Goal: Task Accomplishment & Management: Manage account settings

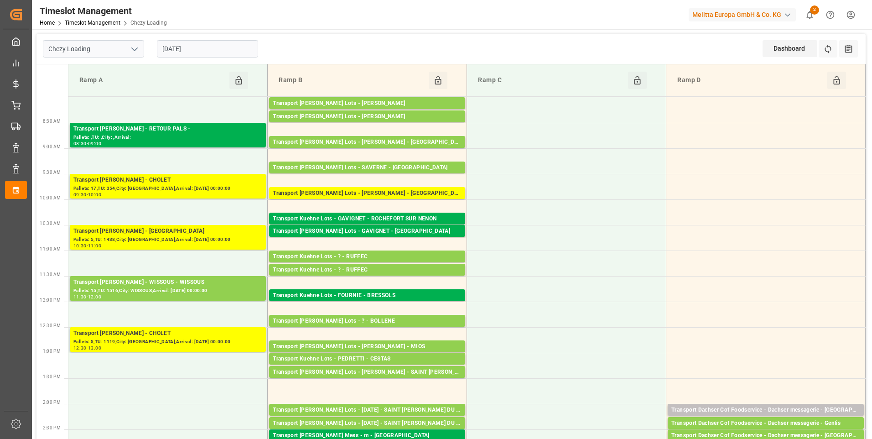
scroll to position [137, 0]
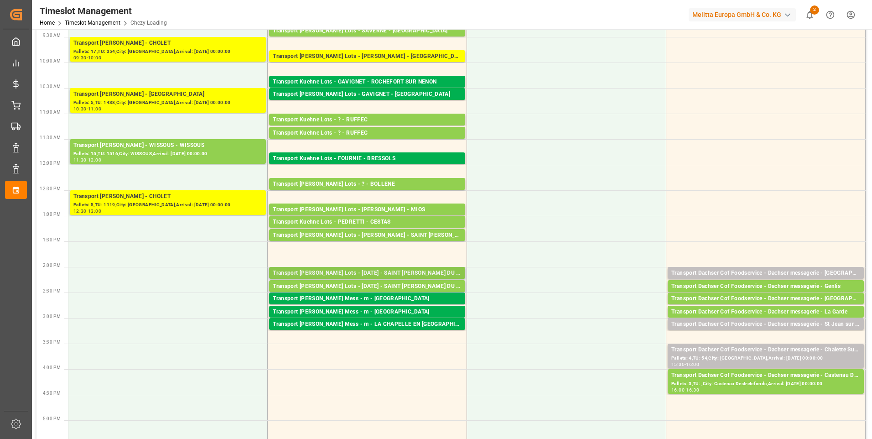
click at [386, 273] on div "Transport Kuehne Lots - TOUSSAINT - SAINT MARTIN DU CRAU" at bounding box center [367, 273] width 189 height 9
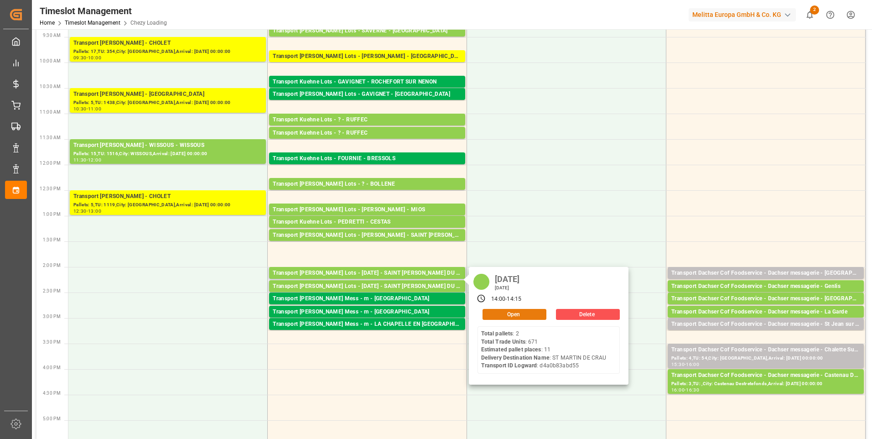
click at [508, 316] on button "Open" at bounding box center [515, 314] width 64 height 11
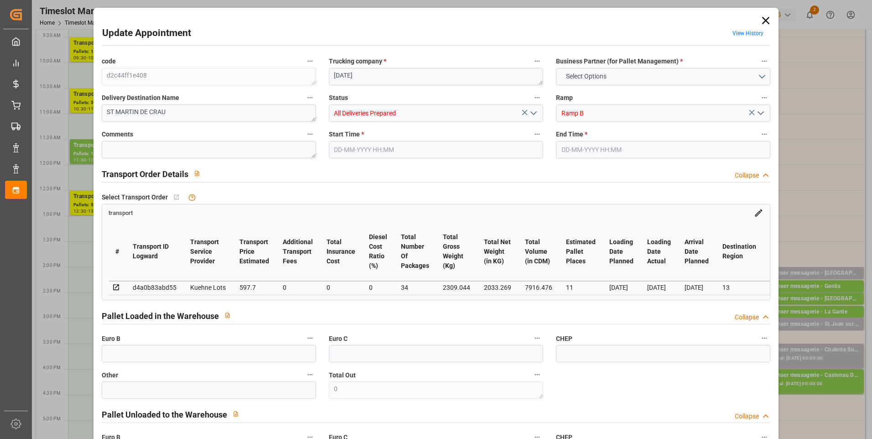
type input "11"
type input "597.7"
type input "0"
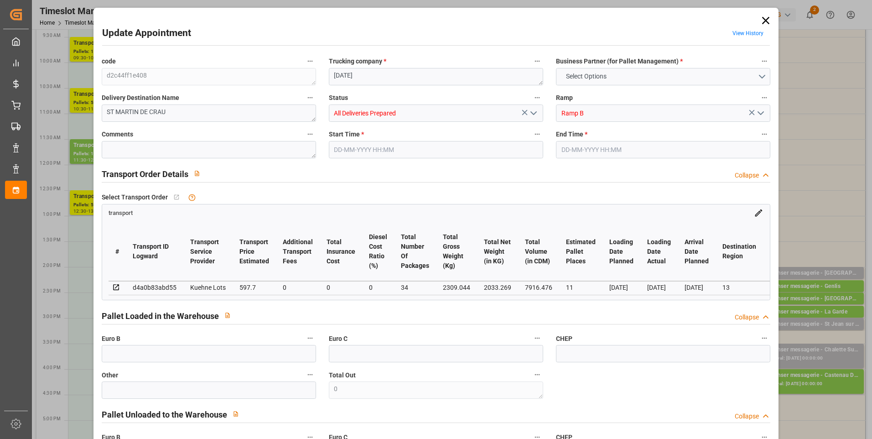
type input "597.7"
type input "0"
type input "34"
type input "2033.269"
type input "3403.876"
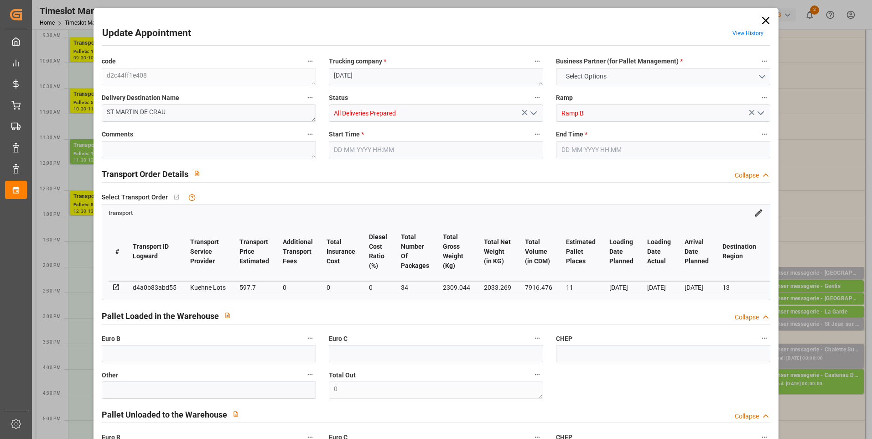
type input "7916.476"
type input "13"
type input "2"
type input "671"
type input "47"
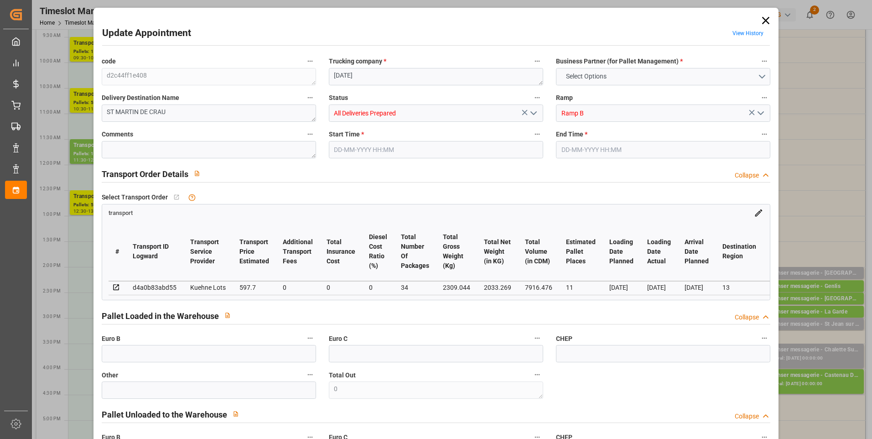
type input "101"
type input "2309.044"
type input "0"
type input "4710.8598"
type input "0"
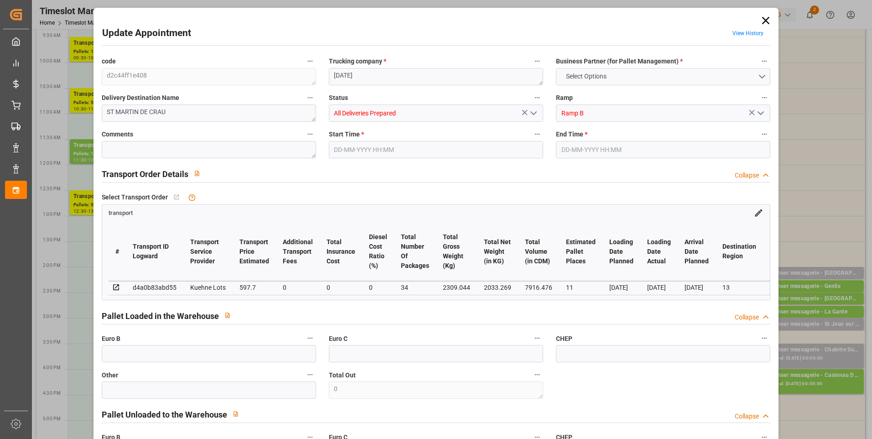
type input "0"
type input "21"
type input "35"
type input "29-08-2025 14:00"
type input "29-08-2025 14:15"
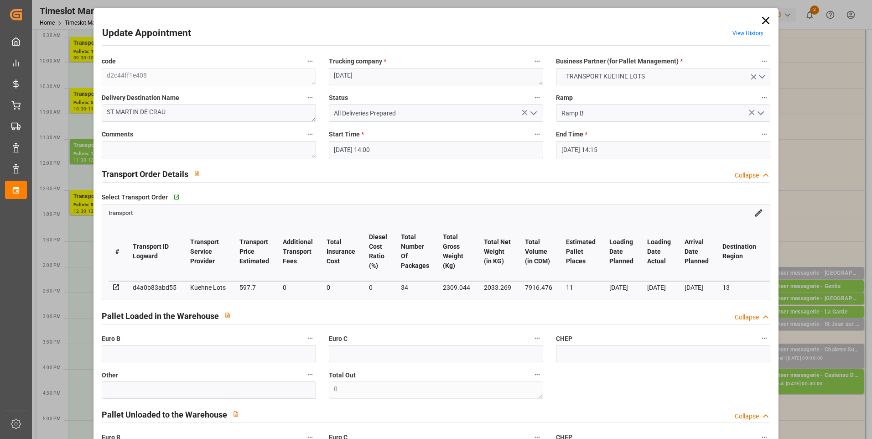
type input "12-08-2025 15:06"
type input "12-08-2025 12:19"
type input "20-08-2025"
type input "18-08-2025"
type input "[DATE]"
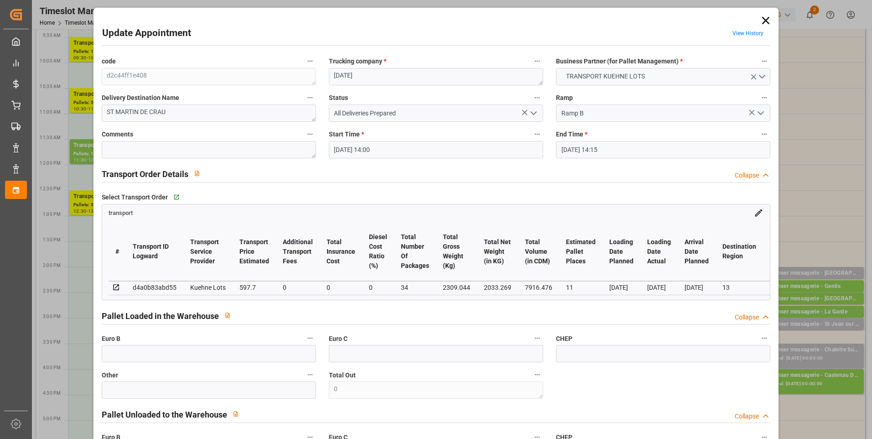
click at [535, 113] on icon "open menu" at bounding box center [533, 113] width 11 height 11
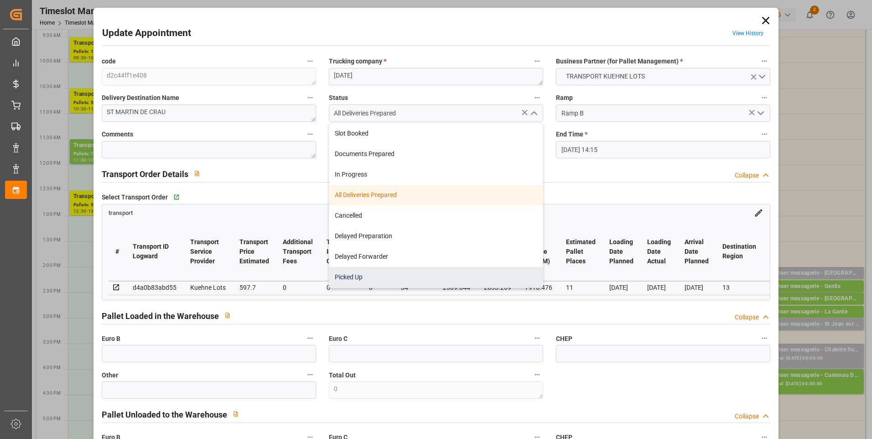
click at [363, 275] on div "Picked Up" at bounding box center [435, 277] width 213 height 21
type input "Picked Up"
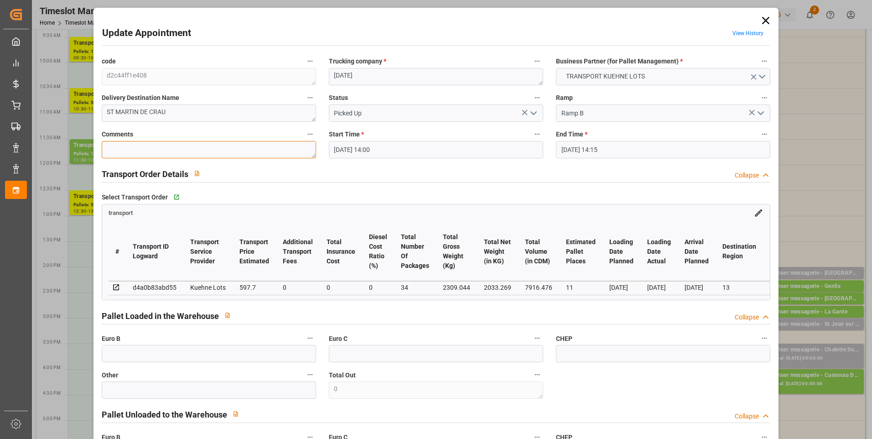
click at [129, 152] on textarea at bounding box center [209, 149] width 214 height 17
type textarea "ap 10"
click at [107, 357] on input "text" at bounding box center [209, 353] width 214 height 17
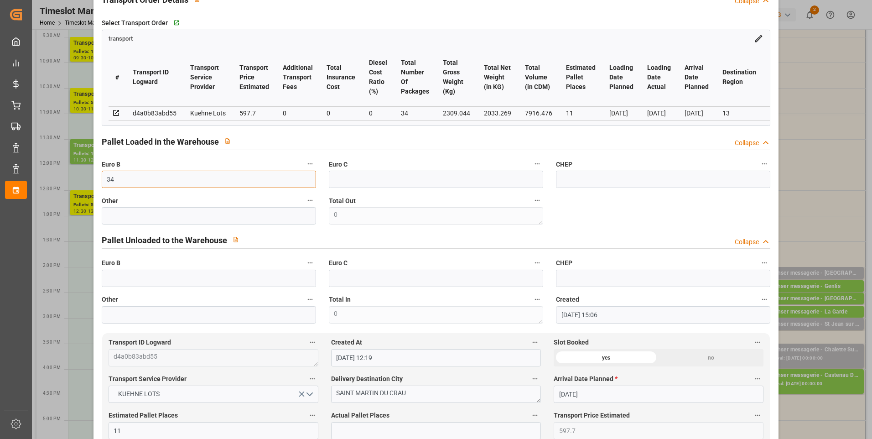
scroll to position [274, 0]
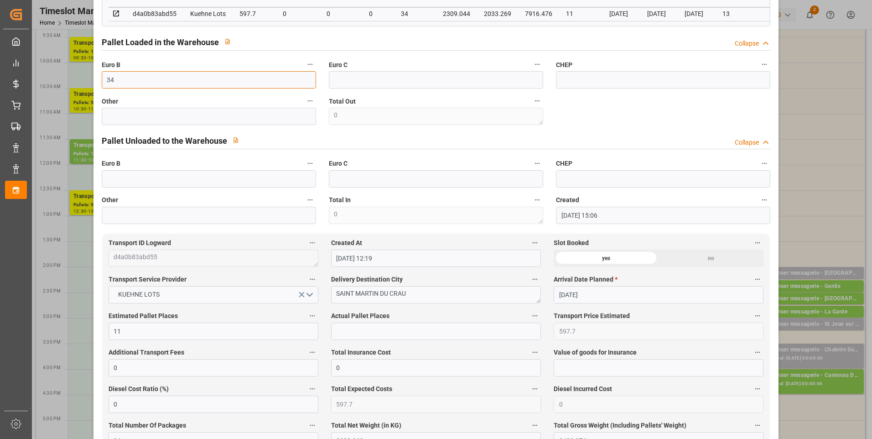
type input "34"
click at [364, 337] on input "text" at bounding box center [436, 330] width 210 height 17
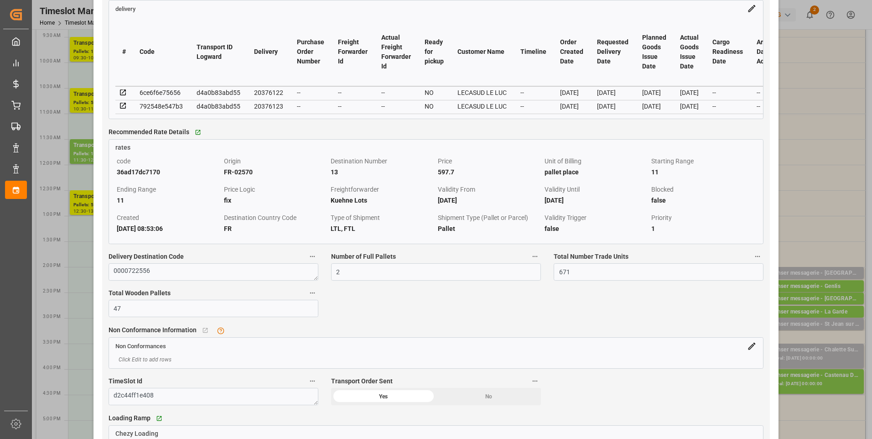
scroll to position [821, 0]
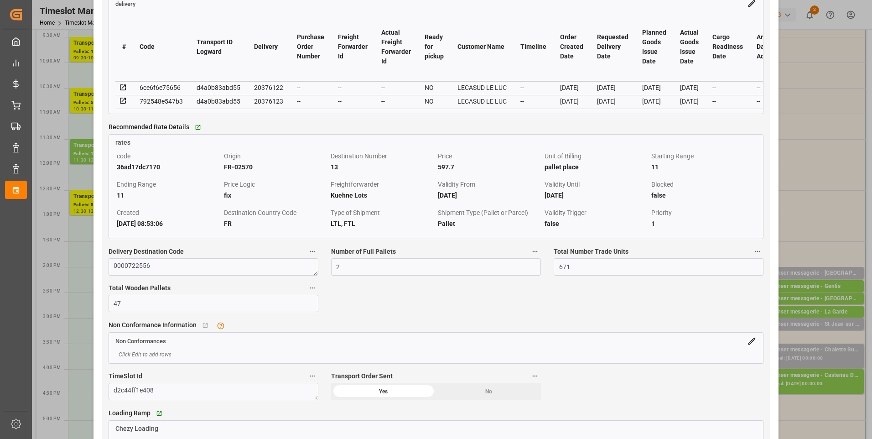
type input "10"
click at [121, 90] on icon at bounding box center [123, 87] width 6 height 6
click at [121, 105] on icon at bounding box center [123, 101] width 8 height 8
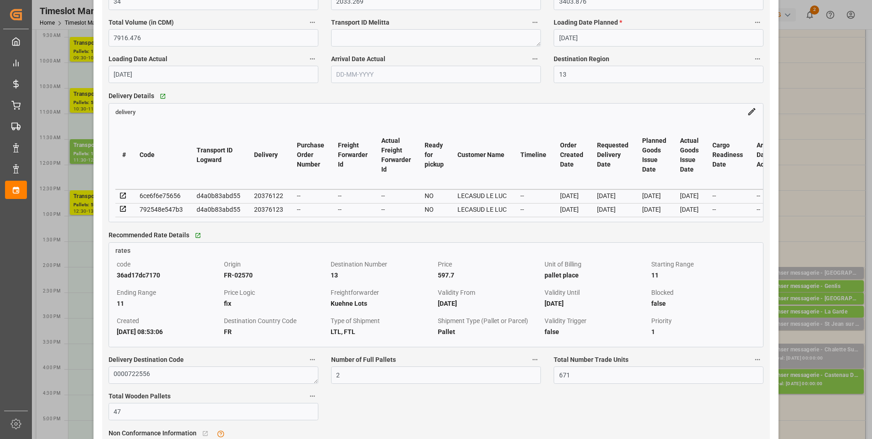
scroll to position [547, 0]
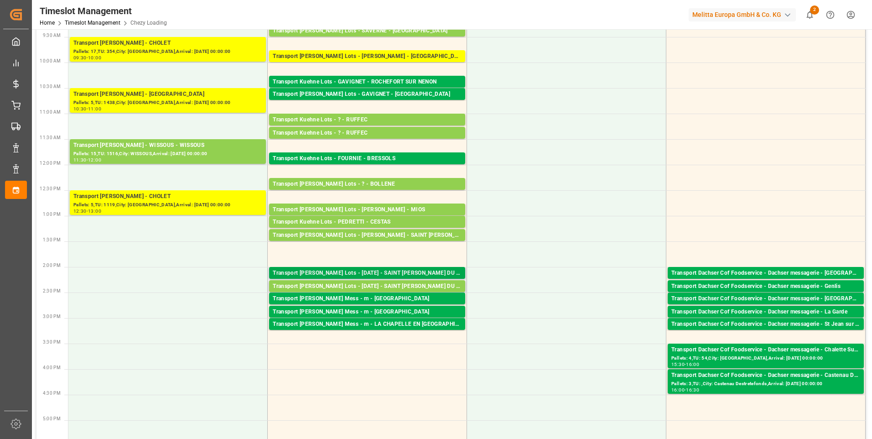
click at [431, 275] on div "Transport Kuehne Lots - TOUSSAINT - SAINT MARTIN DU CRAU" at bounding box center [367, 273] width 189 height 9
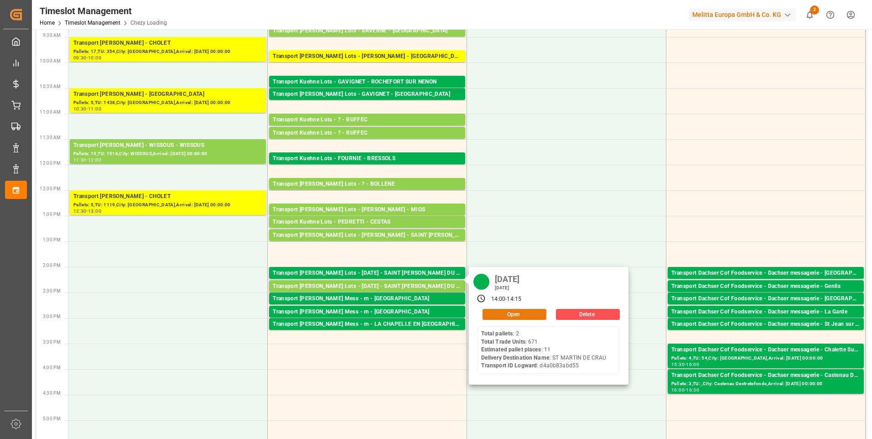
click at [500, 313] on button "Open" at bounding box center [515, 314] width 64 height 11
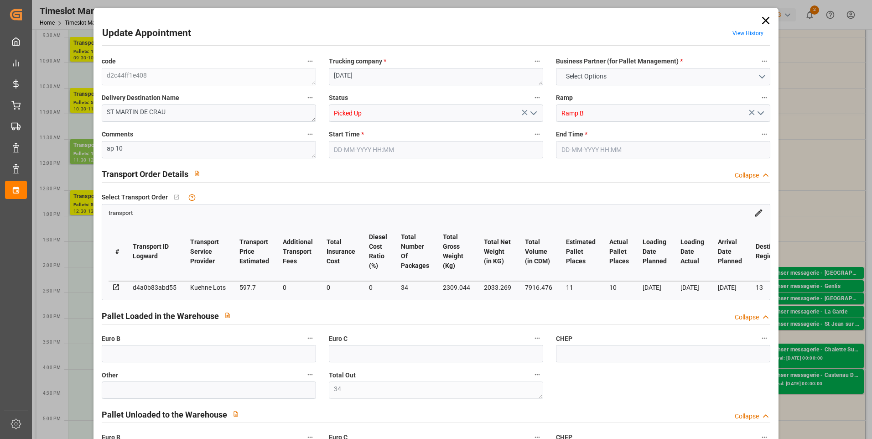
type input "34"
type input "11"
type input "10"
type input "597.7"
type input "0"
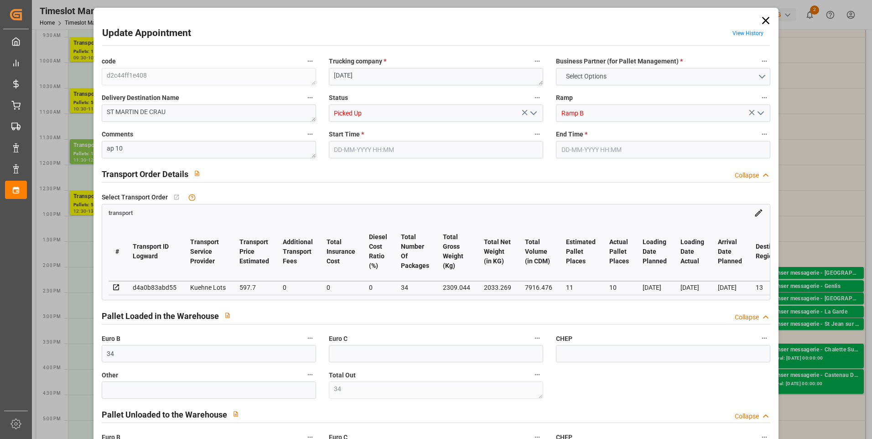
type input "0"
type input "597.7"
type input "0"
type input "34"
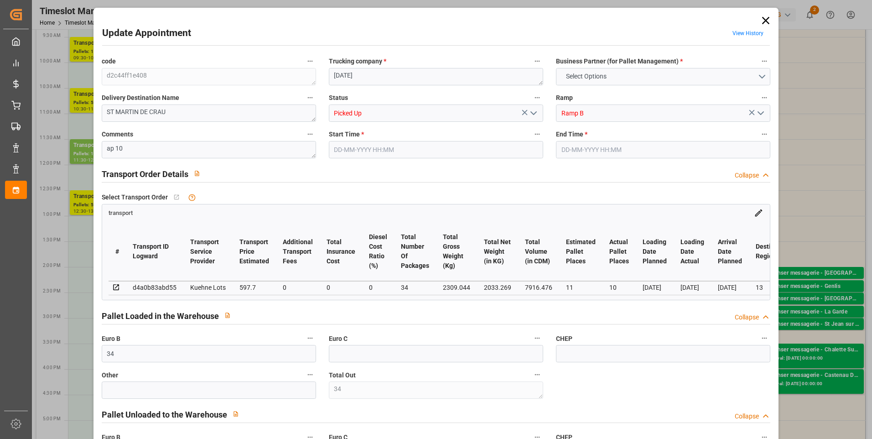
type input "2033.269"
type input "3403.876"
type input "7916.476"
type input "13"
type input "2"
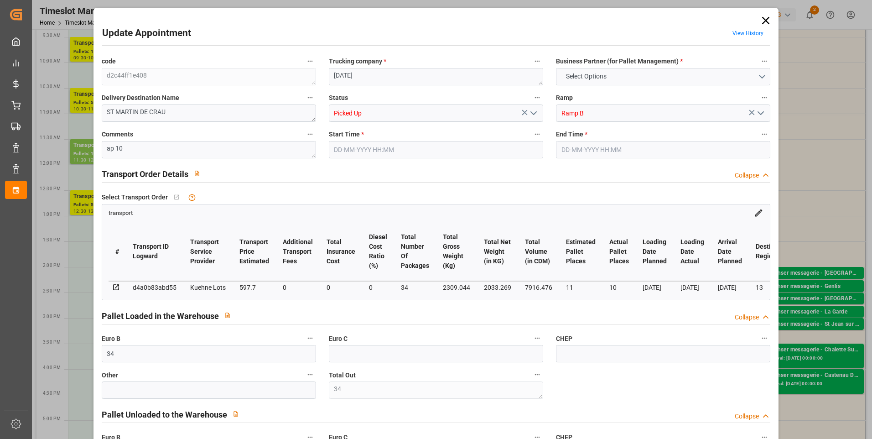
type input "671"
type input "34"
type input "101"
type input "2309.044"
type input "0"
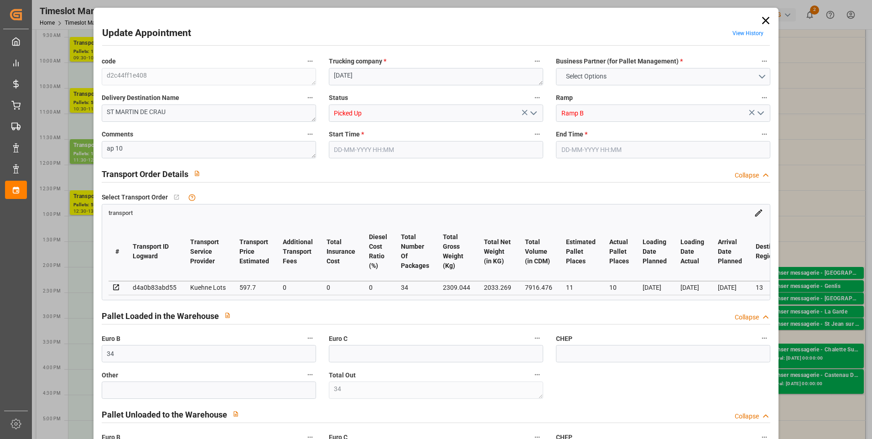
type input "10767.6795"
type input "0"
type input "21"
type input "80"
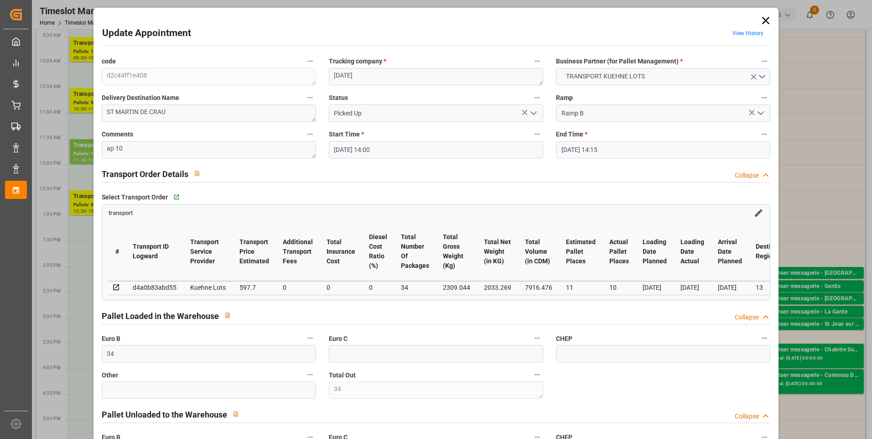
type input "29-08-2025 14:00"
type input "29-08-2025 14:15"
type input "12-08-2025 15:06"
type input "12-08-2025 12:19"
type input "20-08-2025"
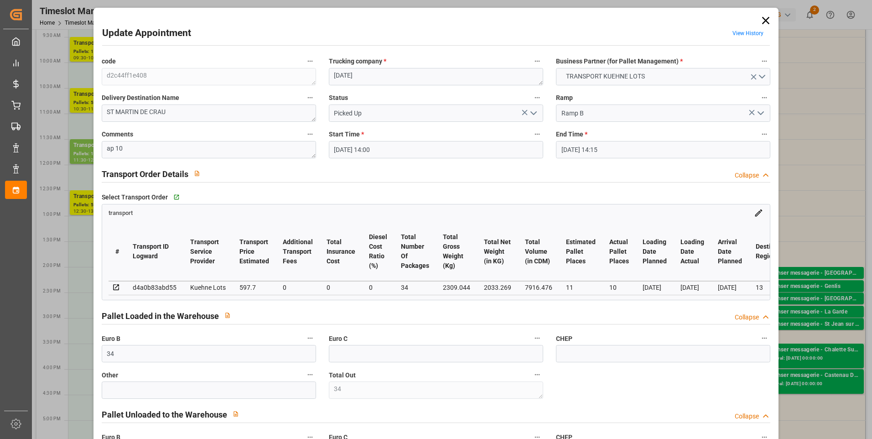
type input "18-08-2025"
type input "21-08-2025"
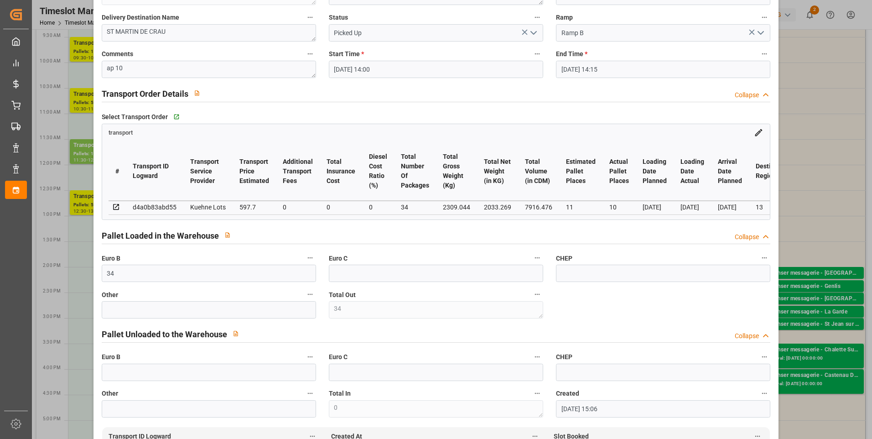
scroll to position [0, 0]
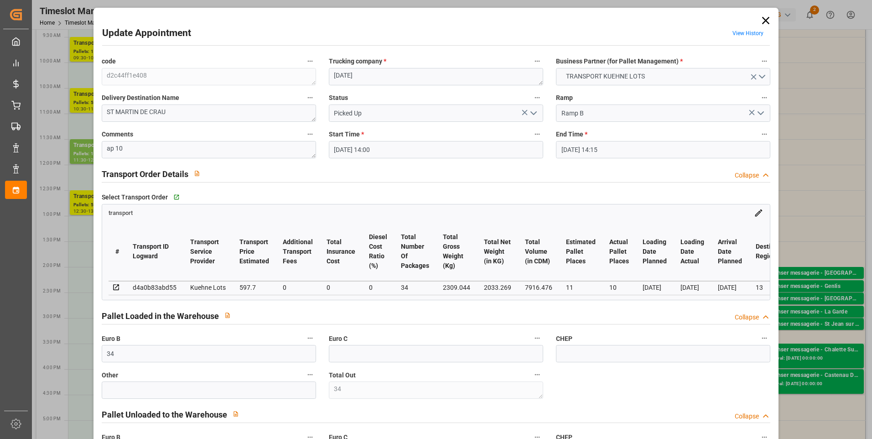
click at [766, 19] on icon at bounding box center [765, 20] width 13 height 13
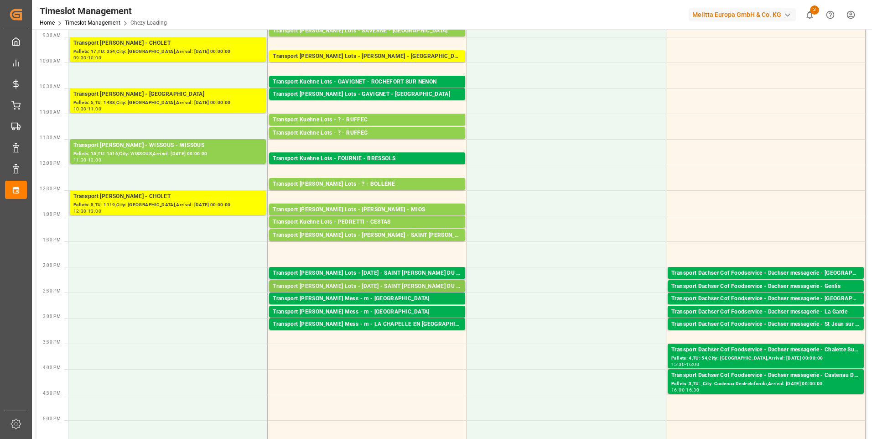
click at [404, 285] on div "Transport Kuehne Lots - TOUSSAINT - SAINT MARTIN DU CRAU" at bounding box center [367, 286] width 189 height 9
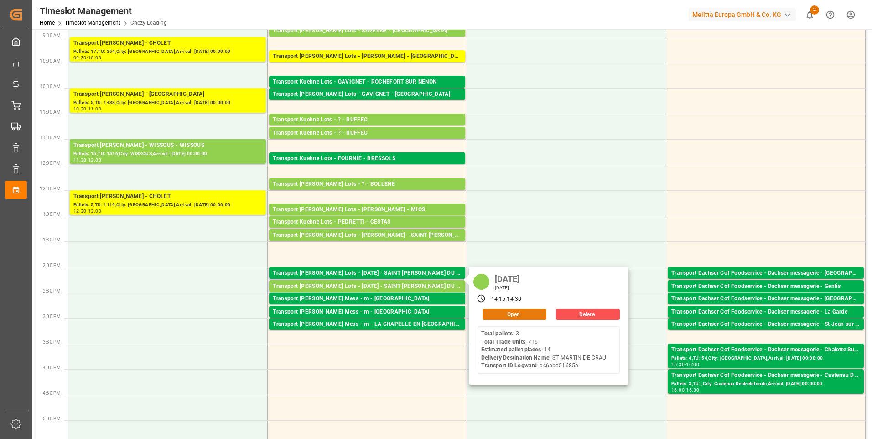
click at [509, 313] on button "Open" at bounding box center [515, 314] width 64 height 11
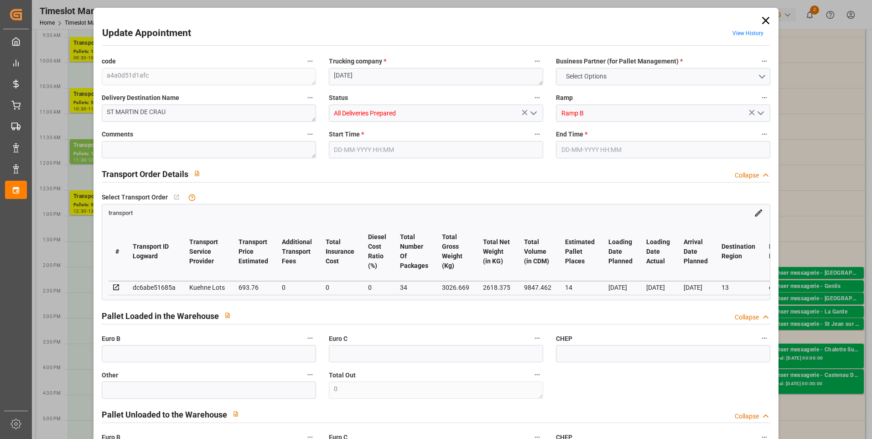
type input "14"
type input "693.76"
type input "0"
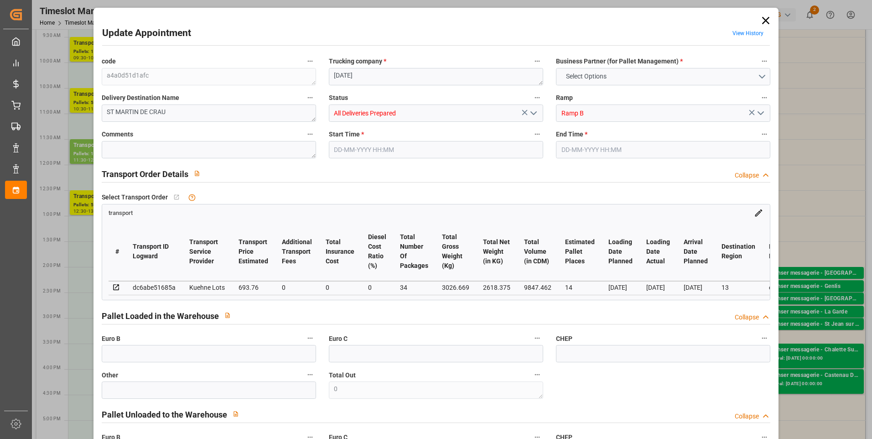
type input "693.76"
type input "0"
type input "34"
type input "2618.375"
type input "4305.709"
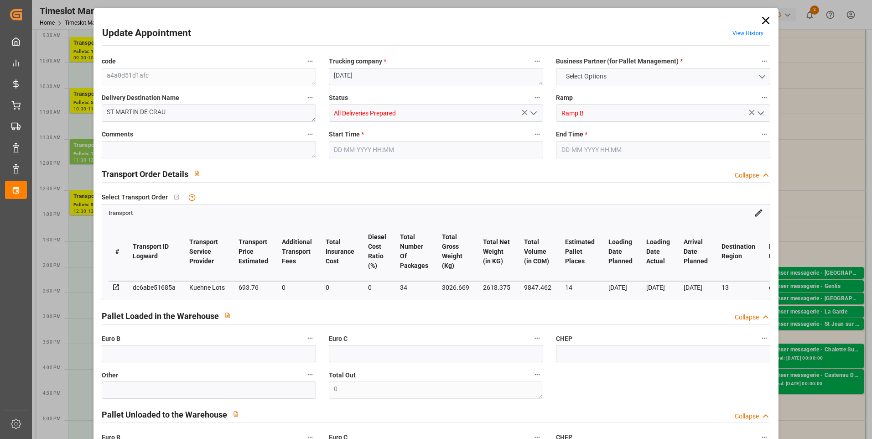
type input "9847.462"
type input "13"
type input "3"
type input "716"
type input "54"
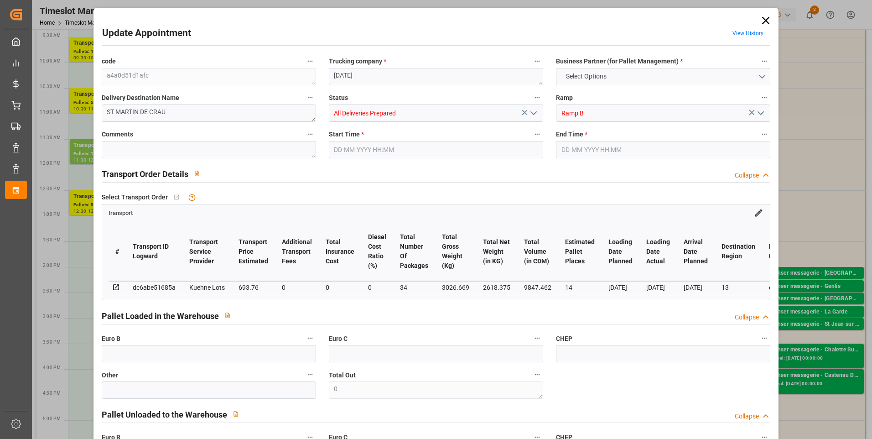
type input "101"
type input "3026.669"
type input "0"
type input "4710.8598"
type input "0"
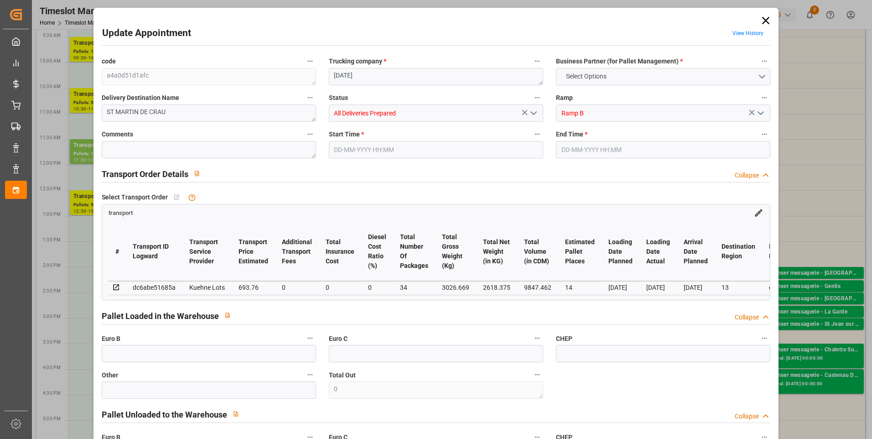
type input "0"
type input "21"
type input "35"
type input "29-08-2025 14:15"
type input "29-08-2025 14:30"
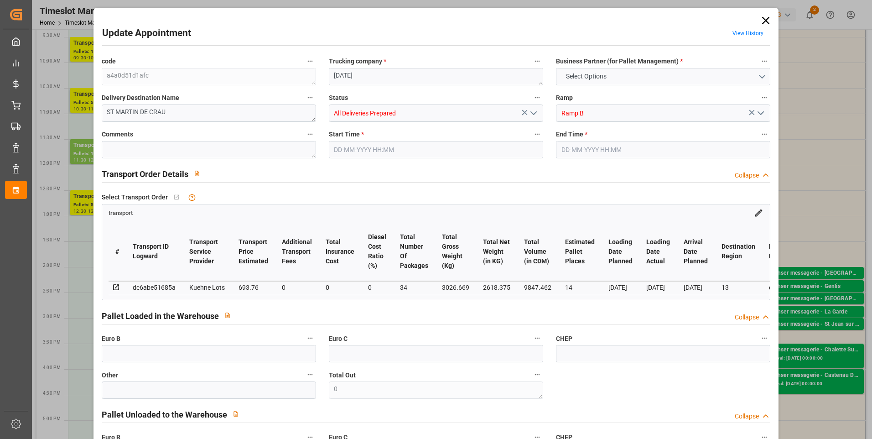
type input "19-08-2025 15:07"
type input "19-08-2025 11:26"
type input "25-08-2025"
type input "21-08-2025"
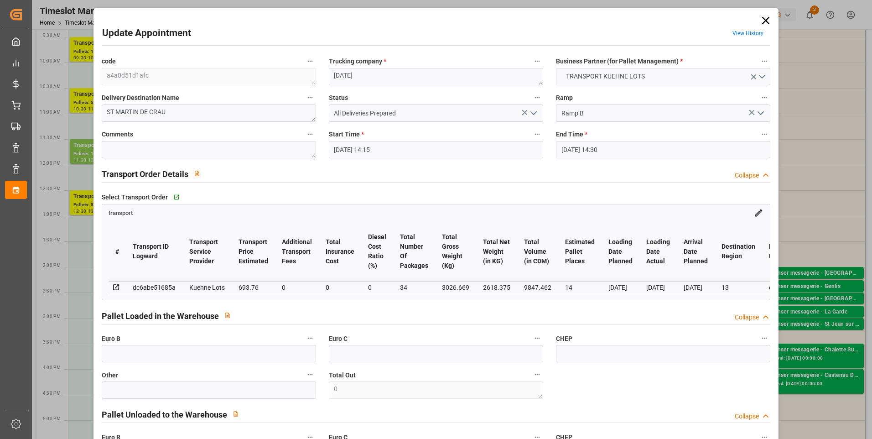
drag, startPoint x: 532, startPoint y: 114, endPoint x: 520, endPoint y: 119, distance: 12.9
click at [531, 114] on icon "open menu" at bounding box center [533, 113] width 11 height 11
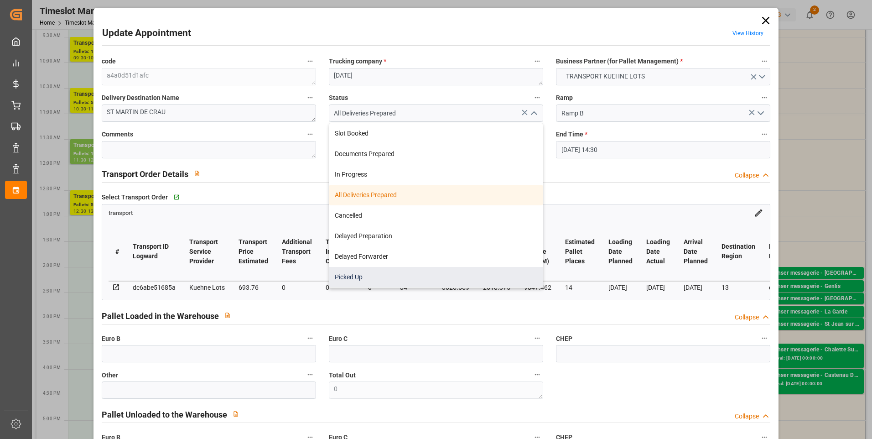
click at [355, 276] on div "Picked Up" at bounding box center [435, 277] width 213 height 21
type input "Picked Up"
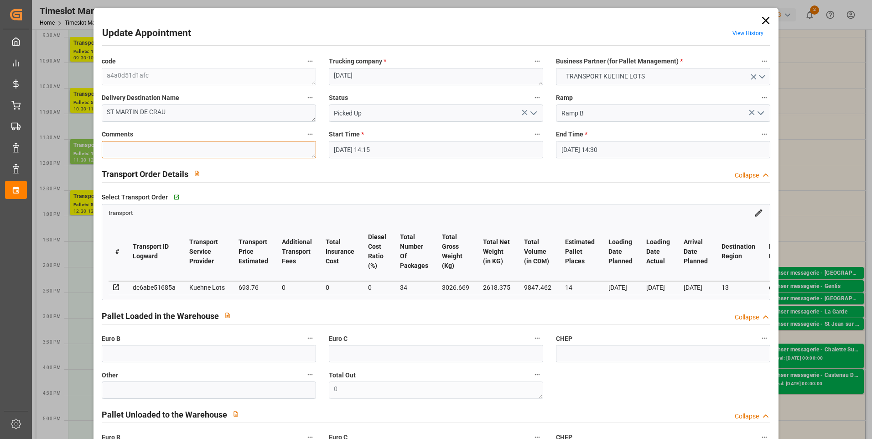
click at [134, 152] on textarea at bounding box center [209, 149] width 214 height 17
type textarea "ap 10"
click at [129, 360] on input "text" at bounding box center [209, 353] width 214 height 17
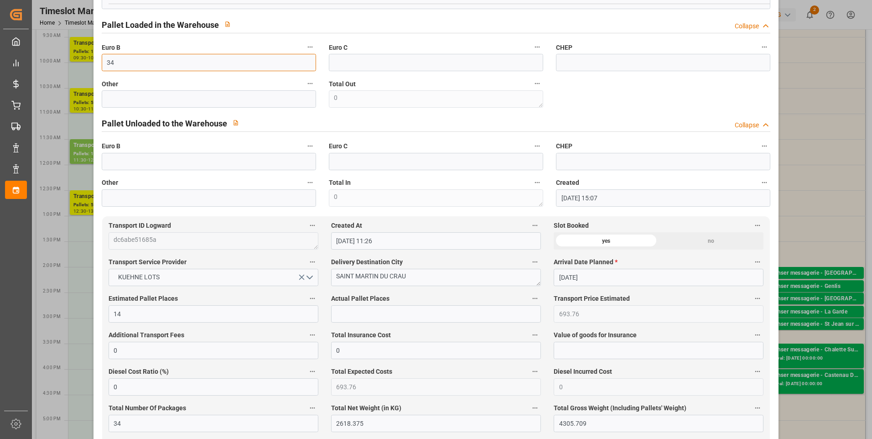
scroll to position [319, 0]
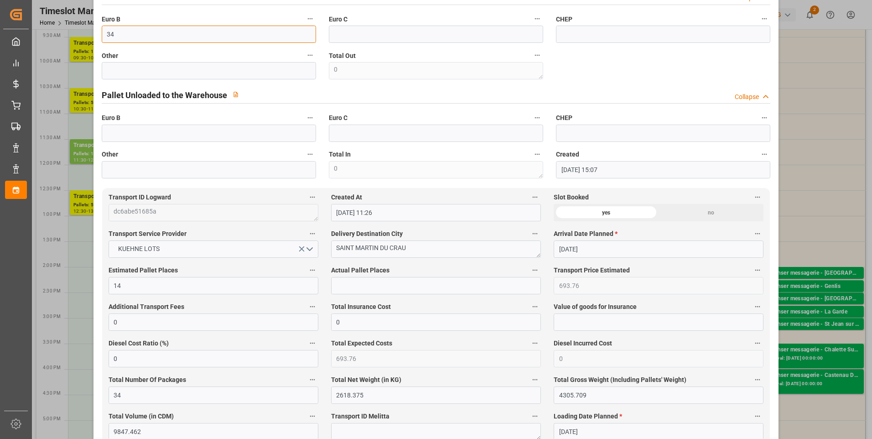
type input "34"
click at [338, 292] on input "text" at bounding box center [436, 285] width 210 height 17
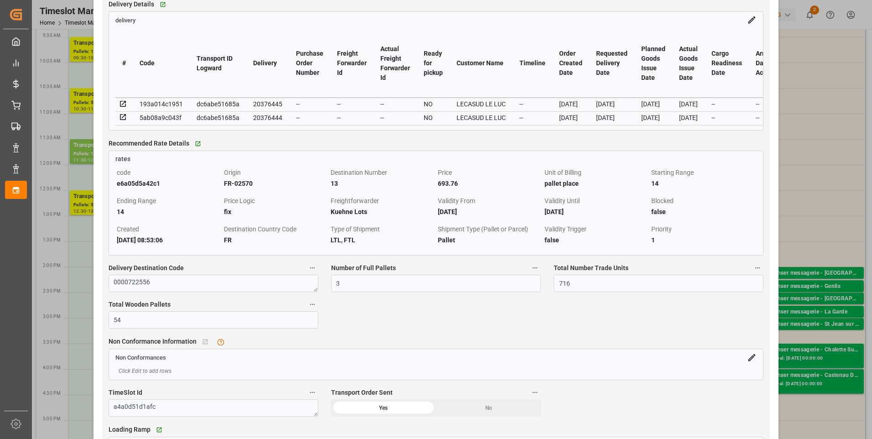
scroll to position [730, 0]
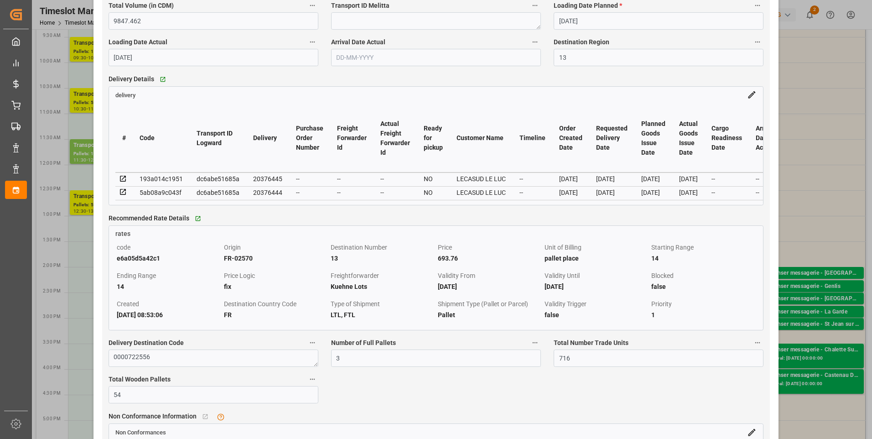
type input "10"
click at [125, 180] on icon at bounding box center [123, 179] width 6 height 6
click at [123, 192] on icon at bounding box center [123, 192] width 8 height 8
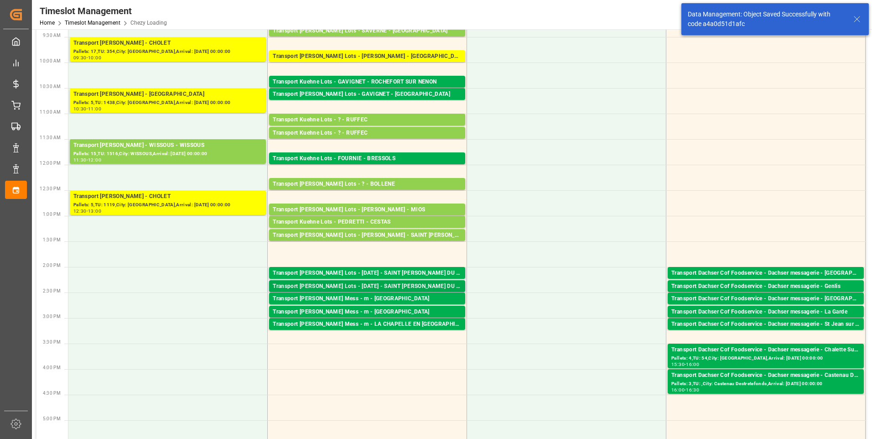
click at [409, 284] on div "Transport Kuehne Lots - TOUSSAINT - SAINT MARTIN DU CRAU" at bounding box center [367, 286] width 189 height 9
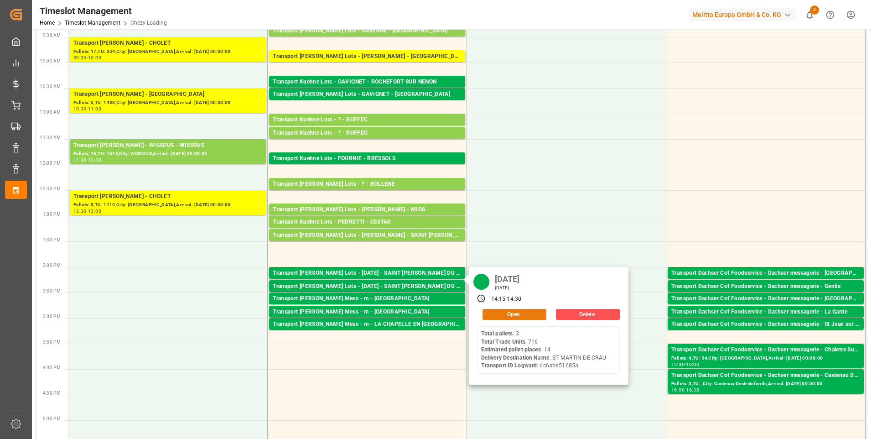
click at [491, 317] on button "Open" at bounding box center [515, 314] width 64 height 11
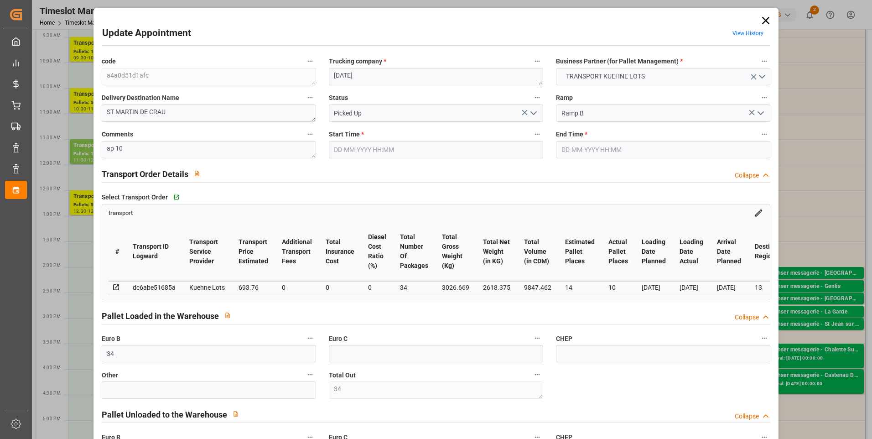
type input "34"
type input "14"
type input "10"
type input "693.76"
type input "0"
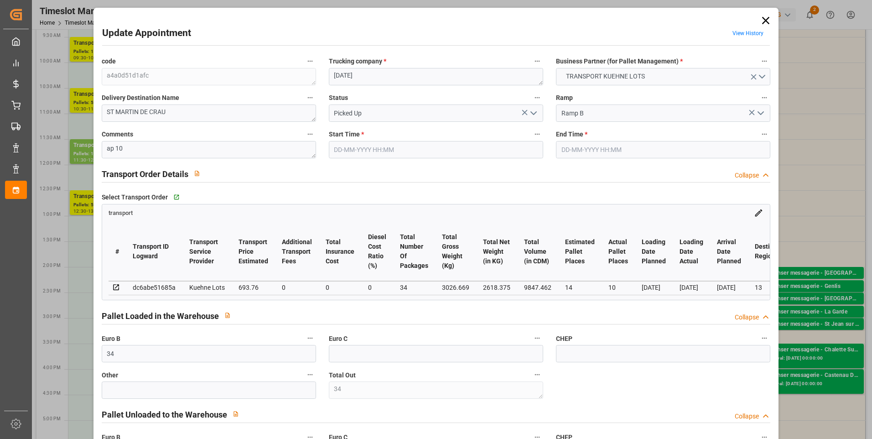
type input "0"
type input "693.76"
type input "0"
type input "34"
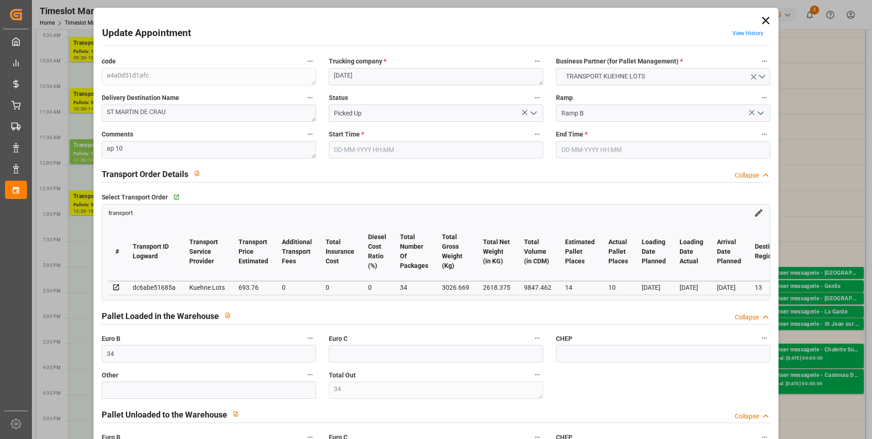
type input "2618.375"
type input "4305.709"
type input "9847.462"
type input "13"
type input "3"
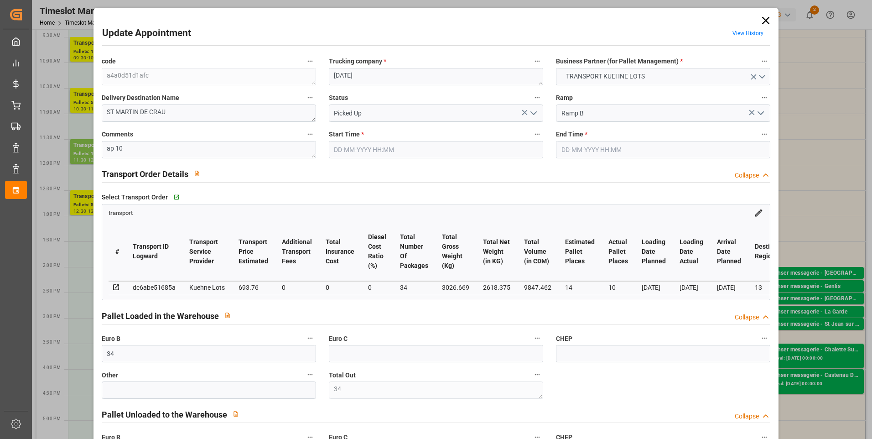
type input "716"
type input "34"
type input "101"
type input "3026.669"
type input "0"
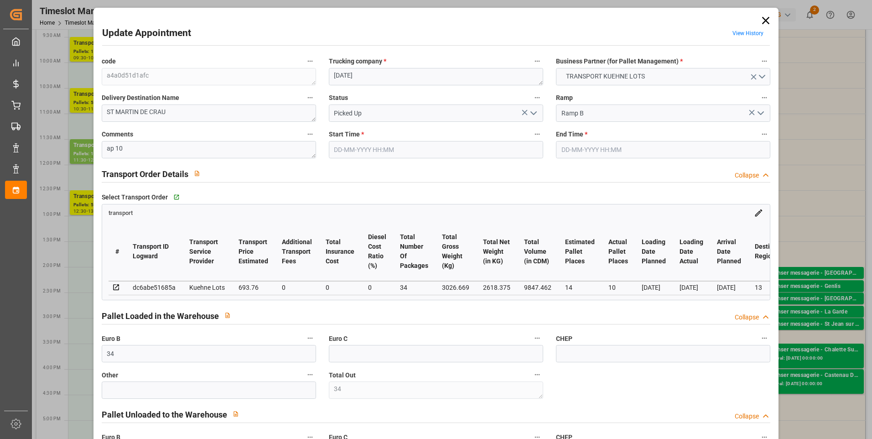
type input "10767.6795"
type input "0"
type input "21"
type input "80"
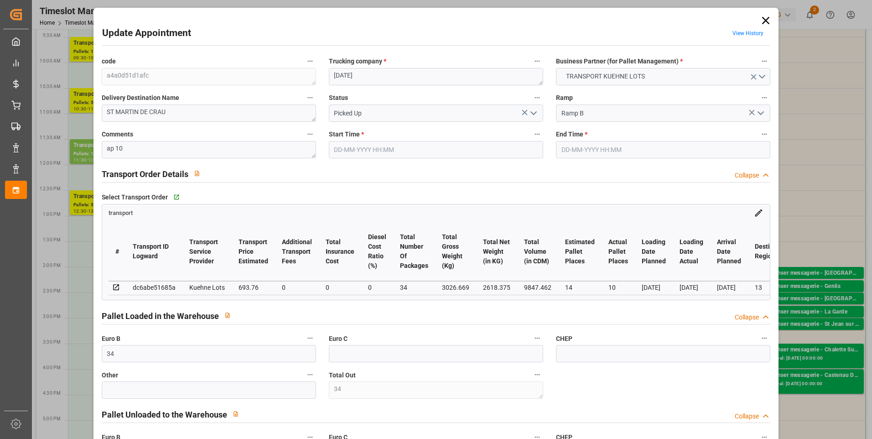
type input "29-08-2025 14:15"
type input "29-08-2025 14:30"
type input "19-08-2025 15:07"
type input "19-08-2025 11:26"
type input "25-08-2025"
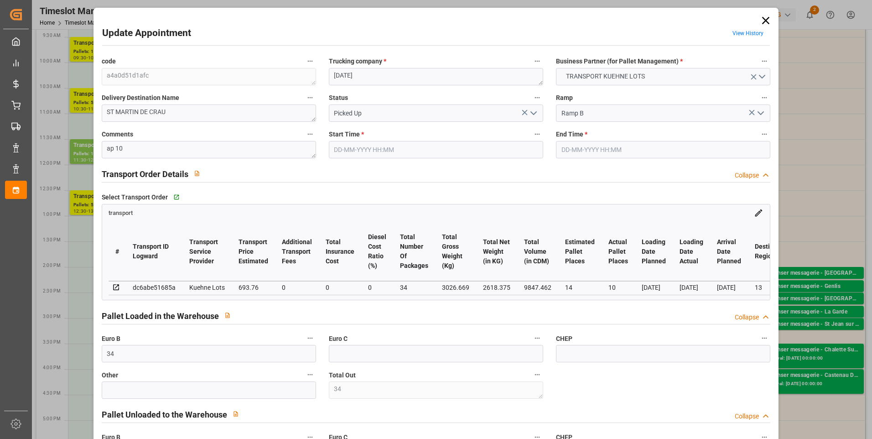
type input "21-08-2025"
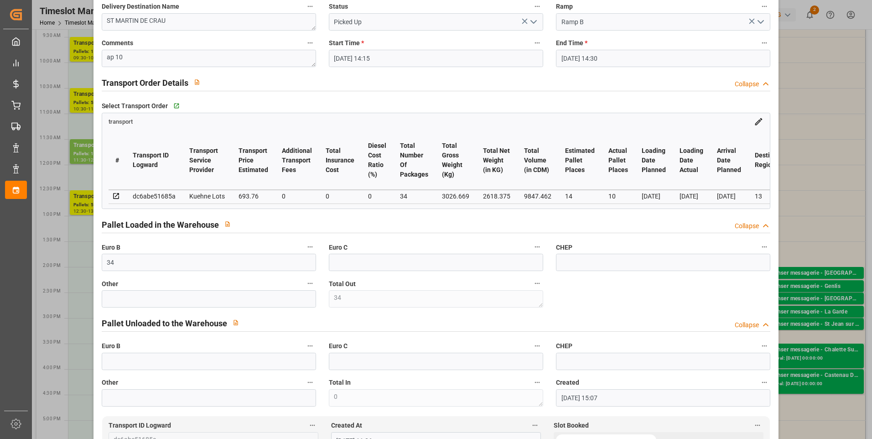
scroll to position [0, 0]
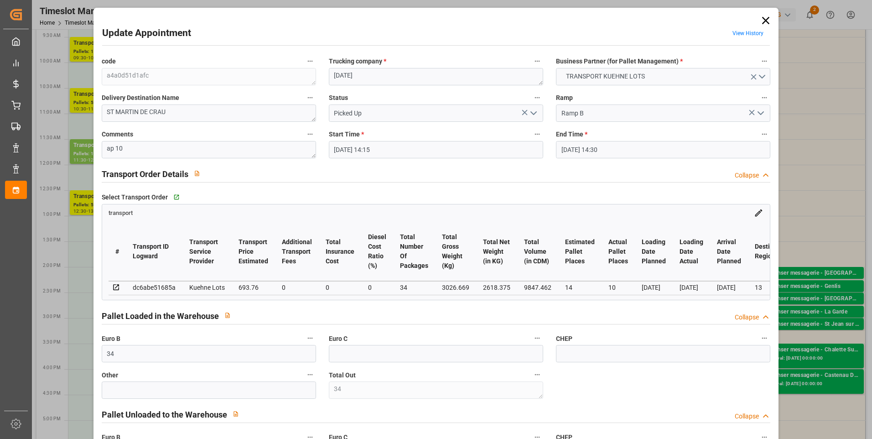
click at [764, 18] on icon at bounding box center [765, 20] width 13 height 13
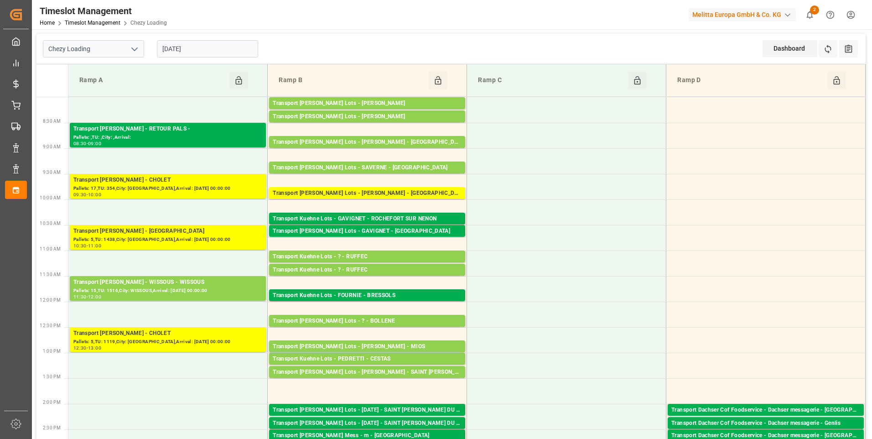
click at [200, 45] on input "[DATE]" at bounding box center [207, 48] width 101 height 17
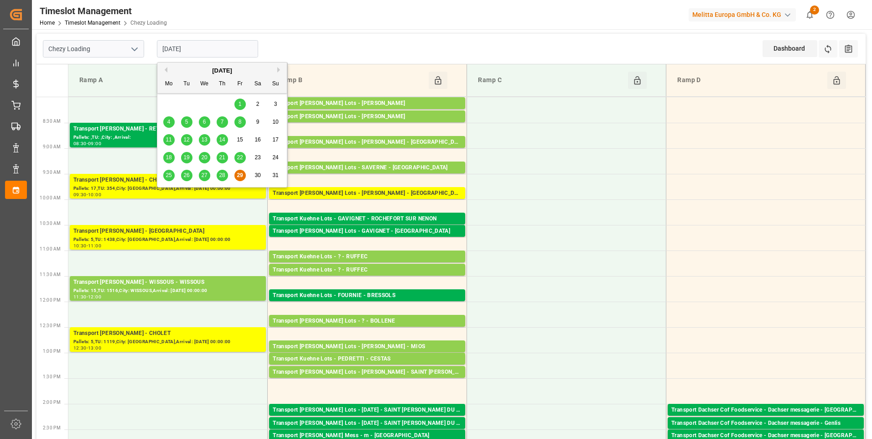
click at [280, 70] on button "Next Month" at bounding box center [279, 69] width 5 height 5
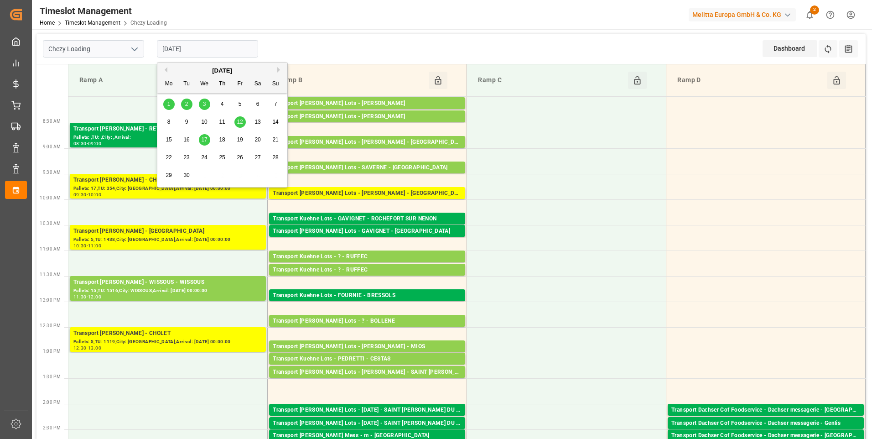
click at [170, 103] on span "1" at bounding box center [168, 104] width 3 height 6
type input "01-09-2025"
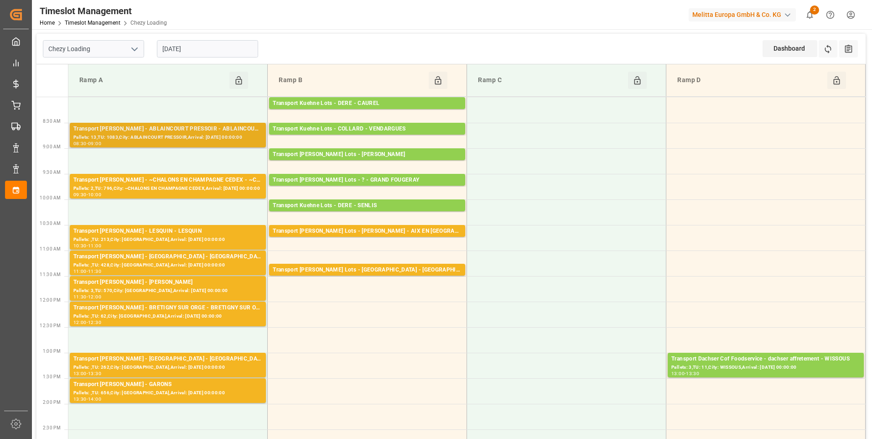
click at [179, 135] on div "Pallets: 13,TU: 1083,City: ABLAINCOURT PRESSOIR,Arrival: 2025-09-02 00:00:00" at bounding box center [167, 138] width 189 height 8
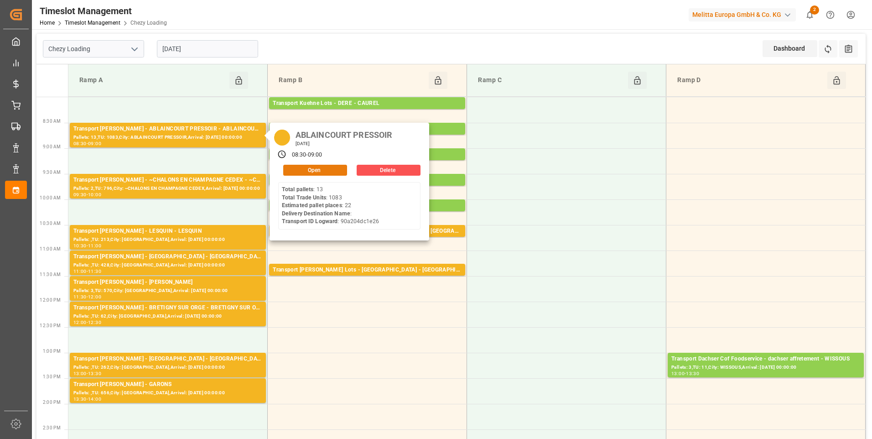
click at [325, 171] on button "Open" at bounding box center [315, 170] width 64 height 11
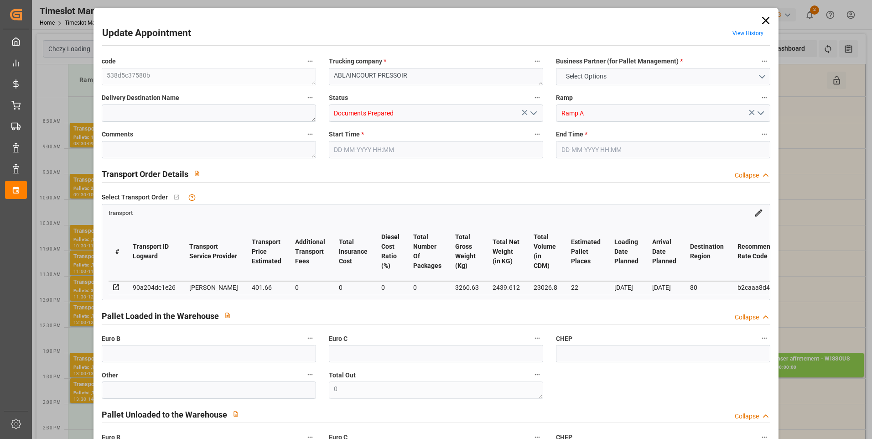
type input "22"
type input "401.66"
type input "0"
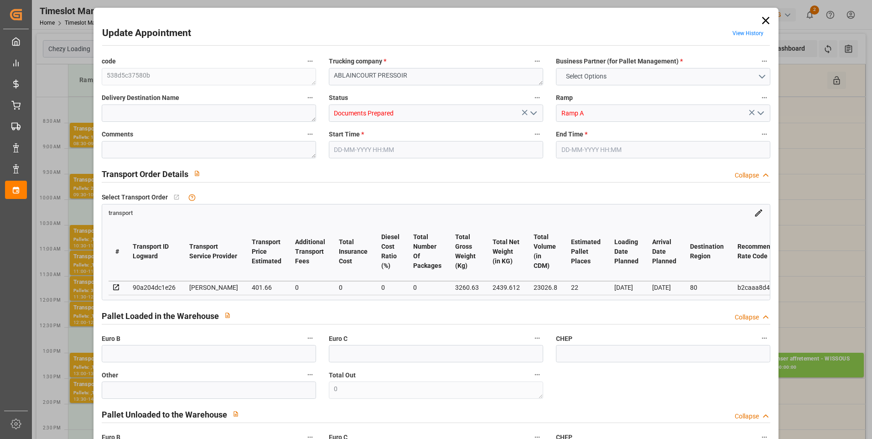
type input "388.0839"
type input "-13.5761"
type input "0"
type input "2439.612"
type input "4048.17"
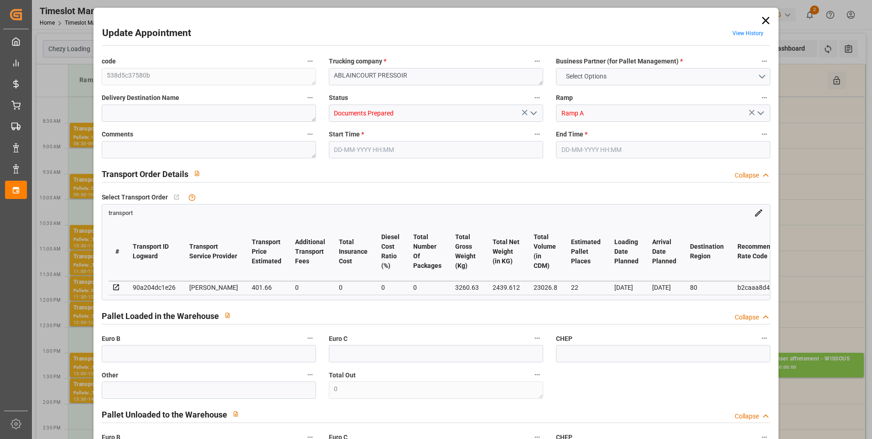
type input "23026.8"
type input "80"
type input "13"
type input "1083"
type input "31"
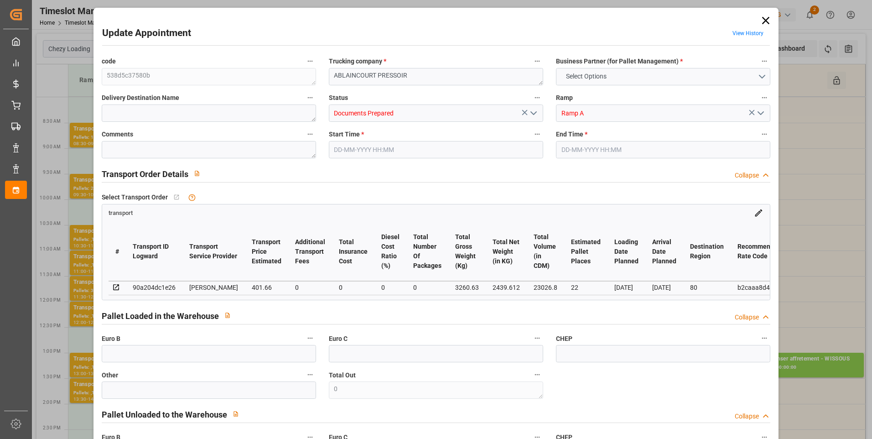
type input "101"
type input "3260.63"
type input "0"
type input "4710.8598"
type input "0"
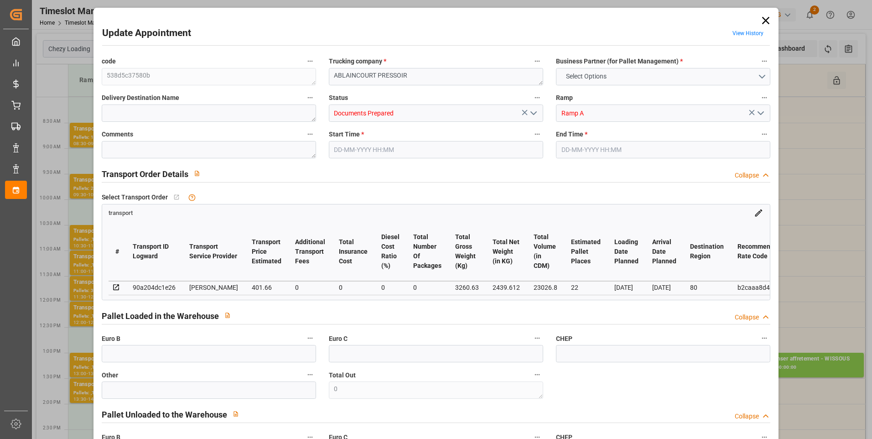
type input "0"
type input "21"
type input "35"
type input "01-09-2025 08:30"
type input "01-09-2025 09:00"
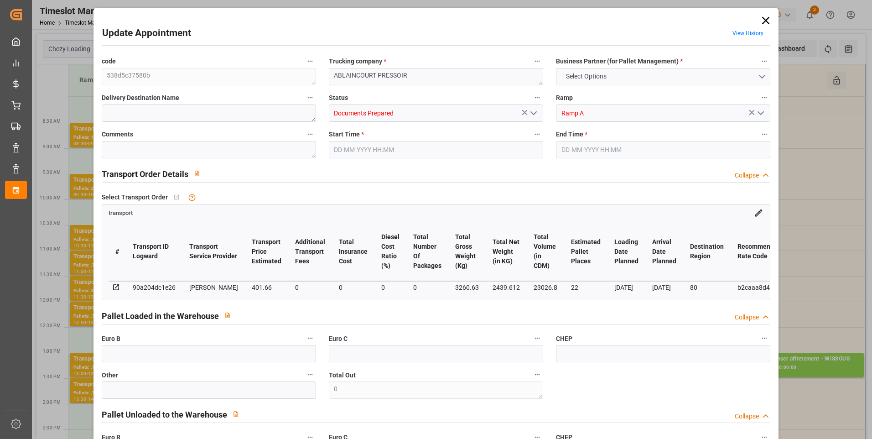
type input "25-08-2025 13:49"
type input "25-08-2025 11:39"
type input "[DATE]"
type input "01-09-2025"
click at [533, 110] on icon "open menu" at bounding box center [533, 113] width 11 height 11
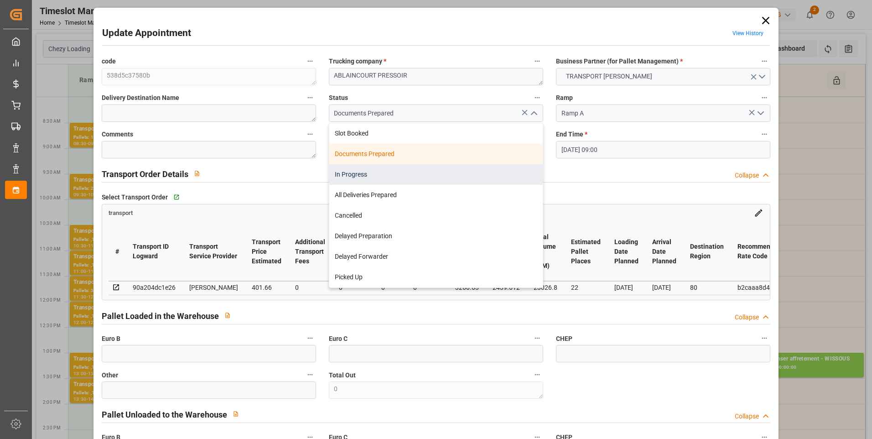
click at [364, 172] on div "In Progress" at bounding box center [435, 174] width 213 height 21
type input "In Progress"
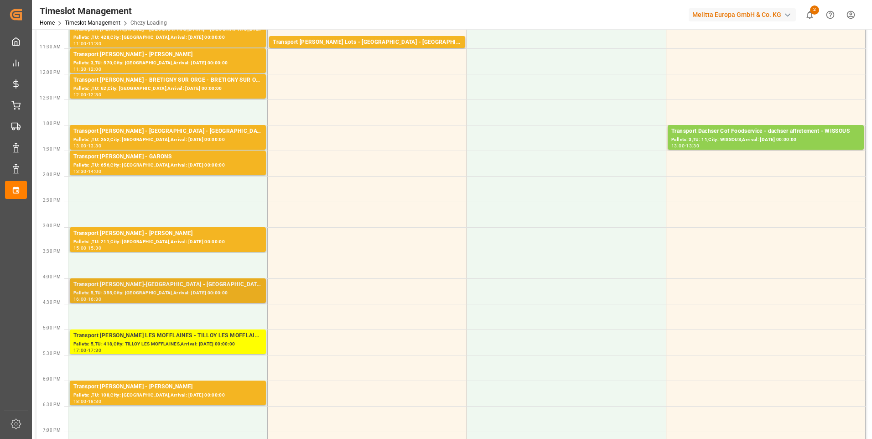
scroll to position [228, 0]
click at [171, 293] on div "Pallets: 5,TU: 355,City: VILLETTE-DANTHON,Arrival: 2025-09-03 00:00:00" at bounding box center [167, 293] width 189 height 8
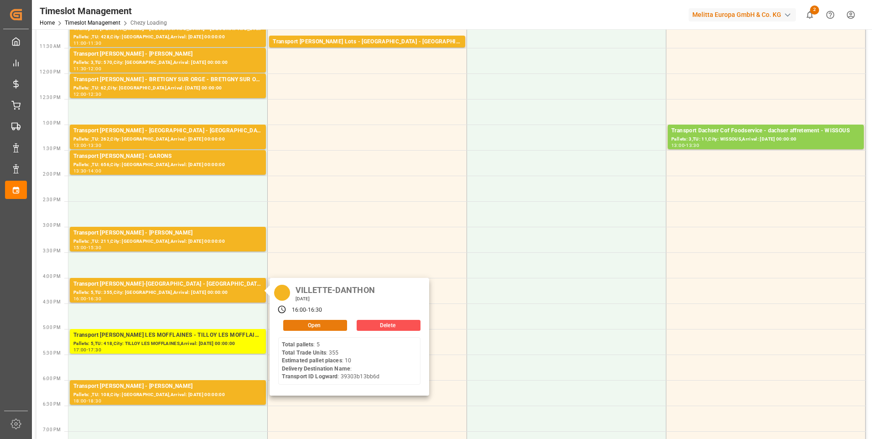
click at [301, 323] on button "Open" at bounding box center [315, 325] width 64 height 11
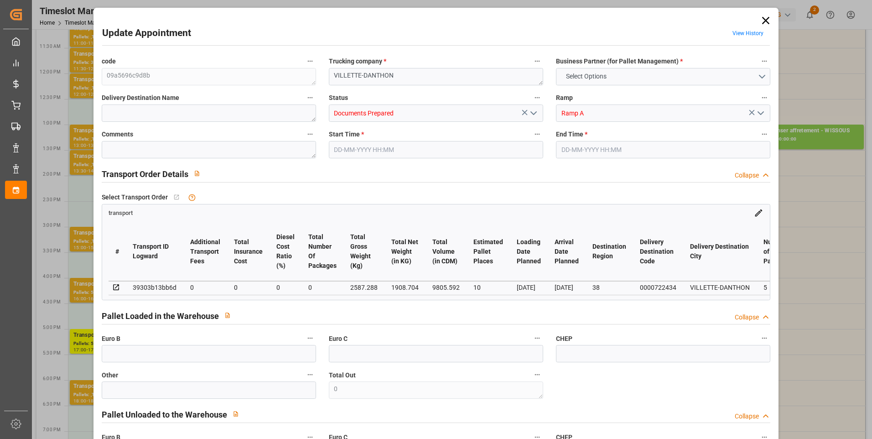
type input "10"
type input "0"
type input "-15.4615"
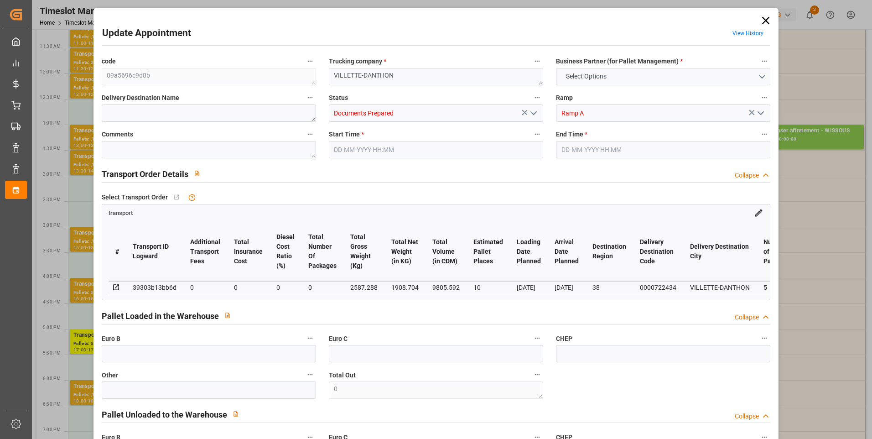
type input "0"
type input "1908.704"
type input "2980.024"
type input "9805.592"
type input "38"
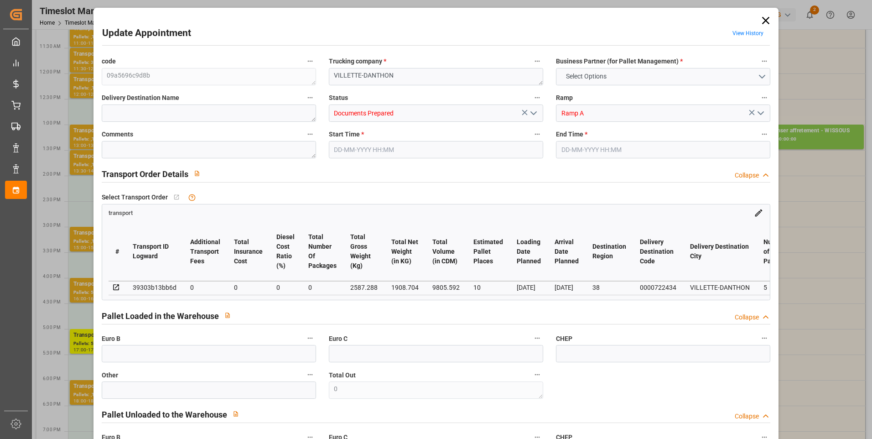
type input "5"
type input "355"
type input "11"
type input "101"
type input "2587.288"
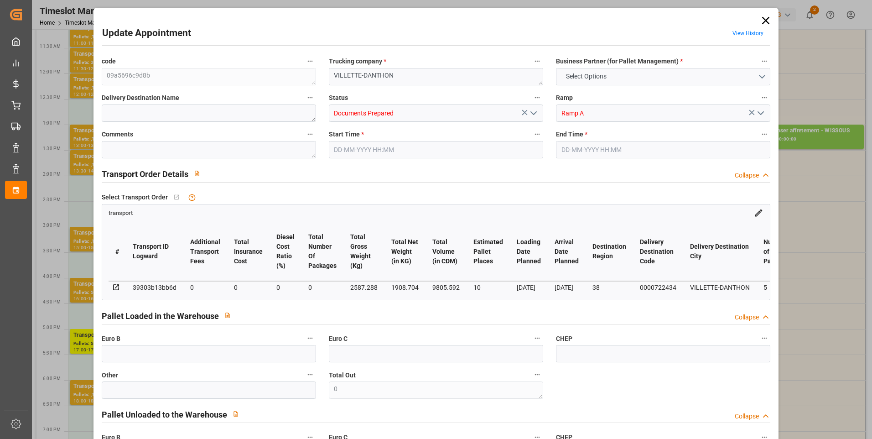
type input "0"
type input "4710.8598"
type input "0"
type input "21"
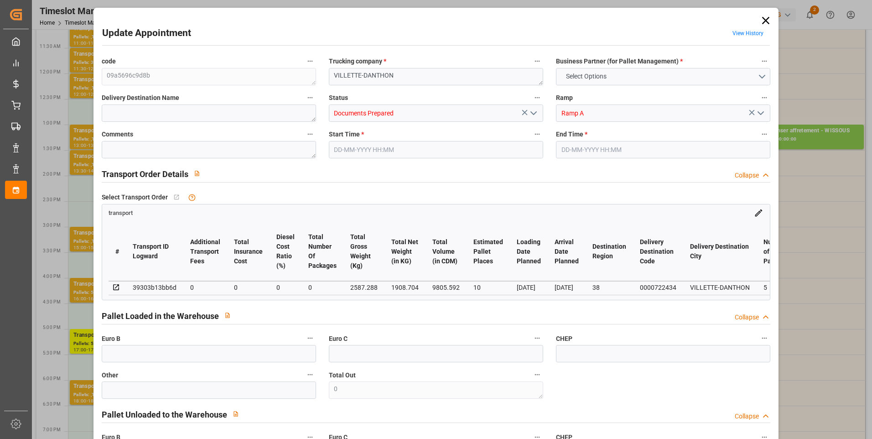
type input "35"
type input "01-09-2025 16:00"
type input "01-09-2025 16:30"
type input "27-08-2025 14:42"
type input "27-08-2025 11:36"
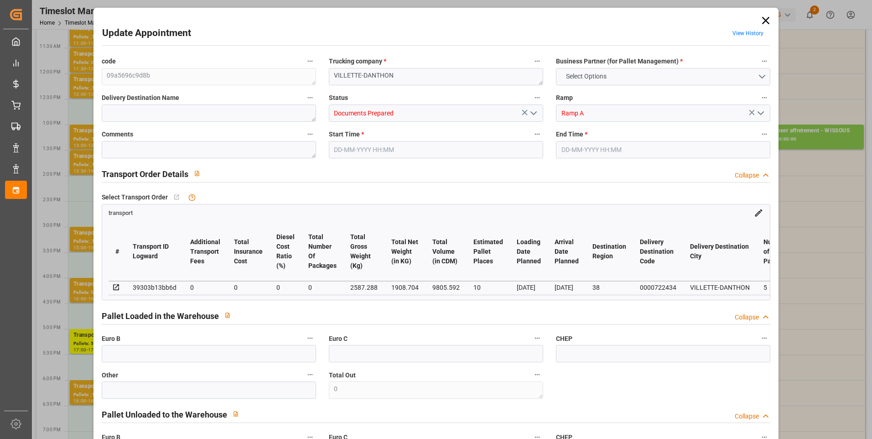
type input "03-09-2025"
type input "01-09-2025"
click at [532, 112] on icon "open menu" at bounding box center [533, 113] width 11 height 11
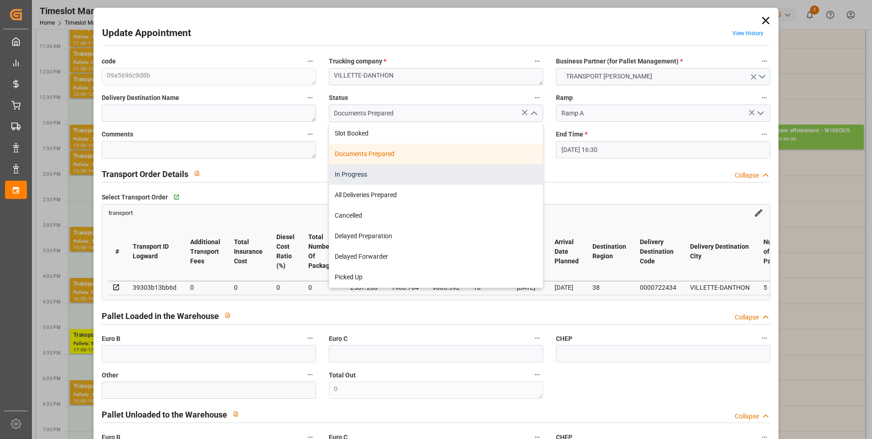
click at [370, 176] on div "In Progress" at bounding box center [435, 174] width 213 height 21
type input "In Progress"
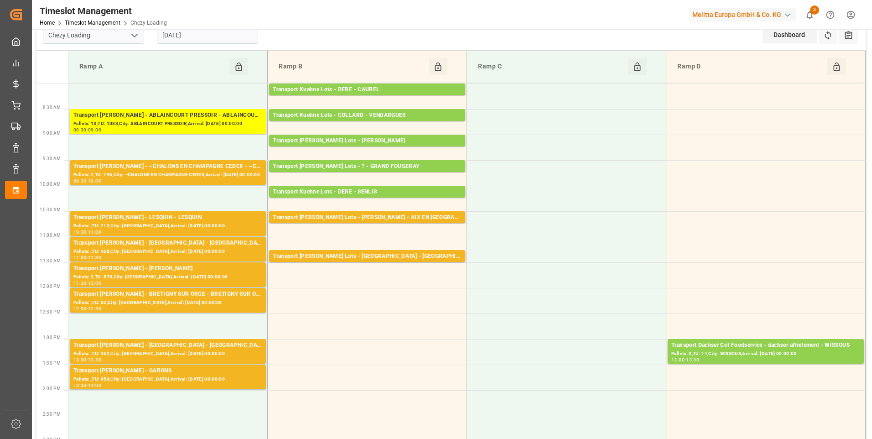
scroll to position [0, 0]
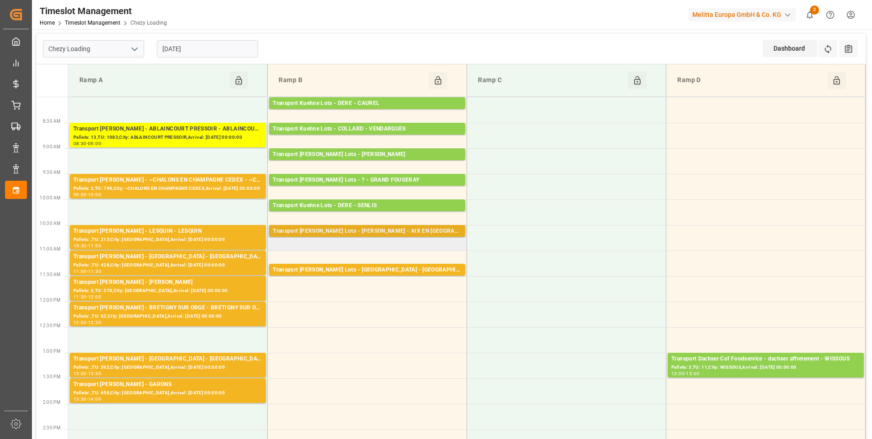
click at [359, 231] on div "Transport Kuehne Lots - COLLARD - AIX EN PROVENCE" at bounding box center [367, 231] width 189 height 9
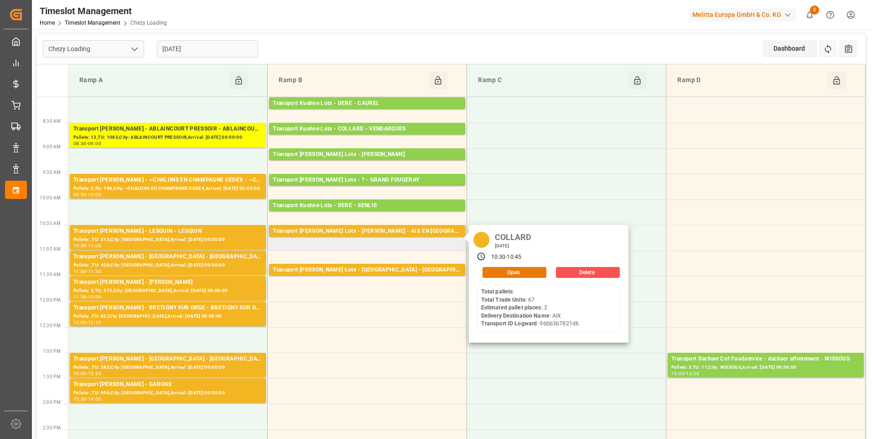
click at [506, 275] on button "Open" at bounding box center [515, 272] width 64 height 11
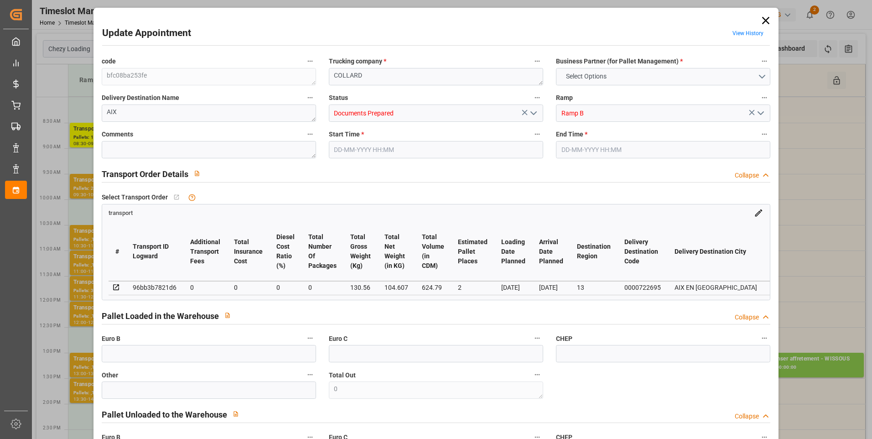
type input "2"
type input "0"
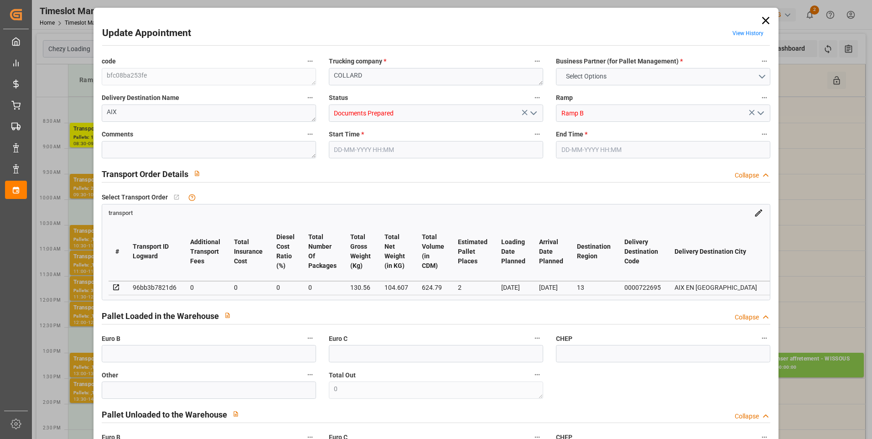
type input "0"
type input "104.607"
click at [531, 112] on icon "open menu" at bounding box center [533, 113] width 11 height 11
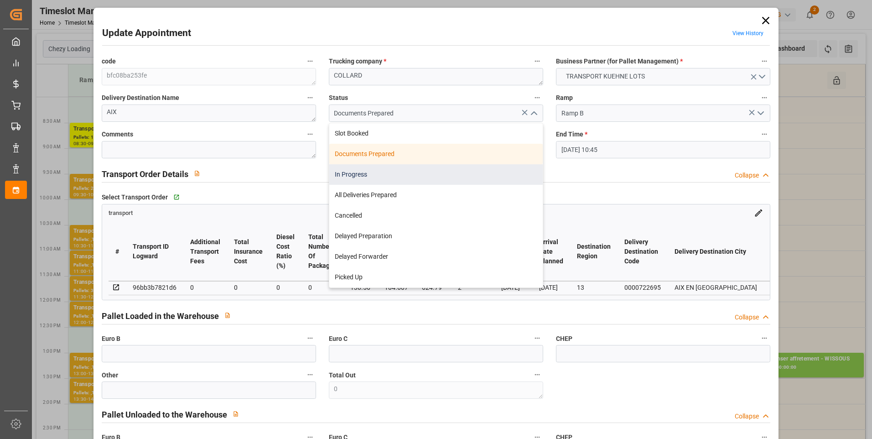
click at [355, 176] on div "In Progress" at bounding box center [435, 174] width 213 height 21
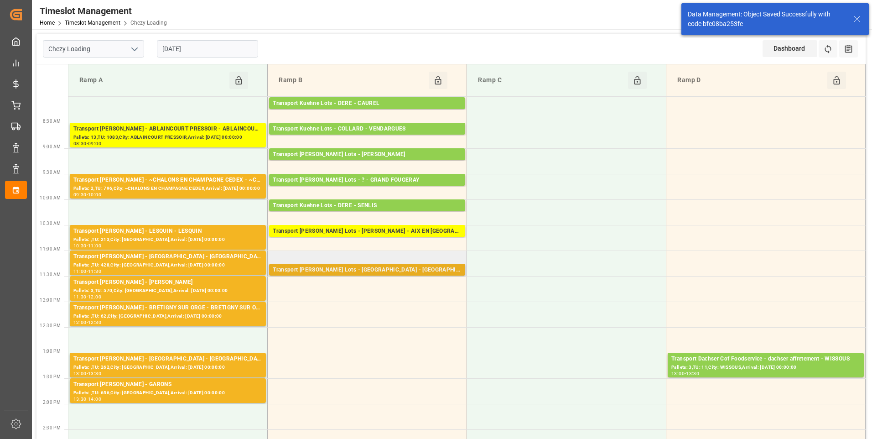
click at [353, 267] on div "Transport Kuehne Lots - FOURNIE - CASTELNAUDARY" at bounding box center [367, 269] width 189 height 9
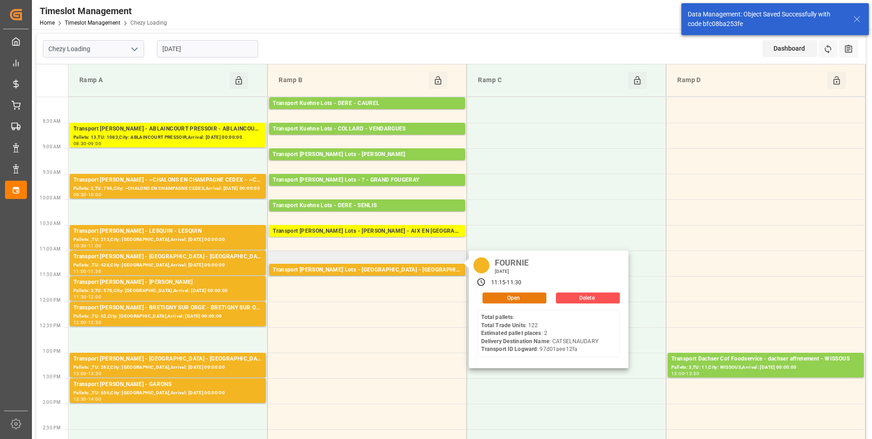
click at [509, 294] on button "Open" at bounding box center [515, 297] width 64 height 11
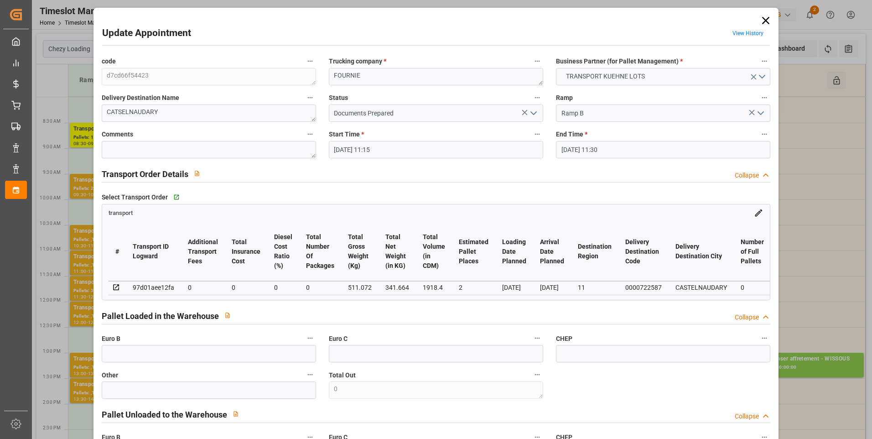
click at [533, 111] on icon "open menu" at bounding box center [533, 113] width 11 height 11
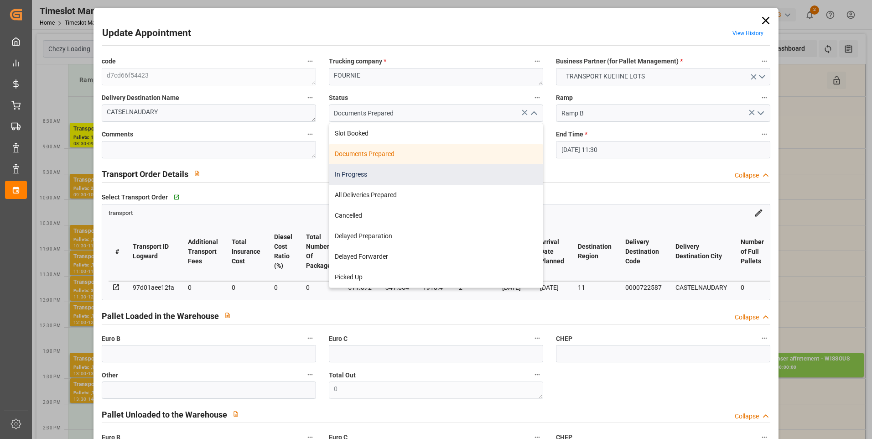
click at [380, 169] on div "In Progress" at bounding box center [435, 174] width 213 height 21
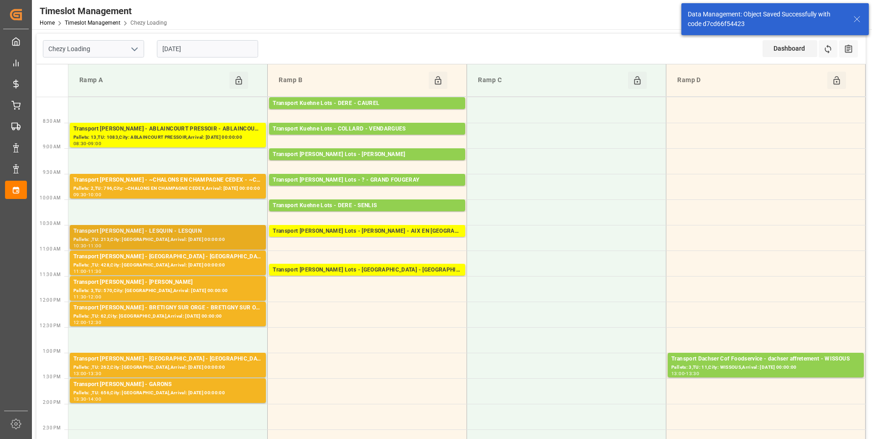
click at [169, 236] on div "Pallets: ,TU: 213,City: LESQUIN,Arrival: 2025-09-02 00:00:00" at bounding box center [167, 240] width 189 height 8
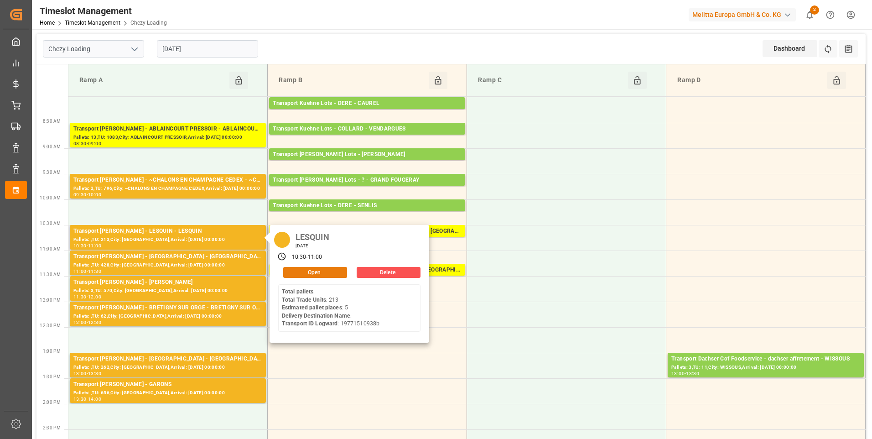
click at [301, 274] on button "Open" at bounding box center [315, 272] width 64 height 11
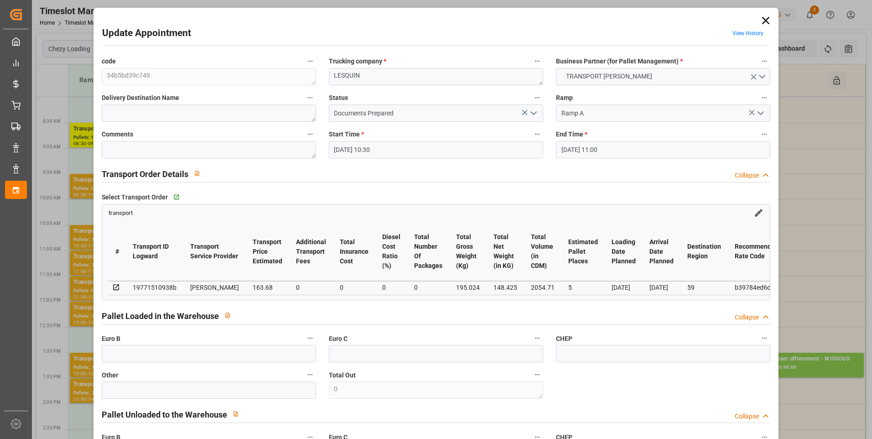
click at [529, 114] on icon "open menu" at bounding box center [533, 113] width 11 height 11
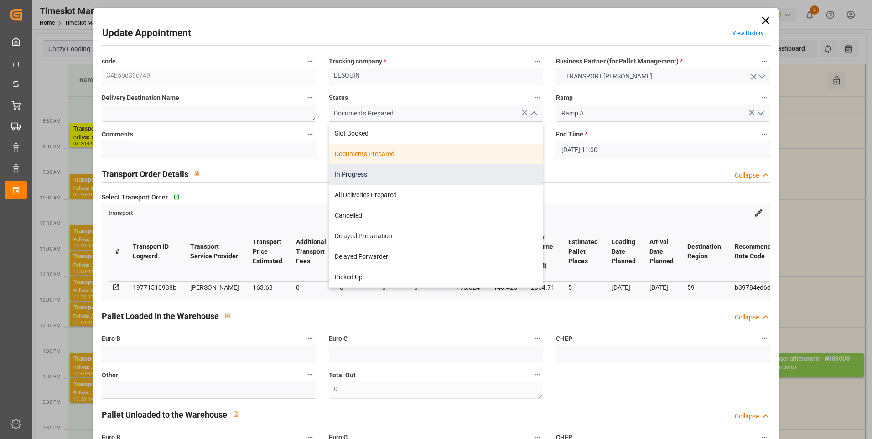
click at [381, 176] on div "In Progress" at bounding box center [435, 174] width 213 height 21
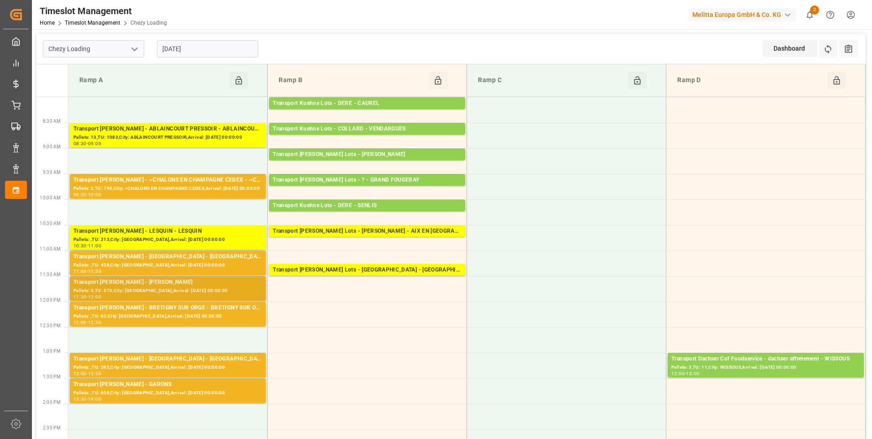
click at [159, 282] on div "Transport Delisle - LOMME - LOMME" at bounding box center [167, 282] width 189 height 9
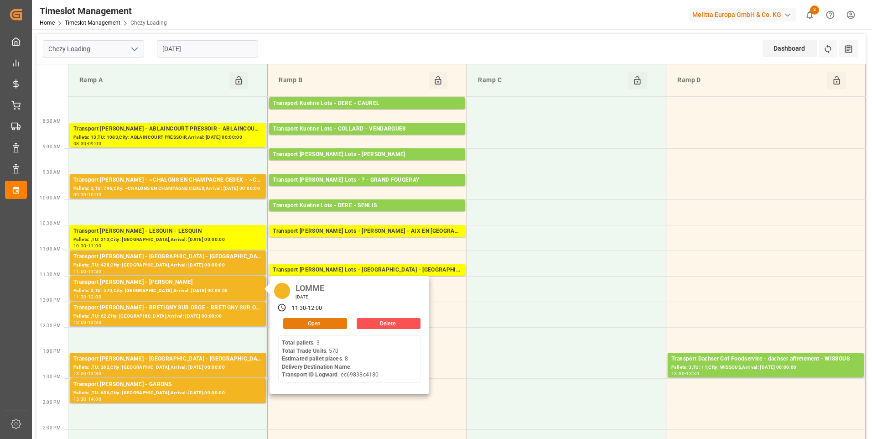
click at [325, 321] on button "Open" at bounding box center [315, 323] width 64 height 11
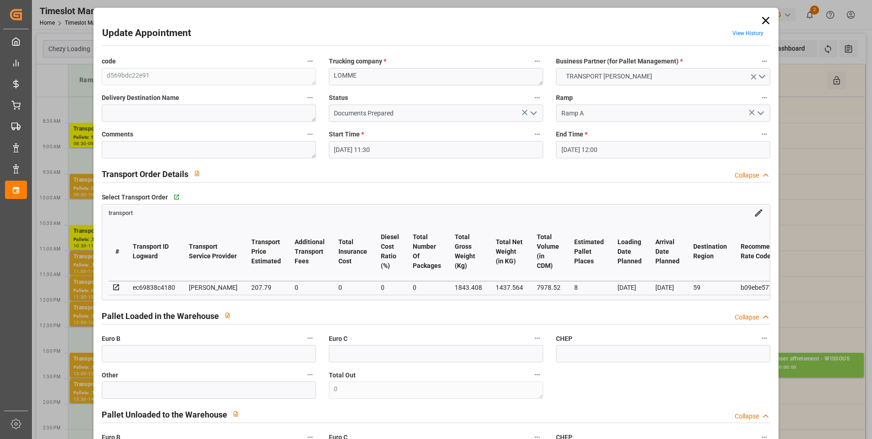
click at [531, 114] on polyline "open menu" at bounding box center [533, 113] width 5 height 3
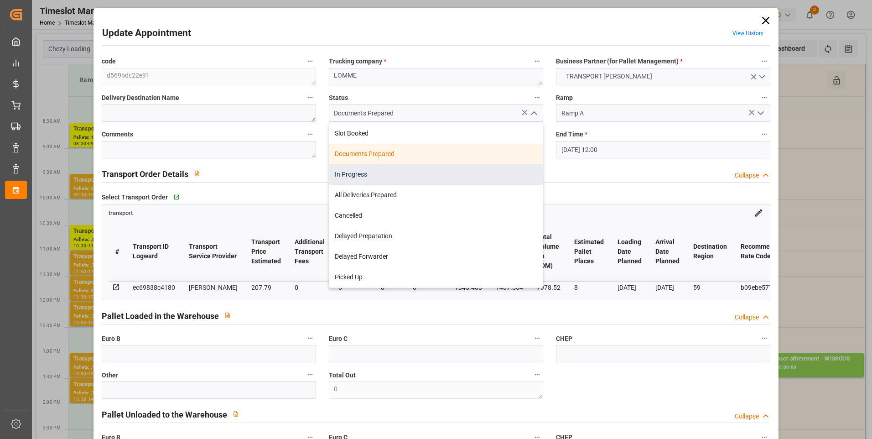
click at [371, 177] on div "In Progress" at bounding box center [435, 174] width 213 height 21
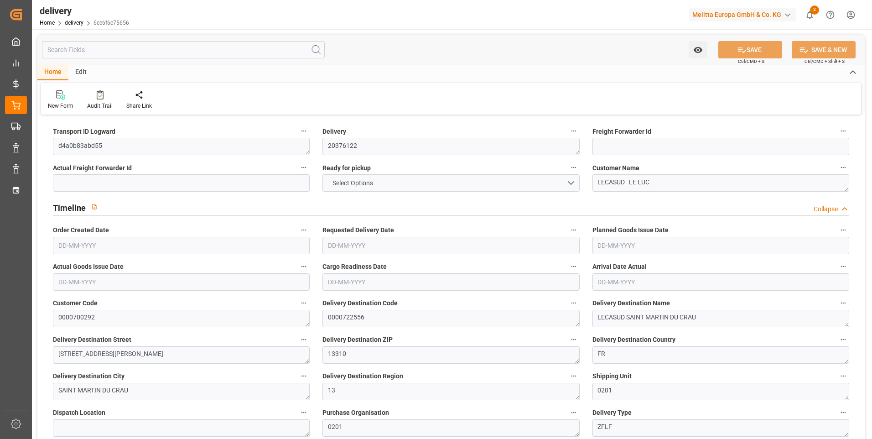
type input "11"
type input "557.702"
type input "1001.124"
type input "3251.952"
type input "245"
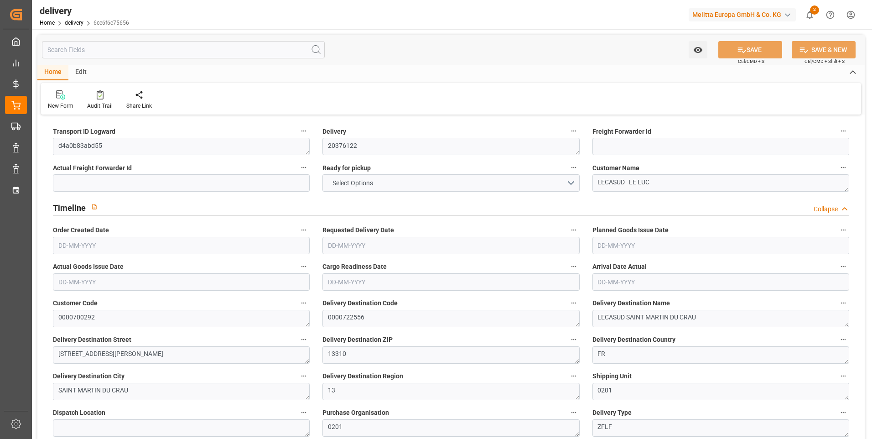
type input "13"
type input "2"
type input "4"
type input "0"
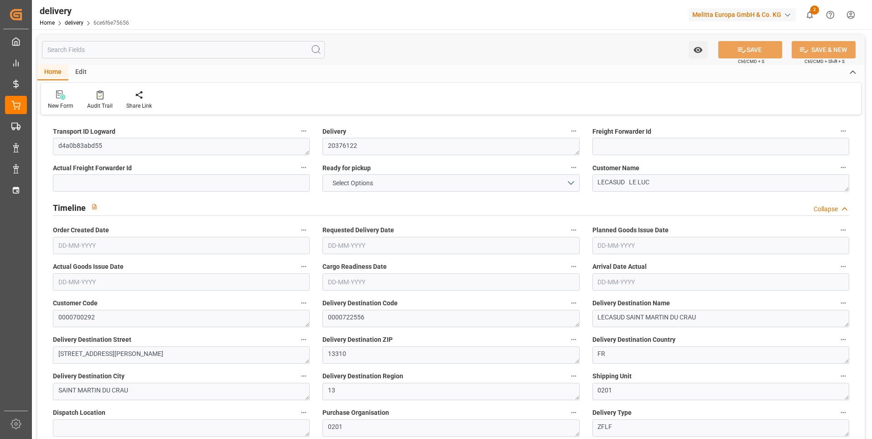
type input "0"
type input "217.3455"
type input "4.9"
type input "88.2"
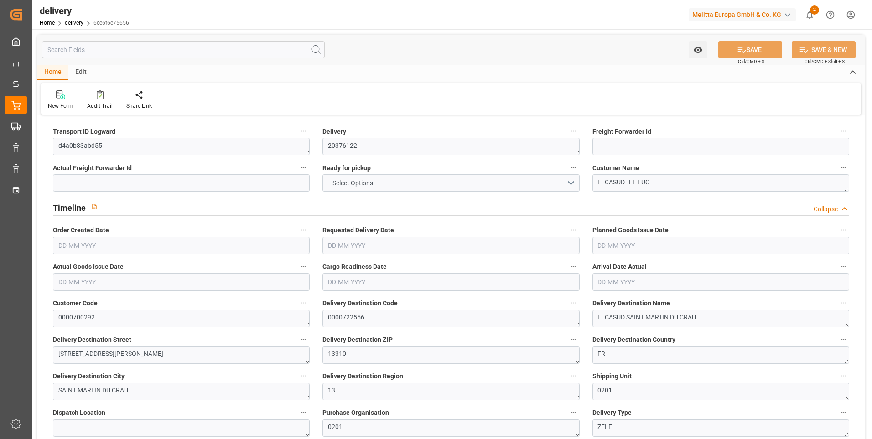
type input "1.5"
type input "1.3"
type input "0"
type input "19.5"
type input "688.292"
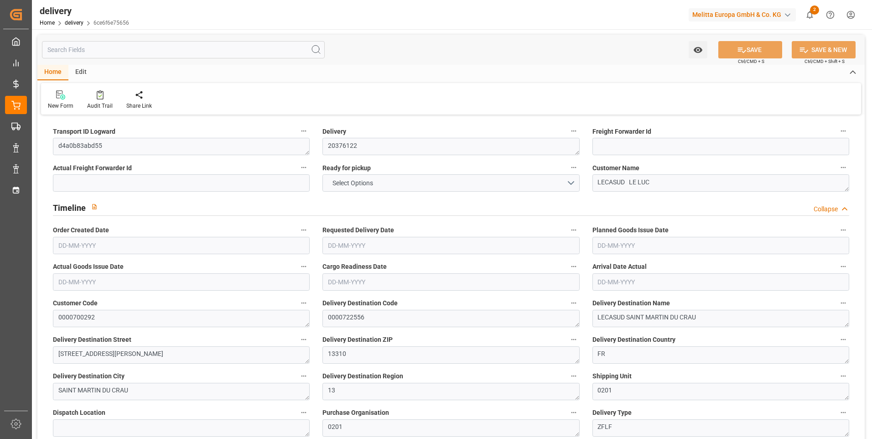
type input "101"
type input "6450.3009"
type input "0.4137"
type input "0"
type input "21-08-2025"
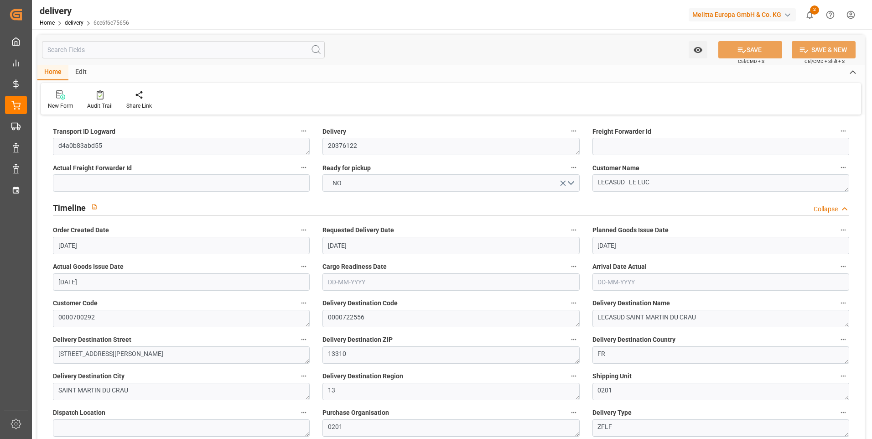
type input "20-08-2025"
type input "18-08-2025"
type input "21-08-2025"
type input "12-08-2025 11:01"
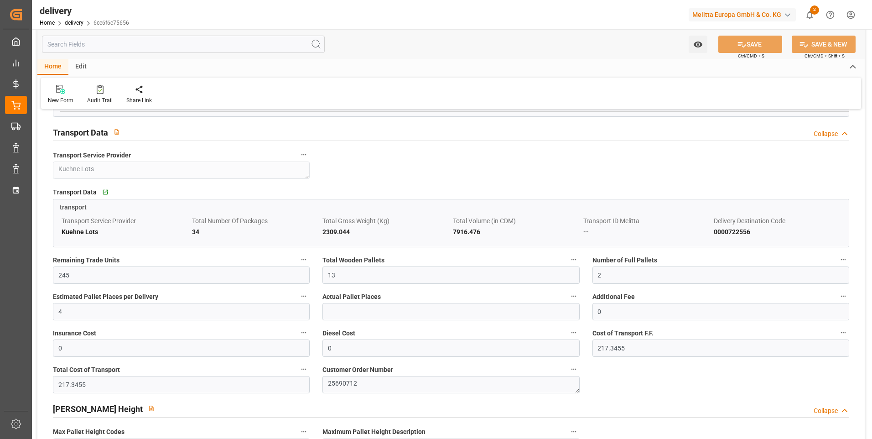
scroll to position [684, 0]
click at [346, 279] on input "13" at bounding box center [450, 275] width 257 height 17
type input "11"
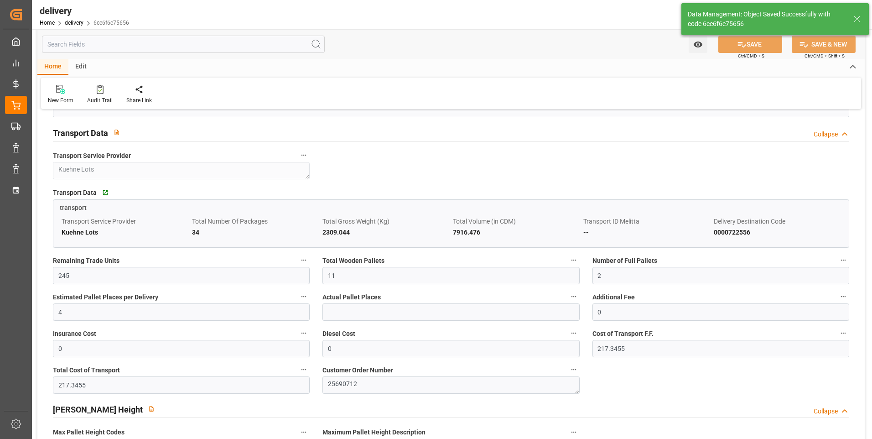
type input "16.5"
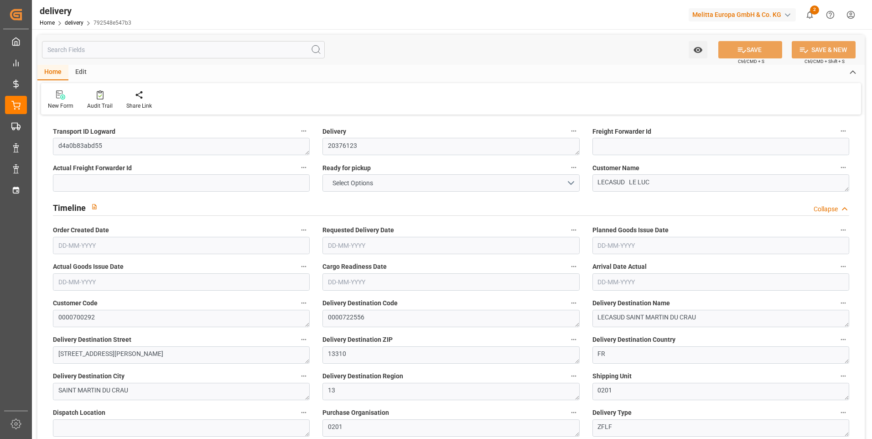
type input "23"
type input "1475.567"
type input "2402.752"
type input "4664.524"
type input "426"
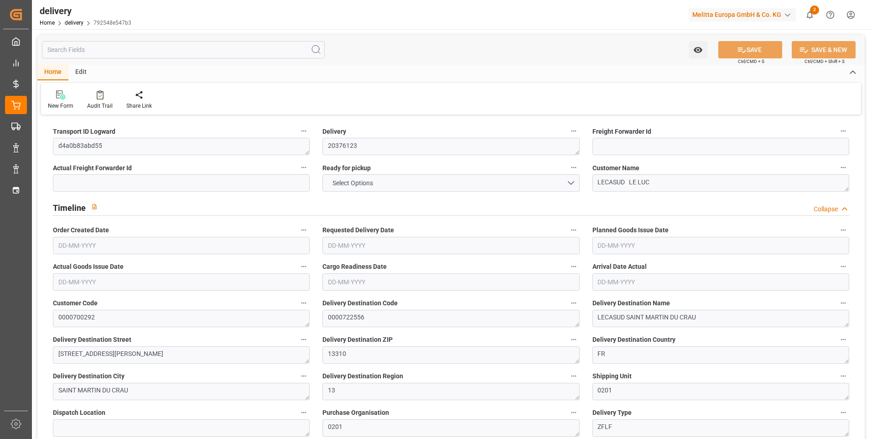
type input "34"
type input "0"
type input "7"
type input "0"
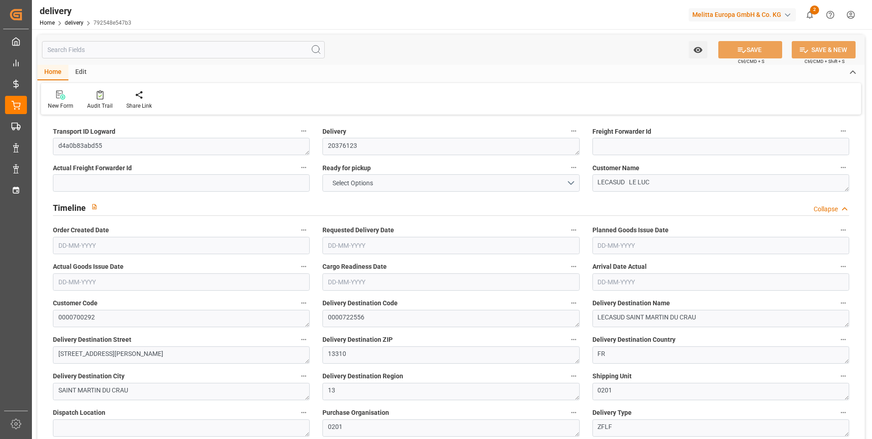
type input "0"
type input "380.3545"
type input "0"
type input "153.36"
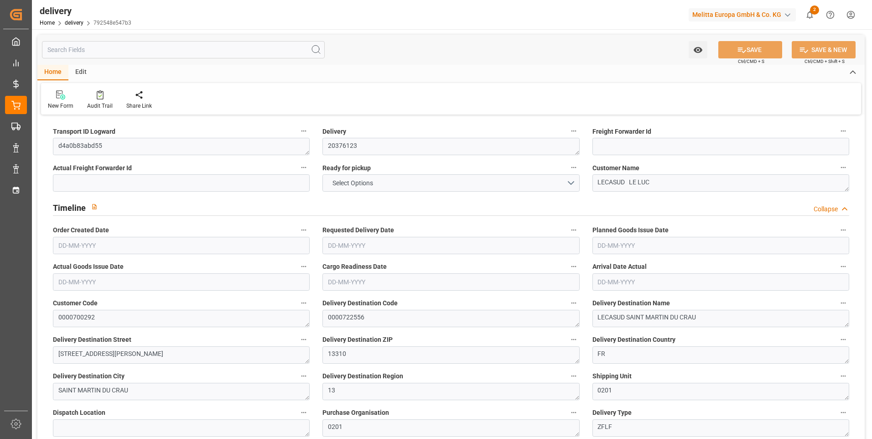
type input "1.5"
type input "1.3"
type input "0"
type input "51"
type input "1620.752"
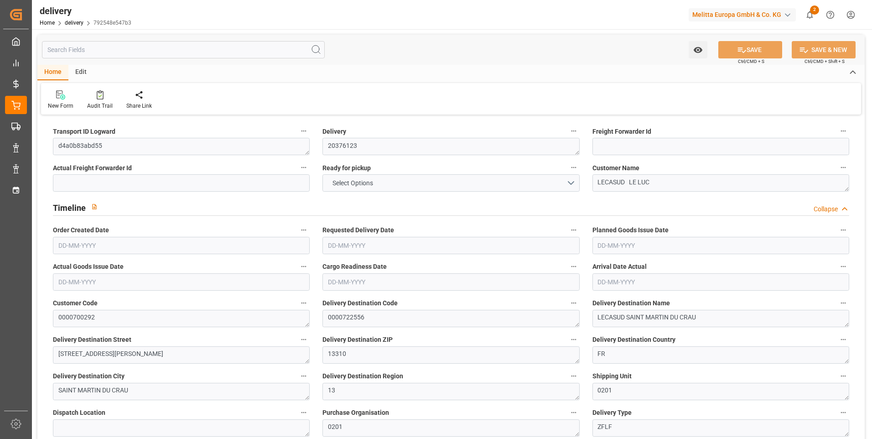
type input "101"
type input "9252.161"
type input "0.5933"
type input "0"
type input "[DATE]"
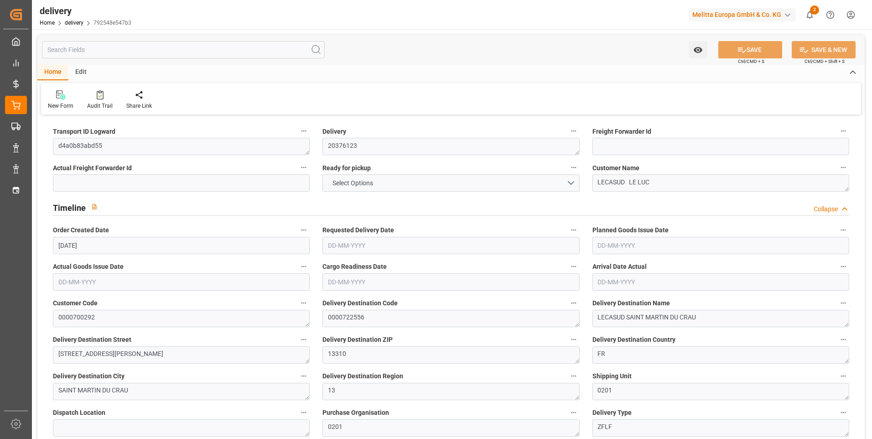
type input "[DATE]"
type input "12-08-2025 11:00"
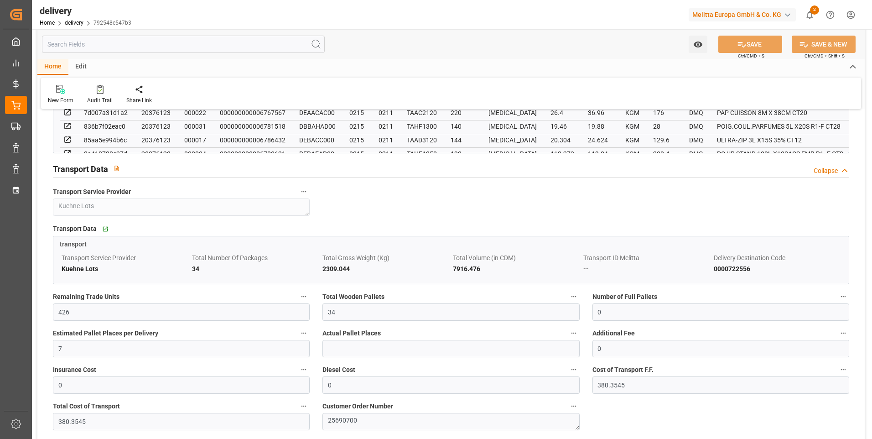
scroll to position [775, 0]
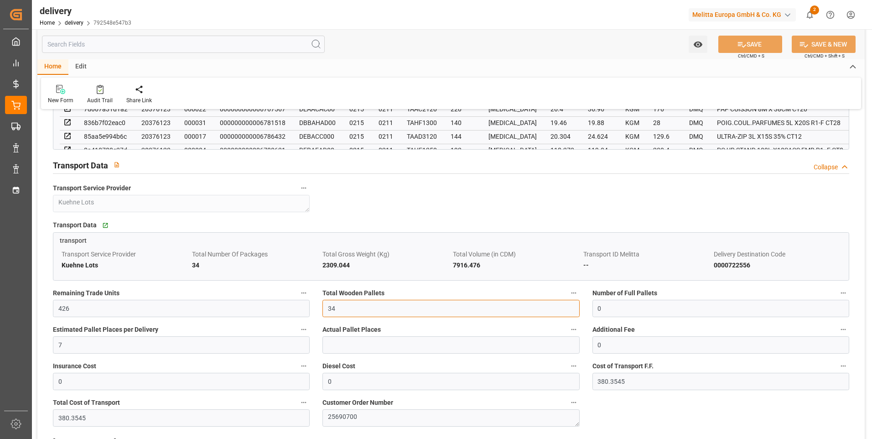
click at [343, 304] on input "34" at bounding box center [450, 308] width 257 height 17
type input "3"
type input "0"
type input "23"
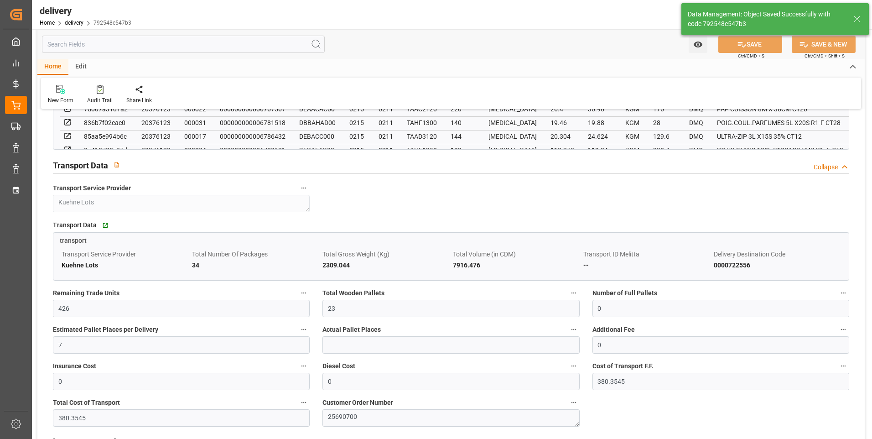
type input "34.5"
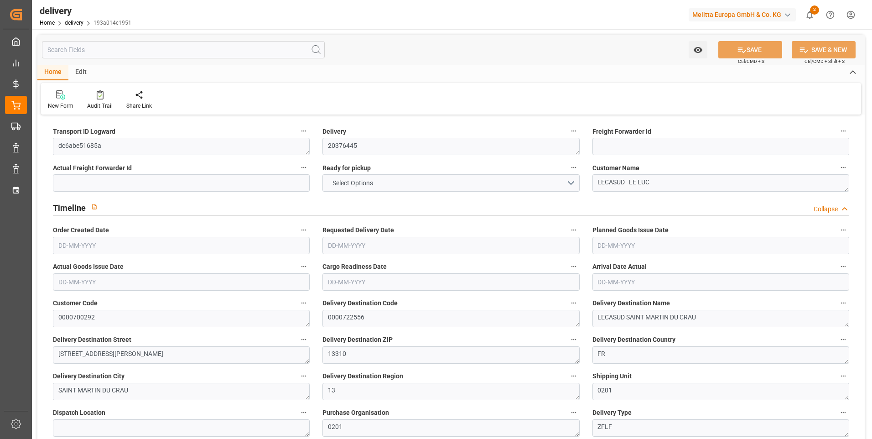
type input "24"
type input "2049.24"
type input "3298.473"
type input "6601.376"
type input "466"
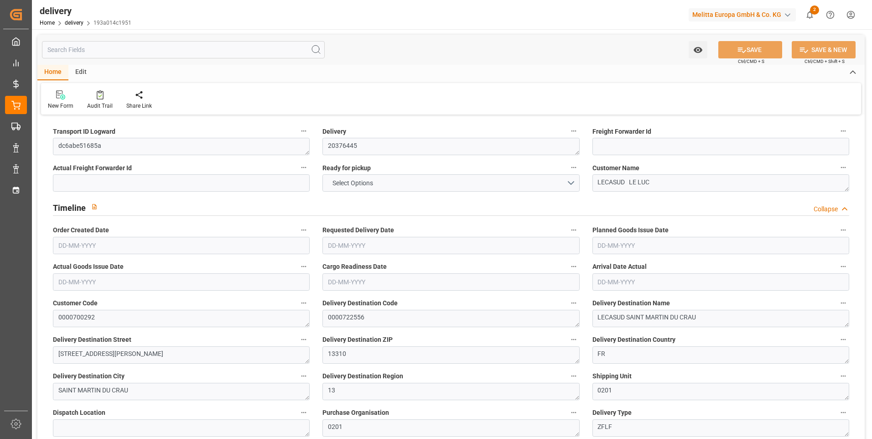
type input "41"
type input "1"
type input "10"
type input "0"
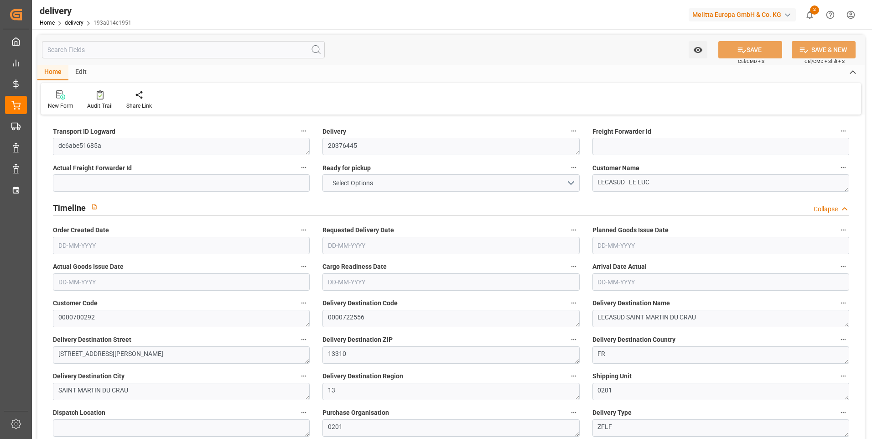
type input "0"
type input "495.5429"
type input "2.45"
type input "167.76"
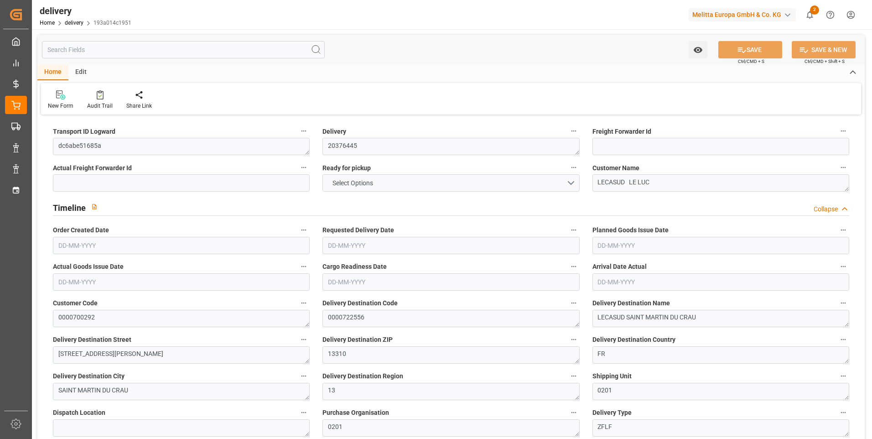
type input "1.5"
type input "1.3"
type input "0"
type input "61.5"
type input "2327.793"
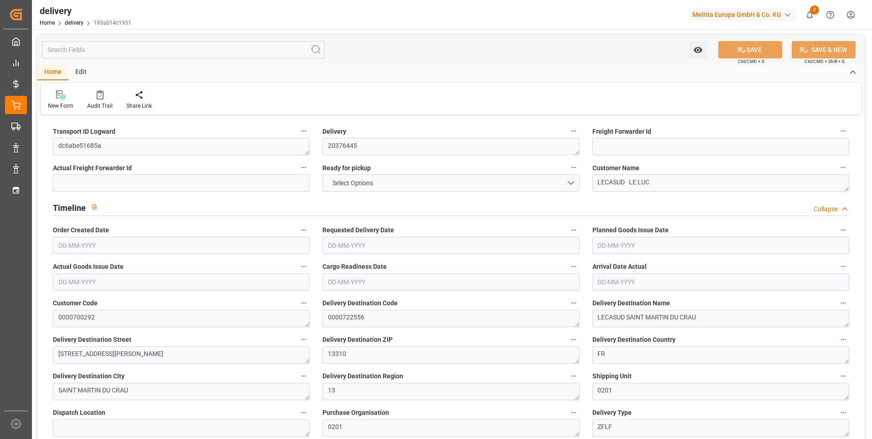
type input "101"
type input "13797.8248"
type input "0.8849"
type input "0"
type input "[DATE]"
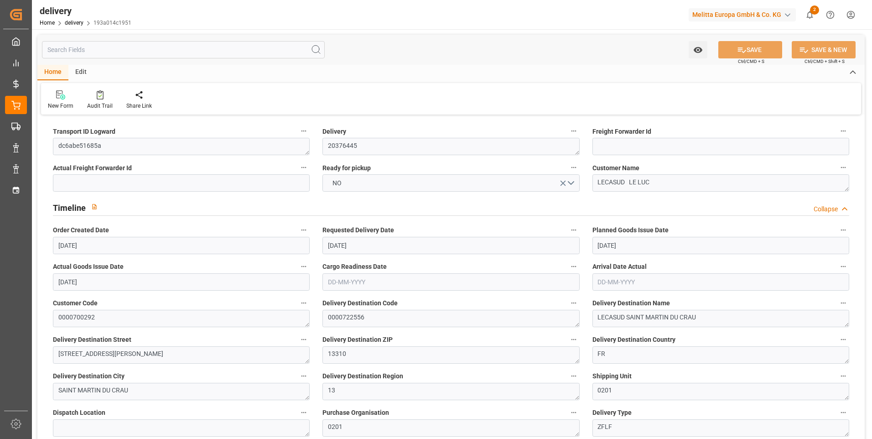
type input "25-08-2025"
type input "[DATE]"
type input "19-08-2025 11:00"
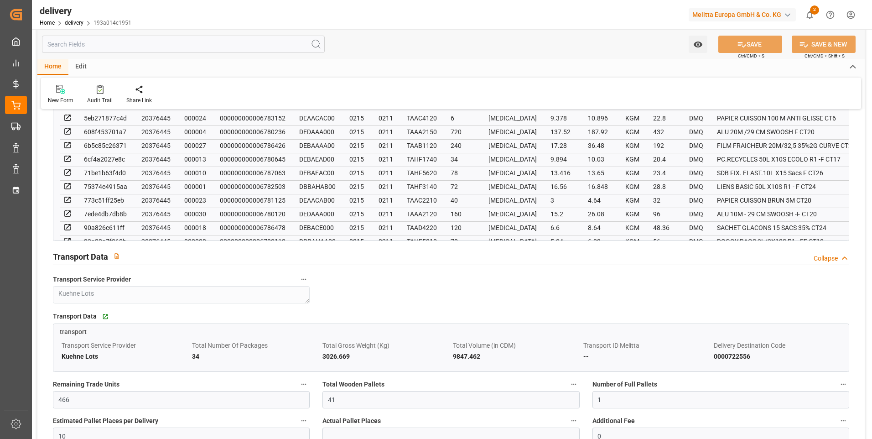
scroll to position [821, 0]
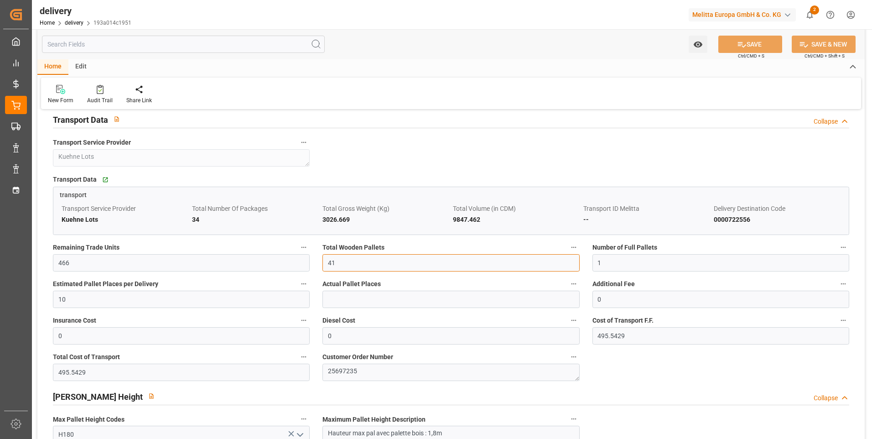
click at [342, 259] on input "41" at bounding box center [450, 262] width 257 height 17
type input "4"
type input "0"
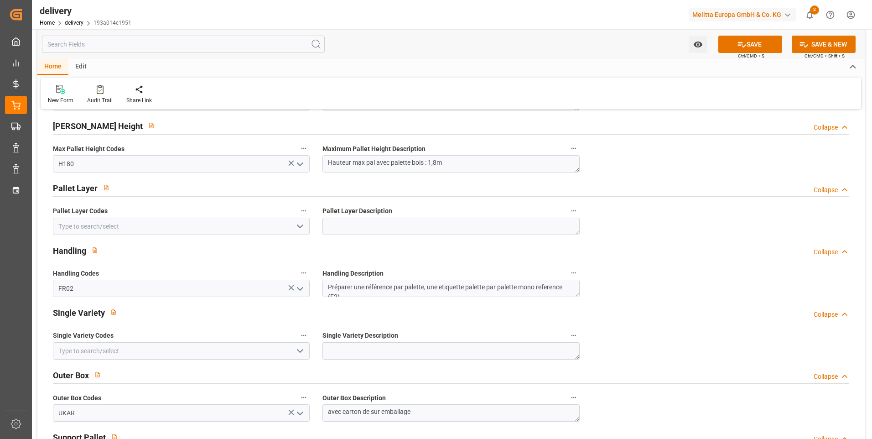
scroll to position [1140, 0]
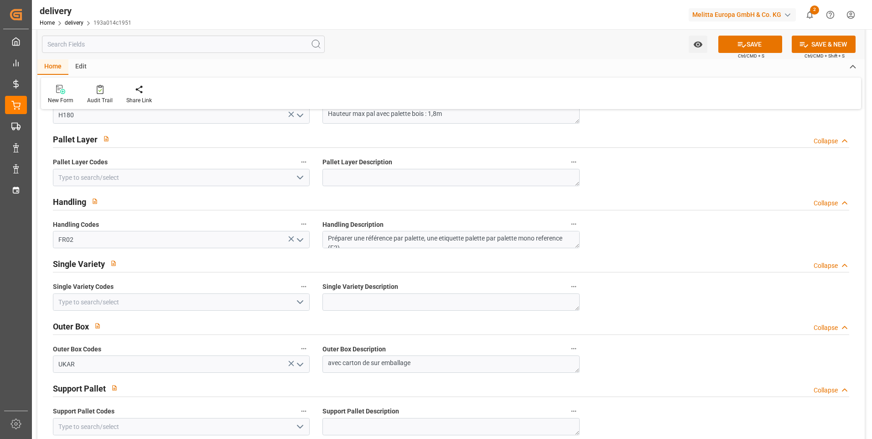
type input "23"
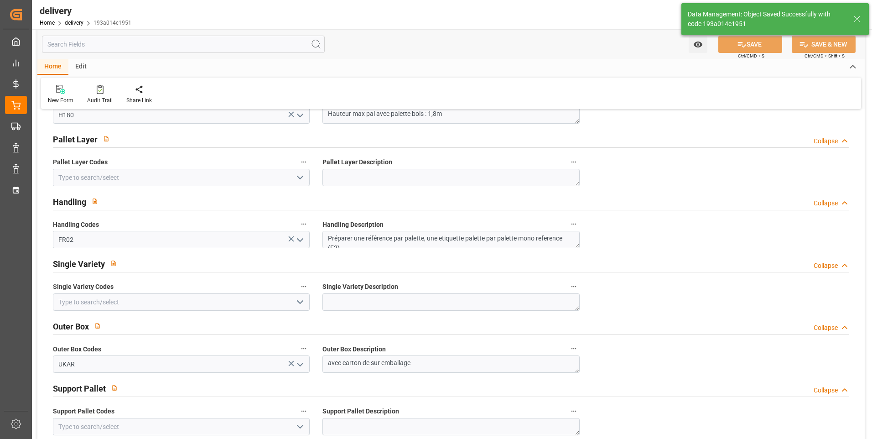
type input "34.5"
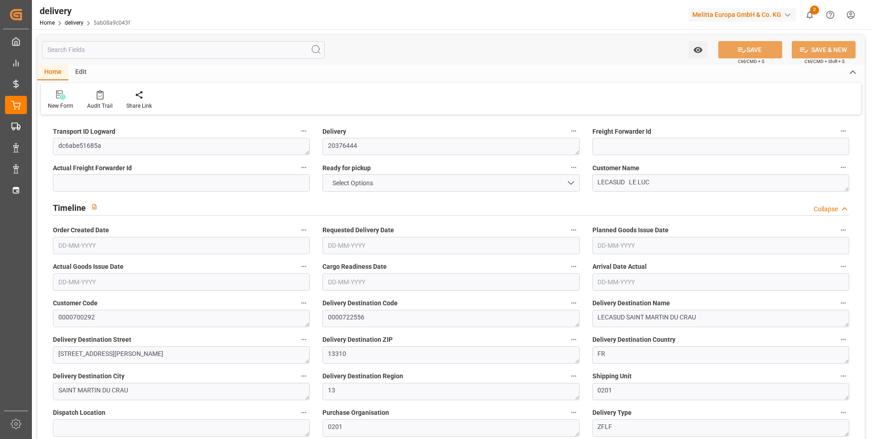
type input "10"
type input "569.135"
type input "1007.236"
type input "3246.086"
type input "250"
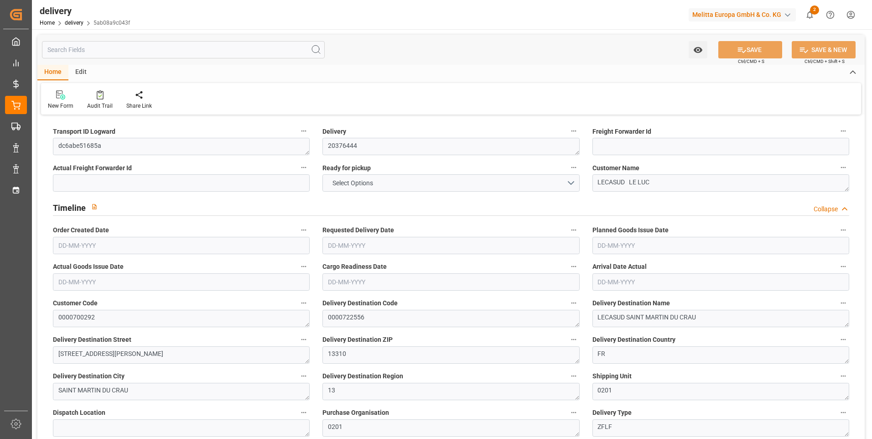
type input "13"
type input "2"
type input "4"
type input "0"
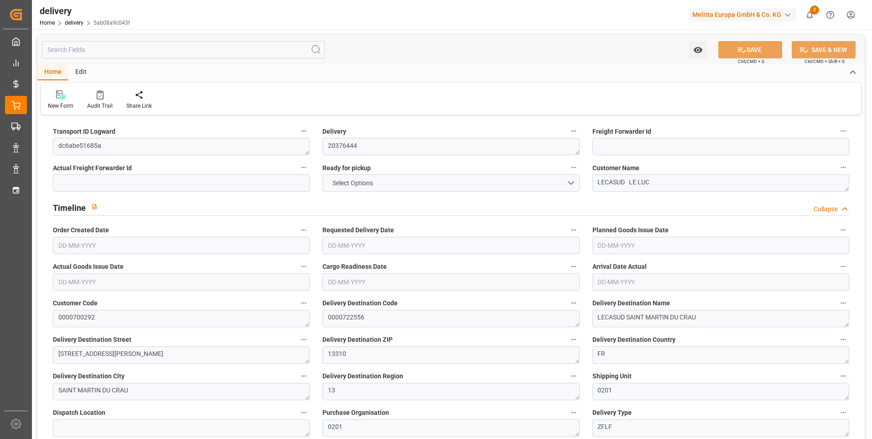
type input "0"
type input "198.2171"
type input "4.9"
type input "90"
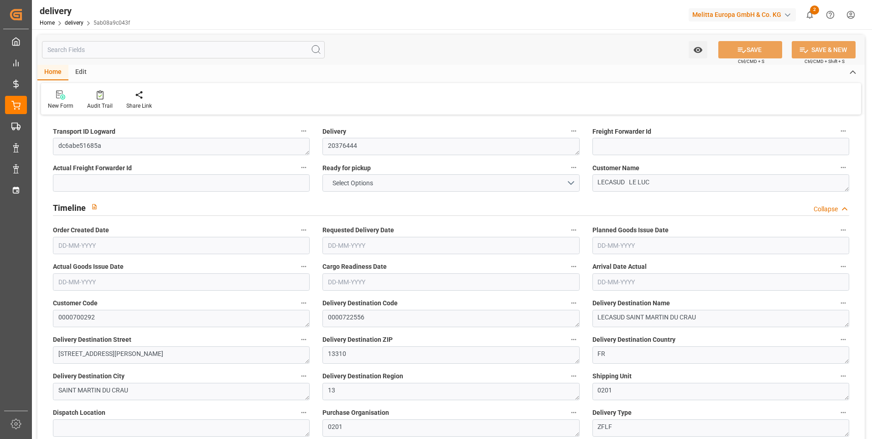
type input "1.5"
type input "1.3"
type input "0"
type input "19.5"
type input "698.876"
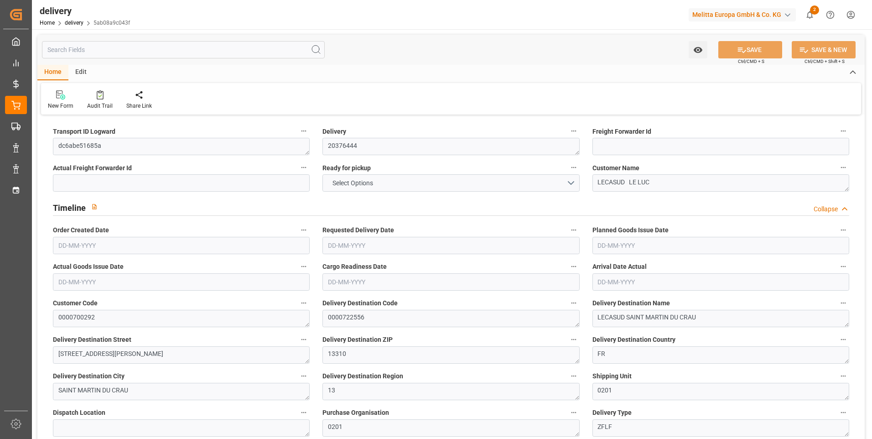
type input "101"
type input "6784.7863"
type input "0.4351"
type input "0"
type input "21-08-2025"
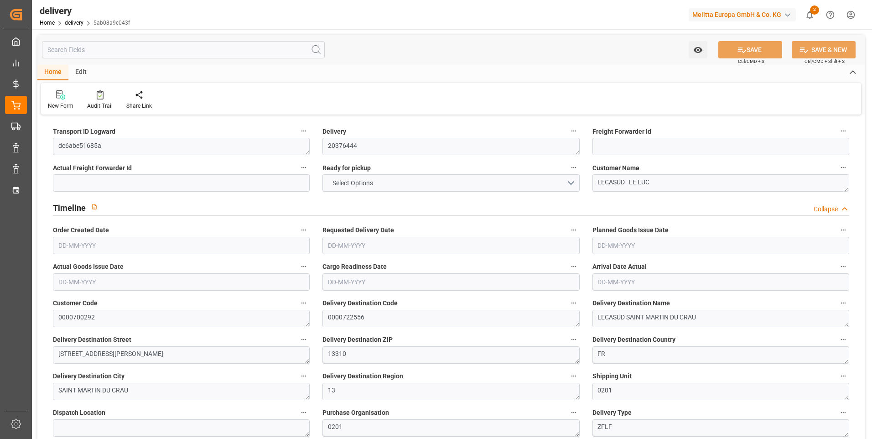
type input "25-08-2025"
type input "21-08-2025"
type input "19-08-2025 11:00"
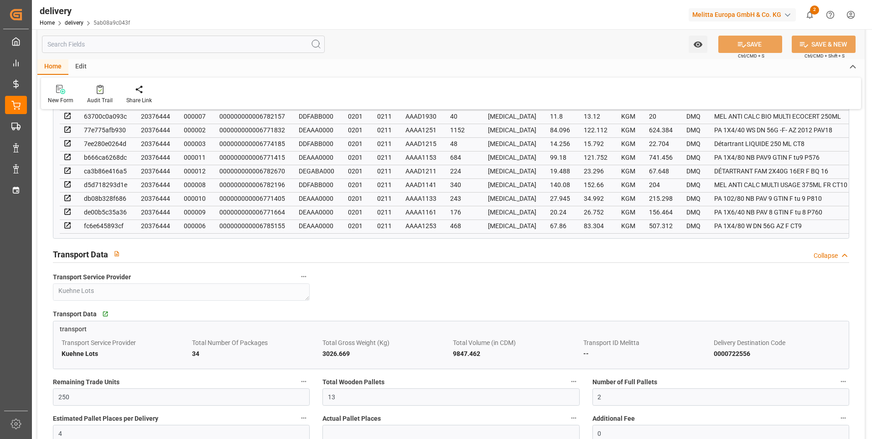
scroll to position [593, 0]
click at [342, 400] on input "13" at bounding box center [450, 393] width 257 height 17
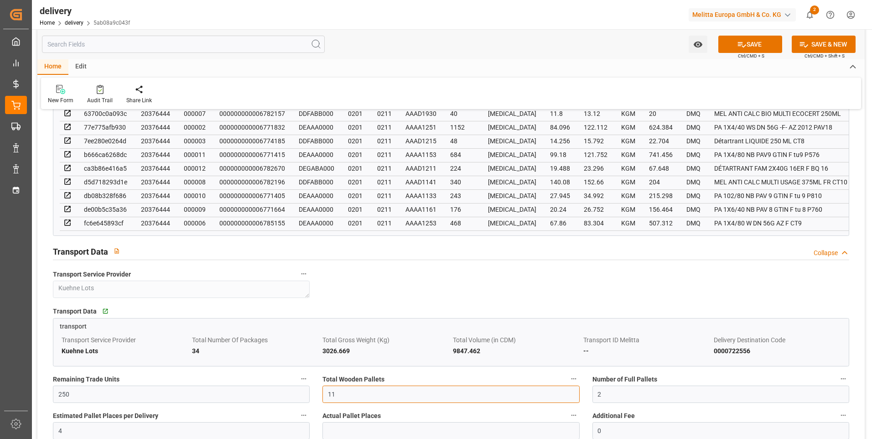
type input "11"
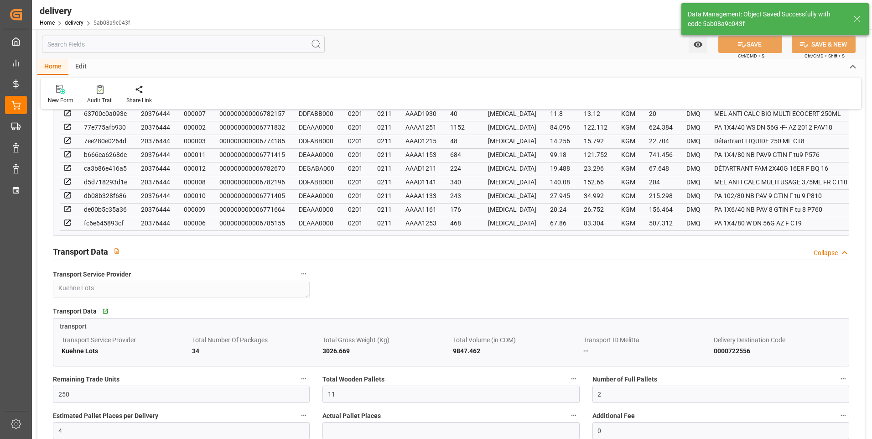
type input "16.5"
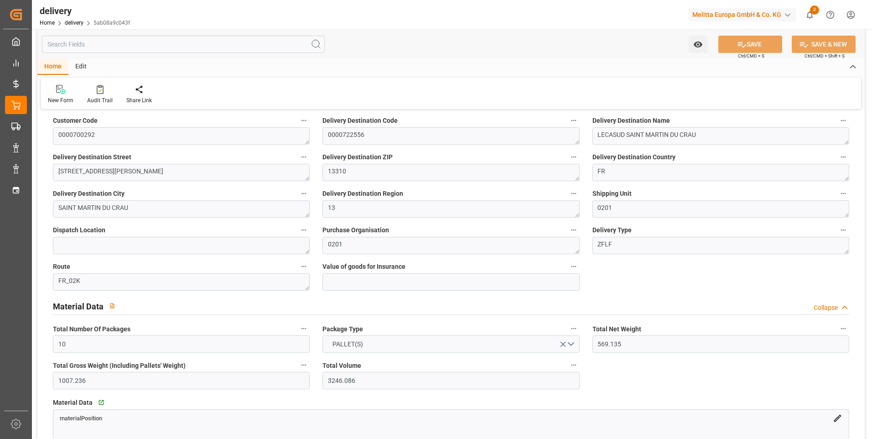
scroll to position [0, 0]
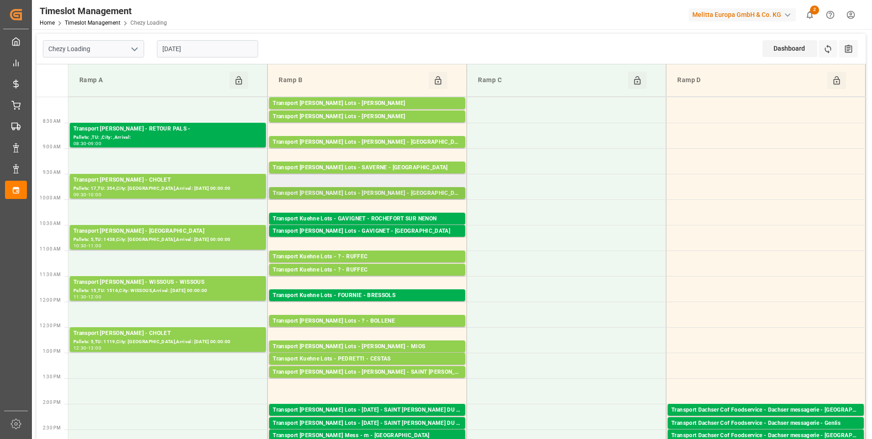
click at [347, 191] on div "Transport [PERSON_NAME] Lots - [PERSON_NAME] - [GEOGRAPHIC_DATA]" at bounding box center [367, 193] width 189 height 9
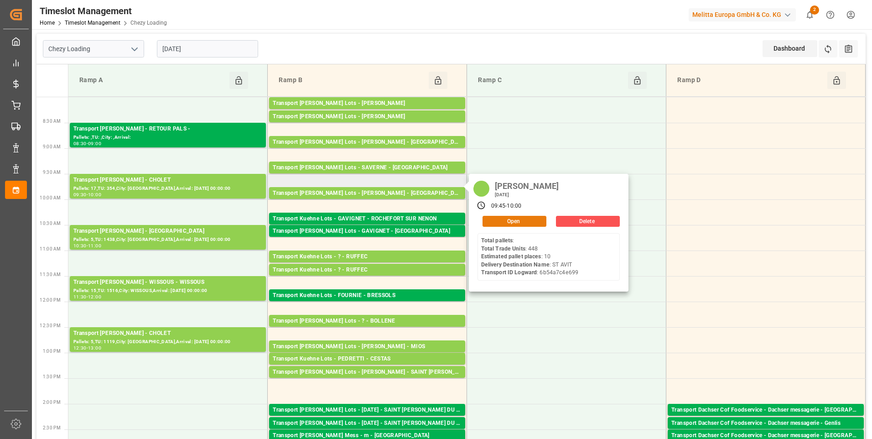
click at [524, 219] on button "Open" at bounding box center [515, 221] width 64 height 11
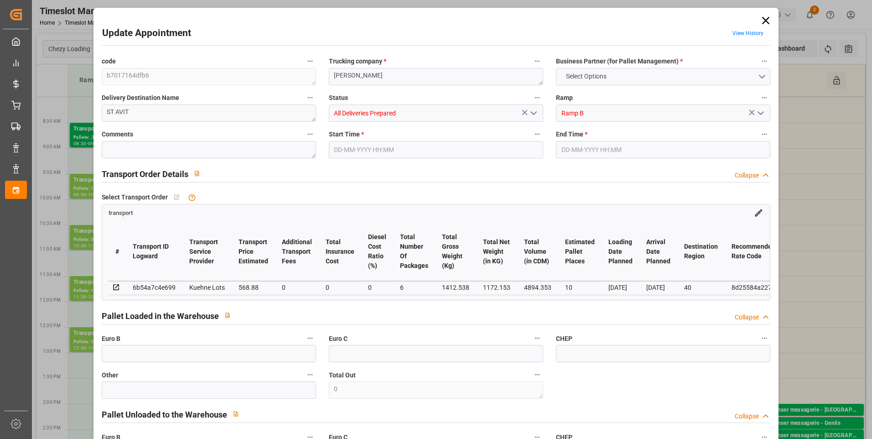
type input "10"
type input "568.88"
type input "0"
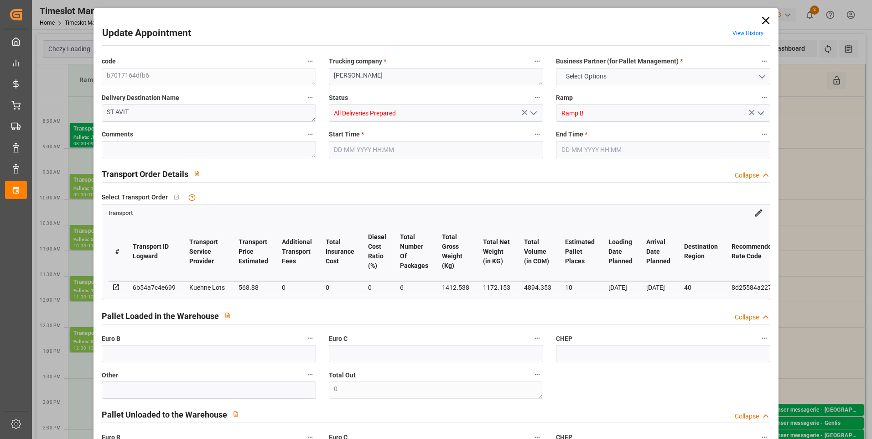
type input "568.88"
type input "0"
type input "6"
type input "1172.153"
type input "2447.538"
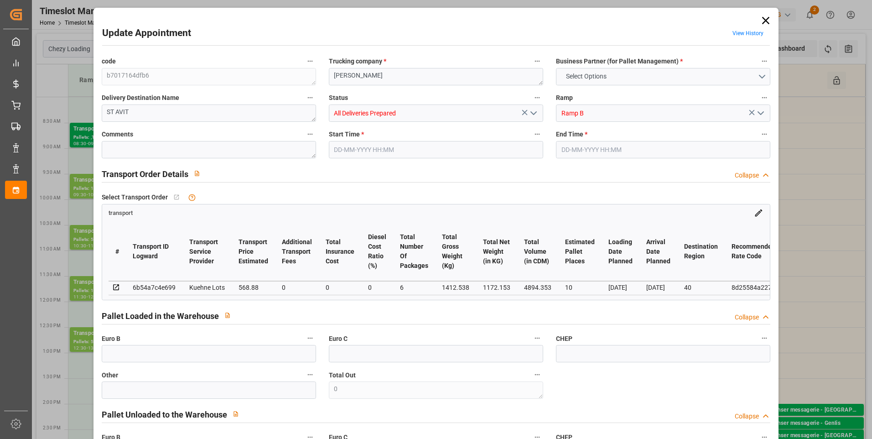
type input "4894.353"
type input "40"
type input "0"
type input "448"
type input "45"
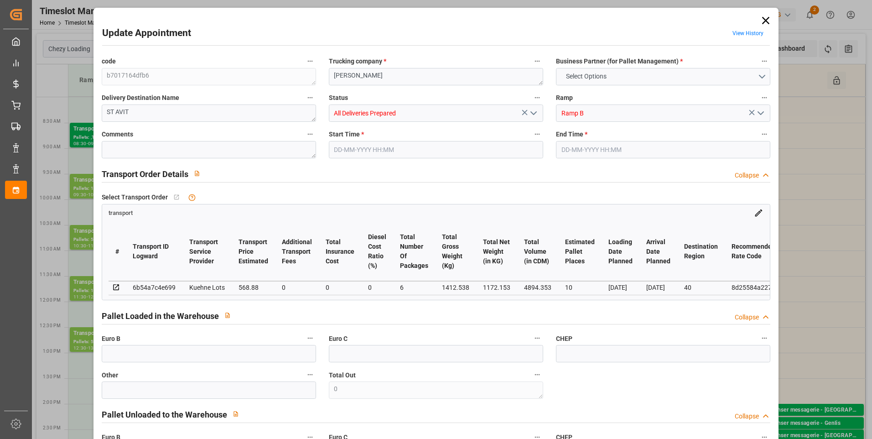
type input "101"
type input "1412.538"
type input "0"
type input "4710.8598"
type input "0"
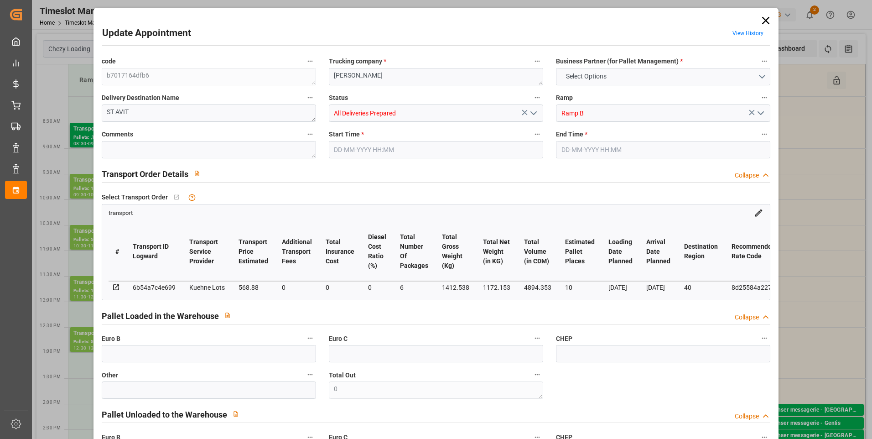
type input "0"
type input "21"
type input "35"
type input "29-08-2025 09:45"
type input "29-08-2025 10:00"
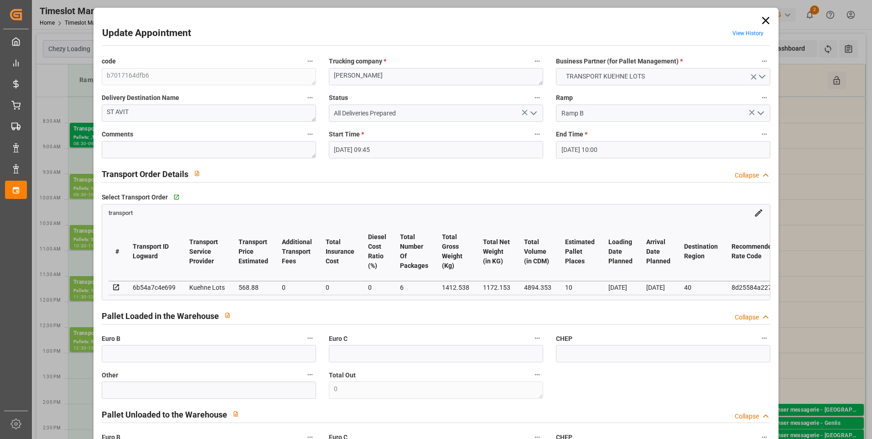
type input "28-08-2025 12:49"
type input "28-08-2025 11:23"
type input "[DATE]"
click at [763, 21] on icon at bounding box center [765, 20] width 13 height 13
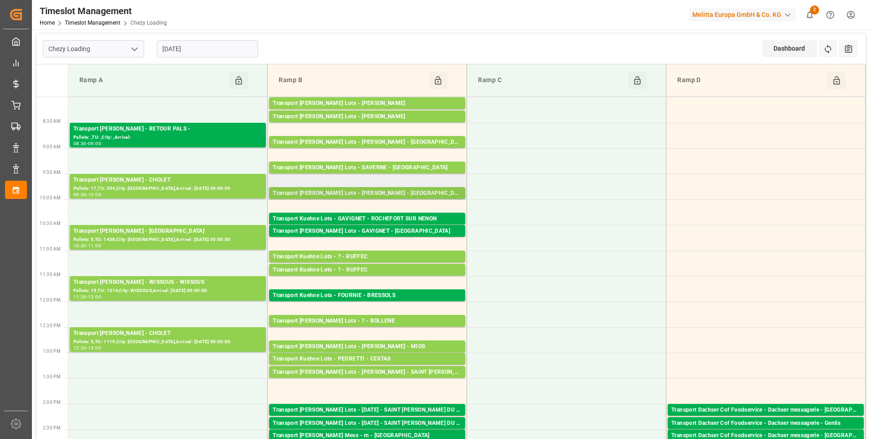
click at [388, 194] on div "Transport Kuehne Lots - LEBLANC - SAINT AVIT" at bounding box center [367, 193] width 189 height 9
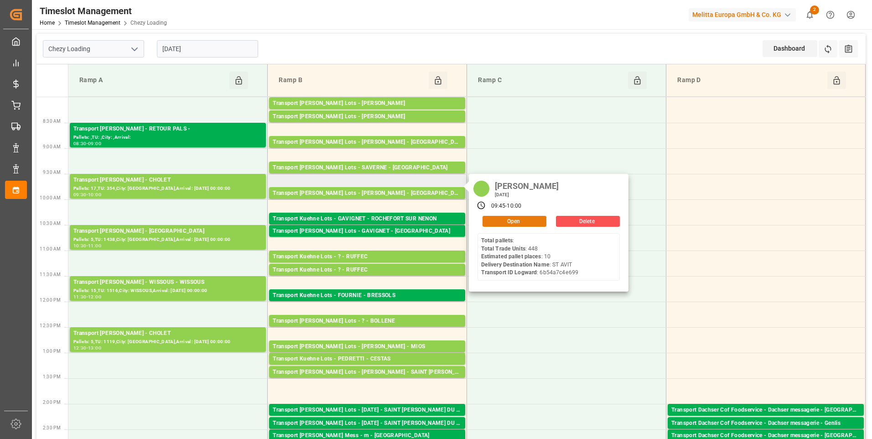
click at [505, 220] on button "Open" at bounding box center [515, 221] width 64 height 11
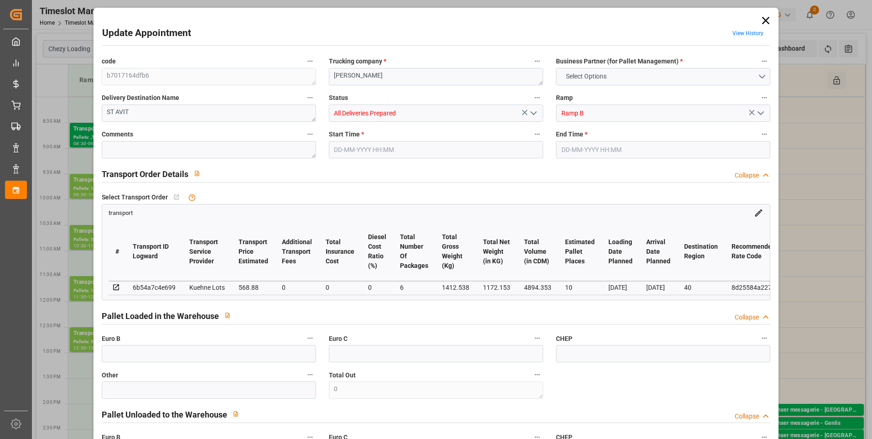
type input "10"
type input "568.88"
type input "0"
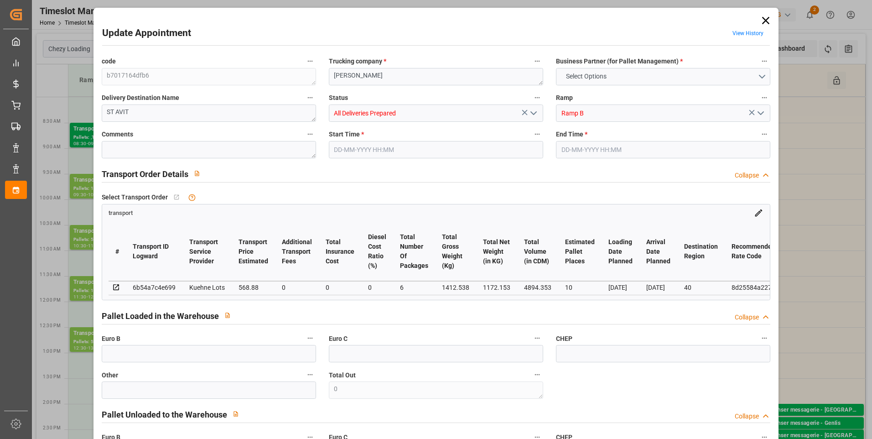
type input "568.88"
type input "0"
type input "6"
type input "1172.153"
type input "2447.538"
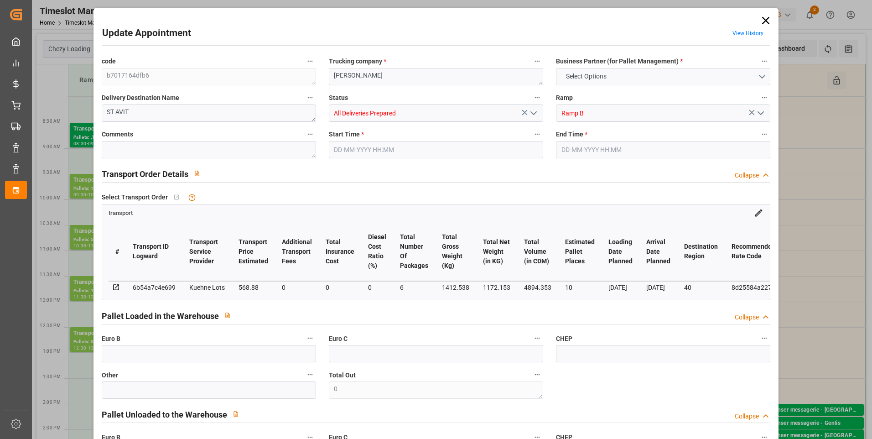
type input "4894.353"
type input "40"
type input "0"
type input "448"
type input "45"
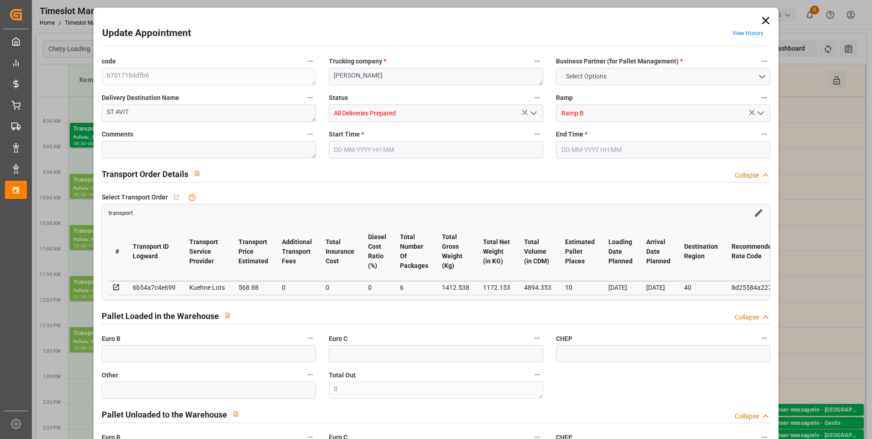
type input "101"
type input "1412.538"
type input "0"
type input "4710.8598"
type input "0"
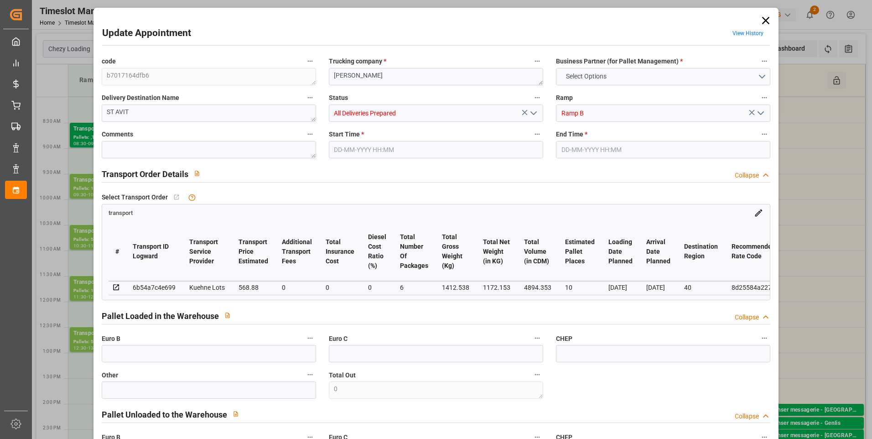
type input "0"
type input "21"
type input "35"
type input "29-08-2025 09:45"
type input "29-08-2025 10:00"
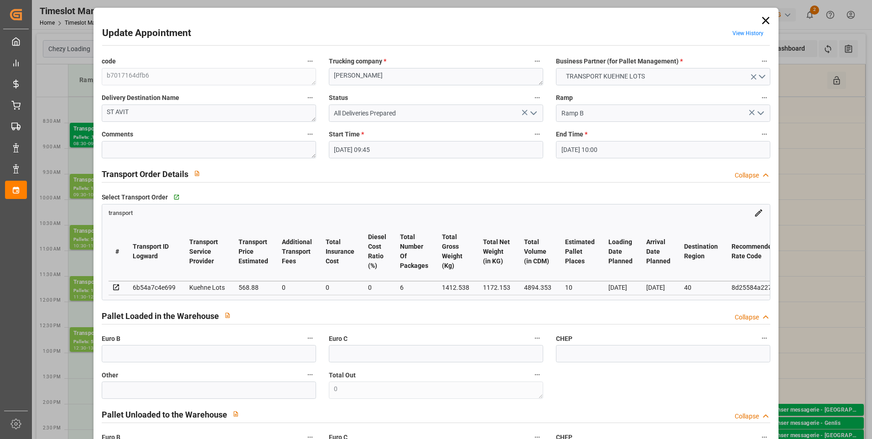
type input "28-08-2025 12:49"
type input "28-08-2025 11:23"
type input "[DATE]"
click at [147, 144] on textarea at bounding box center [209, 149] width 214 height 17
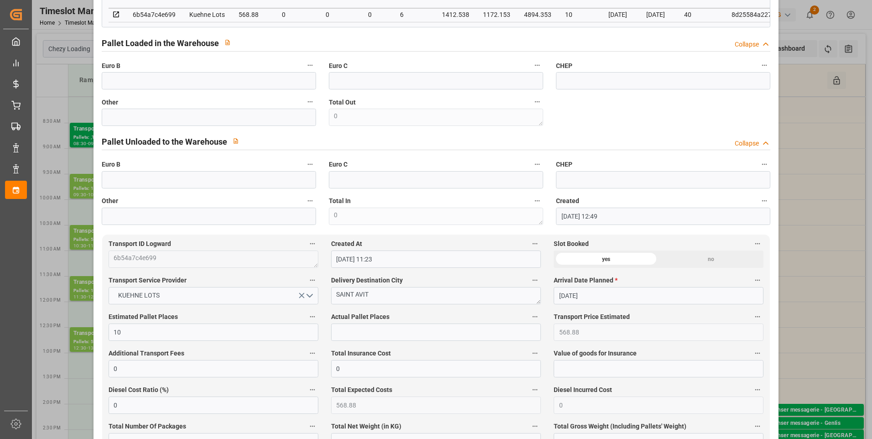
scroll to position [274, 0]
type textarea "ap 6"
click at [341, 334] on input "text" at bounding box center [436, 330] width 210 height 17
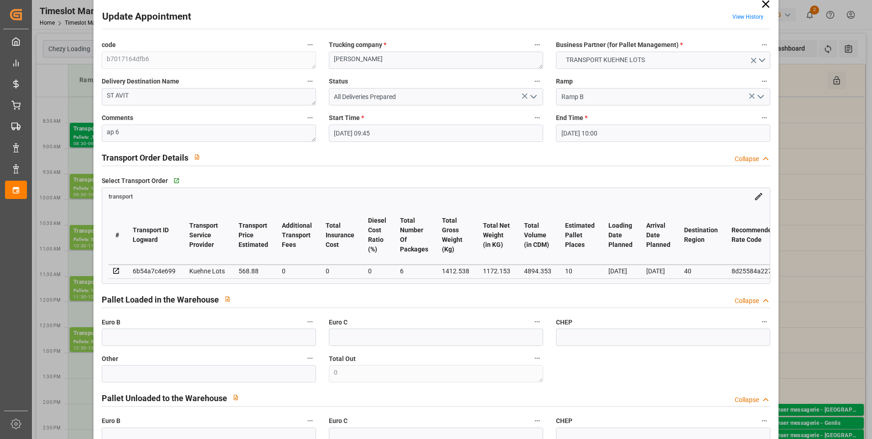
scroll to position [0, 0]
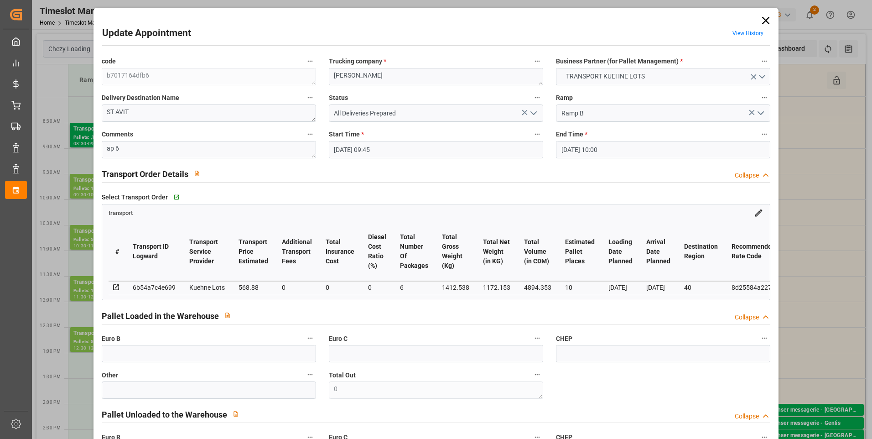
type input "6"
click at [529, 109] on icon "open menu" at bounding box center [533, 113] width 11 height 11
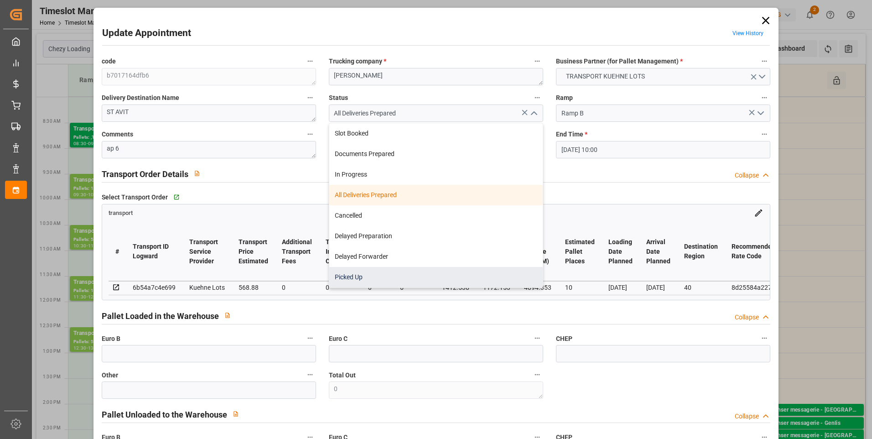
click at [354, 278] on div "Picked Up" at bounding box center [435, 277] width 213 height 21
type input "Picked Up"
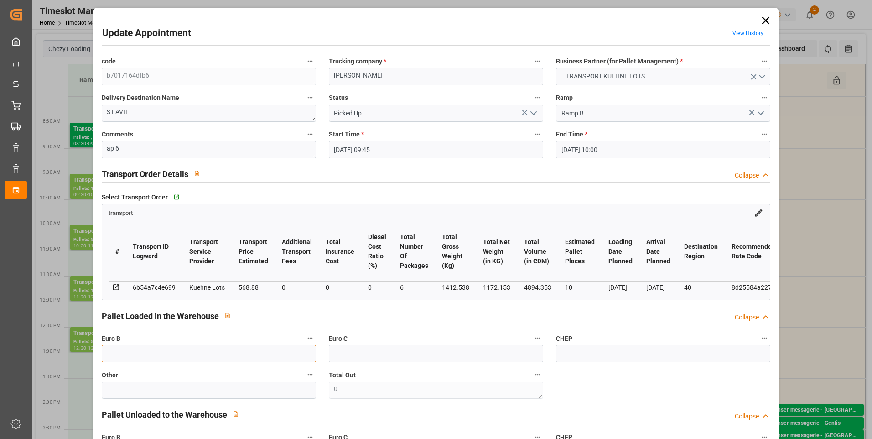
click at [111, 360] on input "text" at bounding box center [209, 353] width 214 height 17
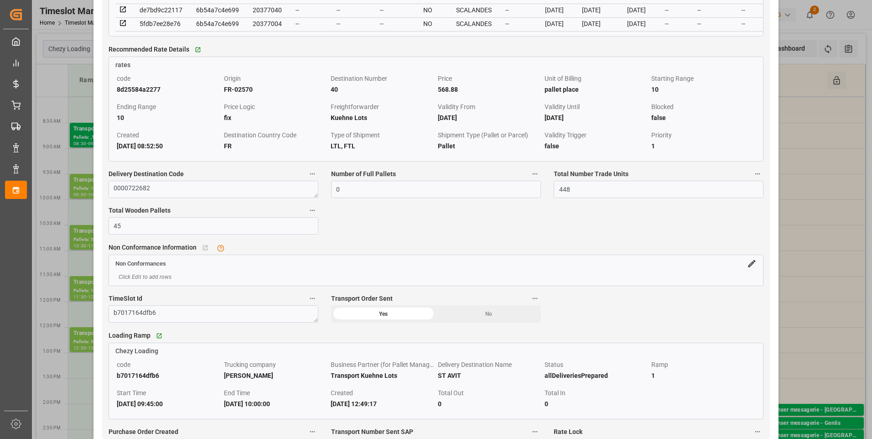
scroll to position [730, 0]
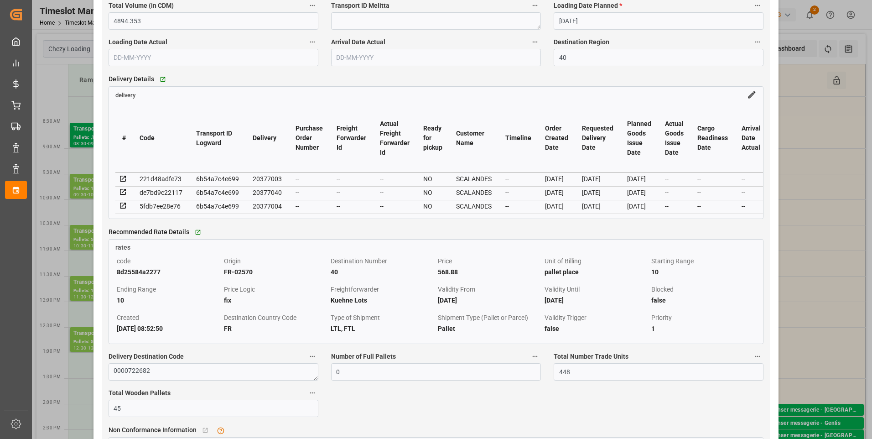
type input "22"
click at [122, 180] on icon at bounding box center [123, 179] width 8 height 8
click at [125, 195] on icon at bounding box center [123, 192] width 8 height 8
click at [123, 209] on icon at bounding box center [123, 206] width 8 height 8
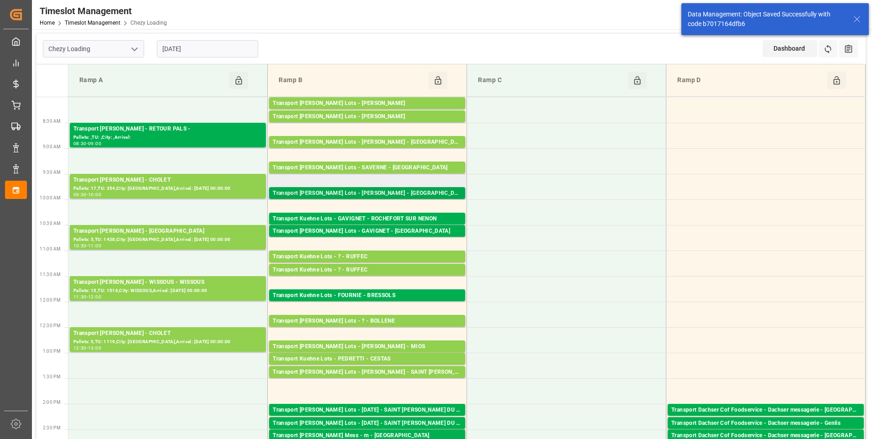
click at [365, 192] on div "Transport Kuehne Lots - LEBLANC - SAINT AVIT" at bounding box center [367, 193] width 189 height 9
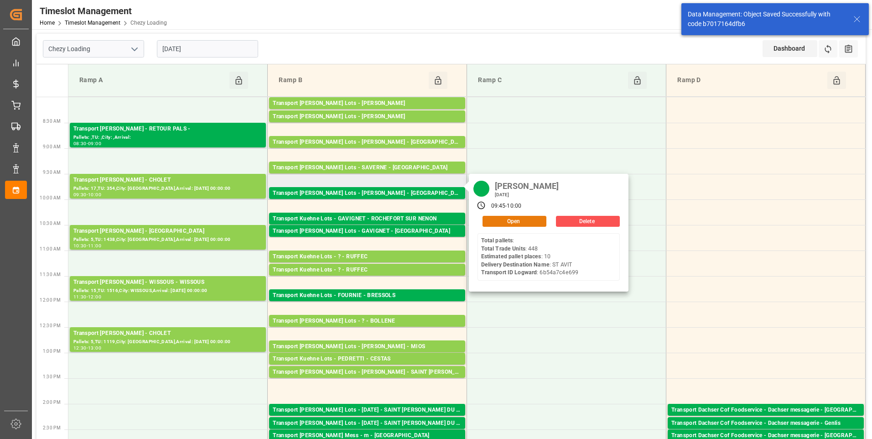
click at [499, 222] on button "Open" at bounding box center [515, 221] width 64 height 11
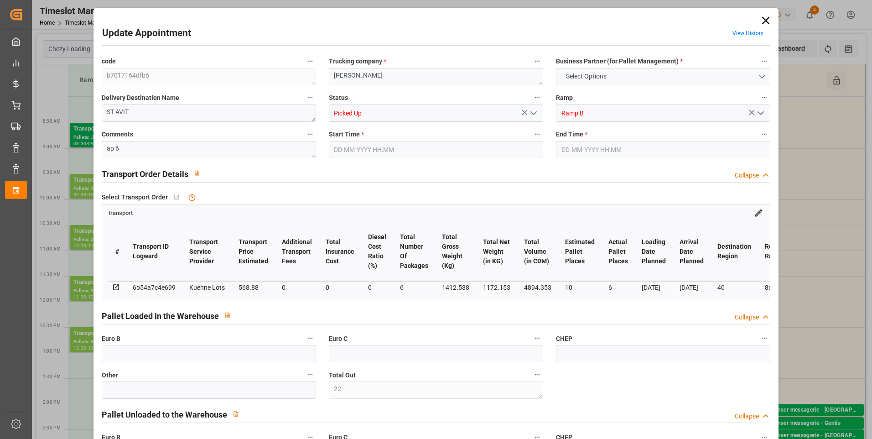
type input "22"
type input "10"
type input "6"
type input "568.88"
type input "0"
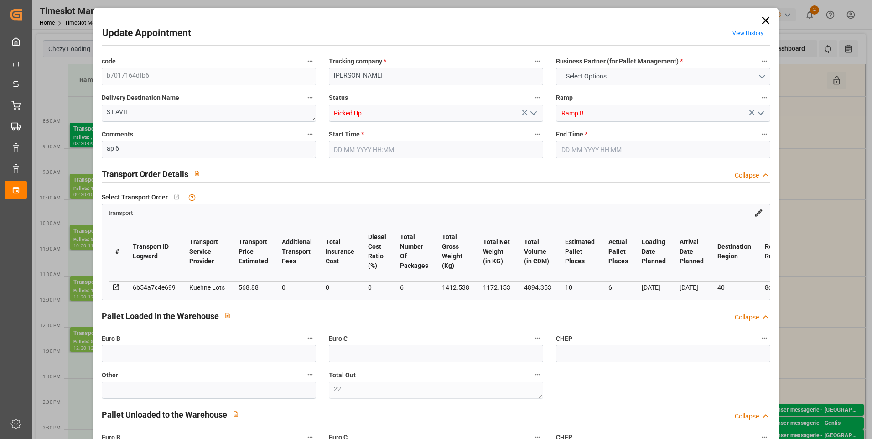
type input "0"
type input "568.88"
type input "0"
type input "6"
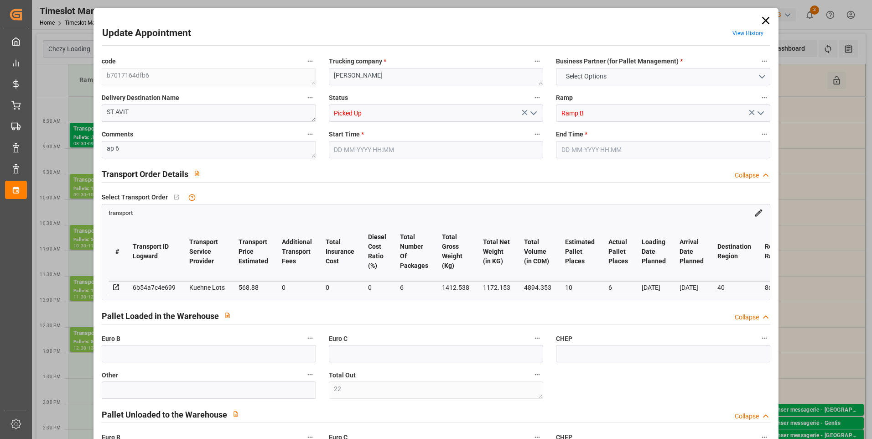
type input "1172.153"
type input "2447.538"
type input "4894.353"
type input "40"
type input "0"
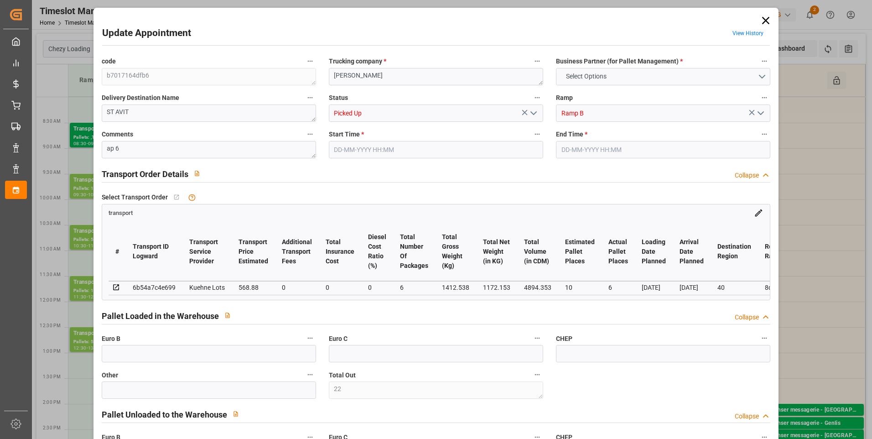
type input "448"
type input "22"
type input "101"
type input "1412.538"
type input "0"
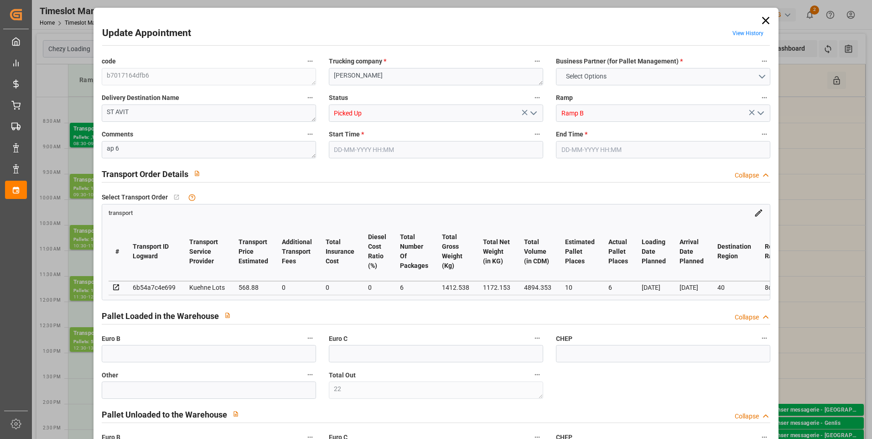
type input "4710.8598"
type input "0"
type input "21"
type input "35"
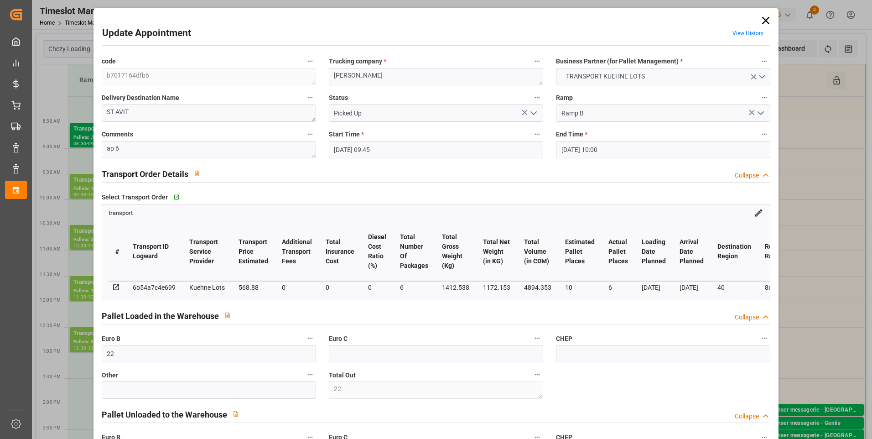
type input "29-08-2025 09:45"
type input "29-08-2025 10:00"
type input "28-08-2025 12:49"
type input "28-08-2025 11:23"
type input "[DATE]"
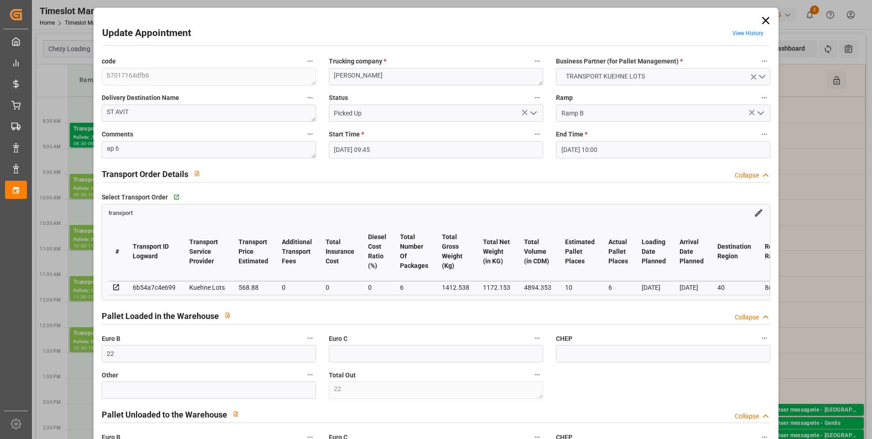
type input "[DATE]"
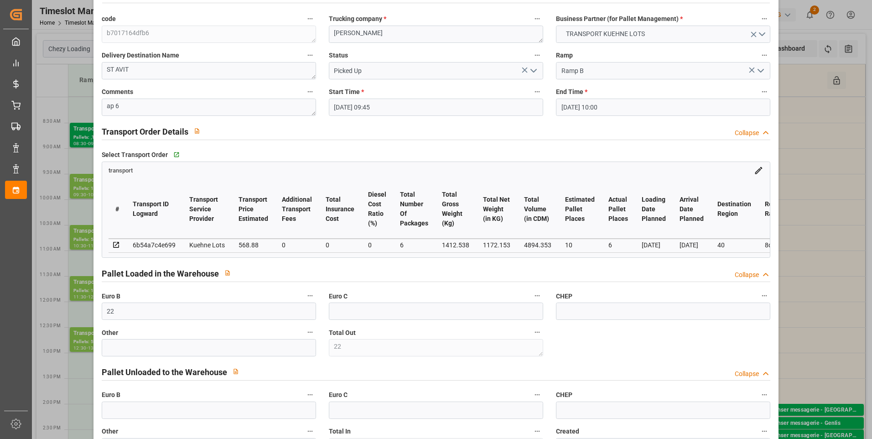
scroll to position [0, 0]
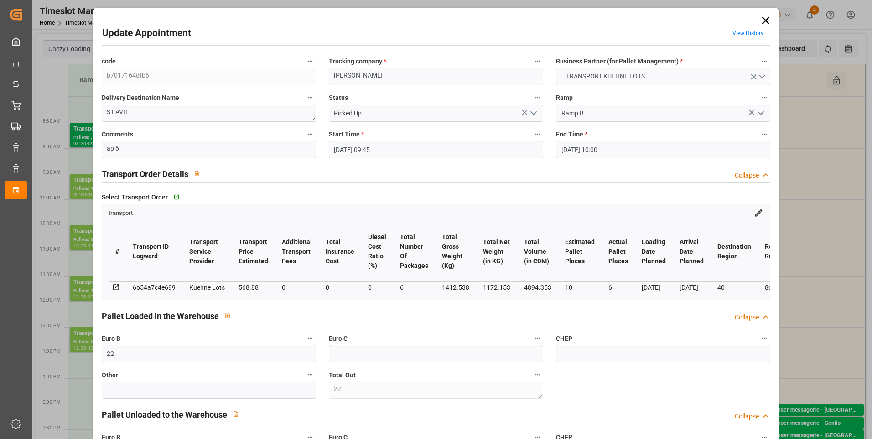
click at [766, 20] on icon at bounding box center [765, 20] width 13 height 13
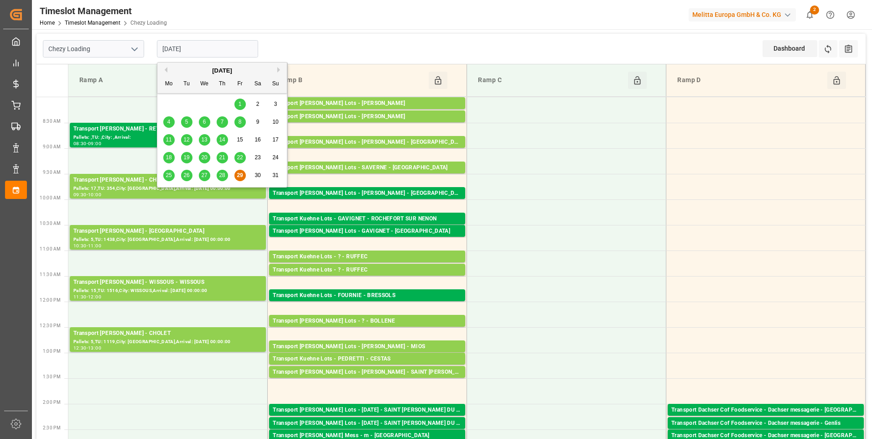
click at [218, 46] on input "[DATE]" at bounding box center [207, 48] width 101 height 17
click at [277, 71] on div "August 2025" at bounding box center [222, 70] width 130 height 9
click at [278, 69] on button "Next Month" at bounding box center [279, 69] width 5 height 5
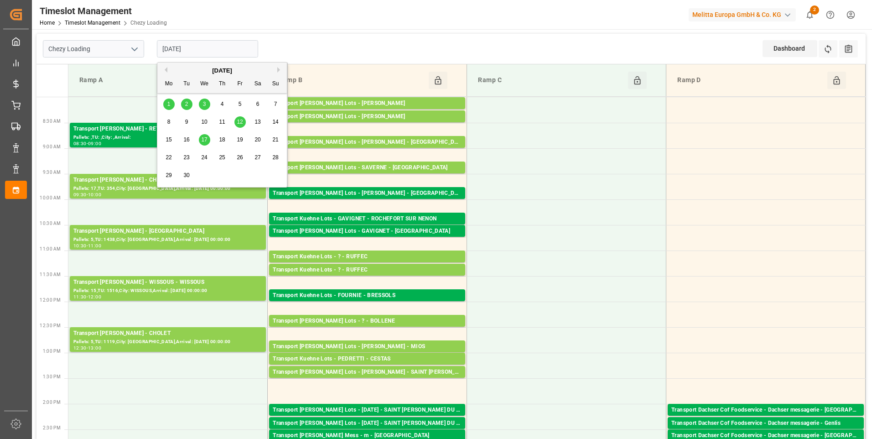
click at [169, 104] on span "1" at bounding box center [168, 104] width 3 height 6
type input "01-09-2025"
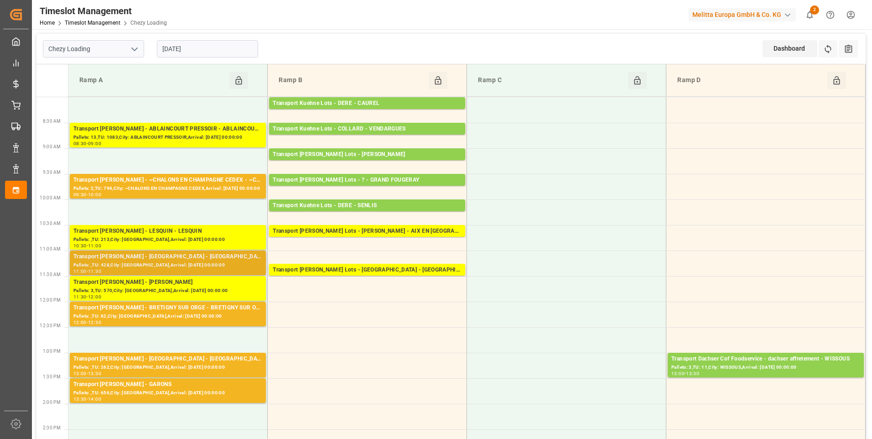
click at [159, 257] on div "Transport Delisle - AMIENS - AMIENS" at bounding box center [167, 256] width 189 height 9
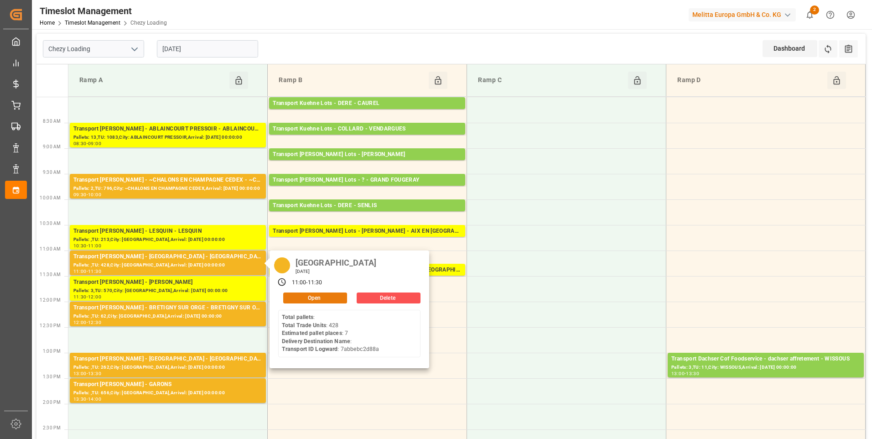
click at [321, 297] on button "Open" at bounding box center [315, 297] width 64 height 11
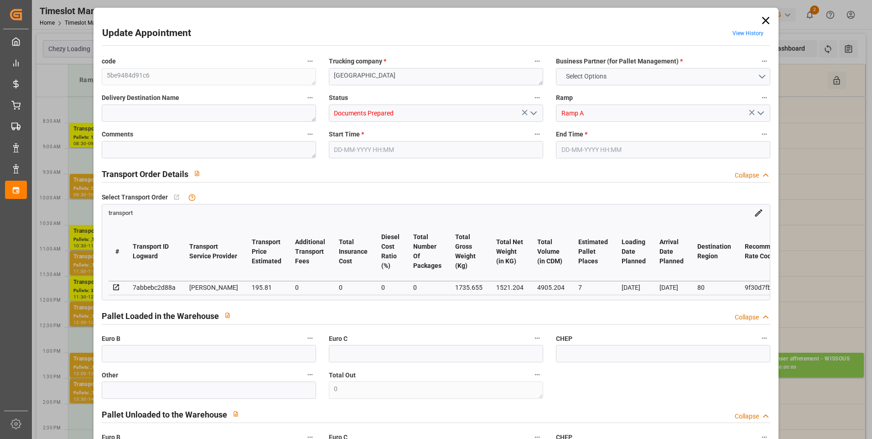
type input "7"
type input "195.81"
type input "0"
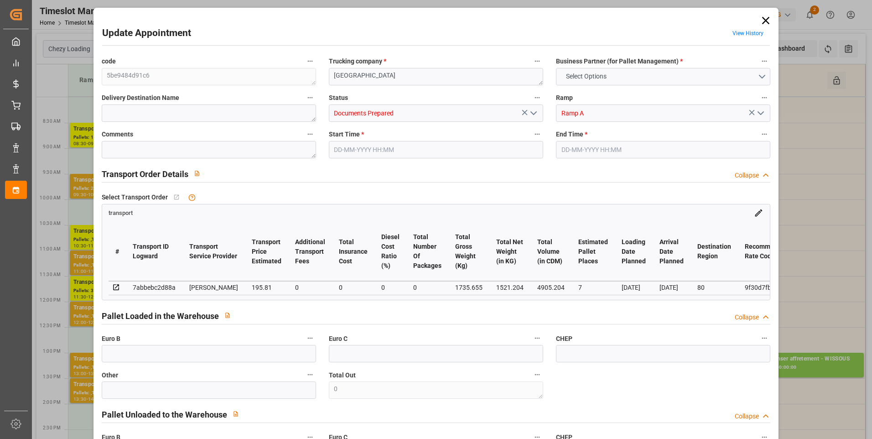
type input "189.1916"
type input "-6.6184"
type input "0"
type input "1521.204"
type input "2264.655"
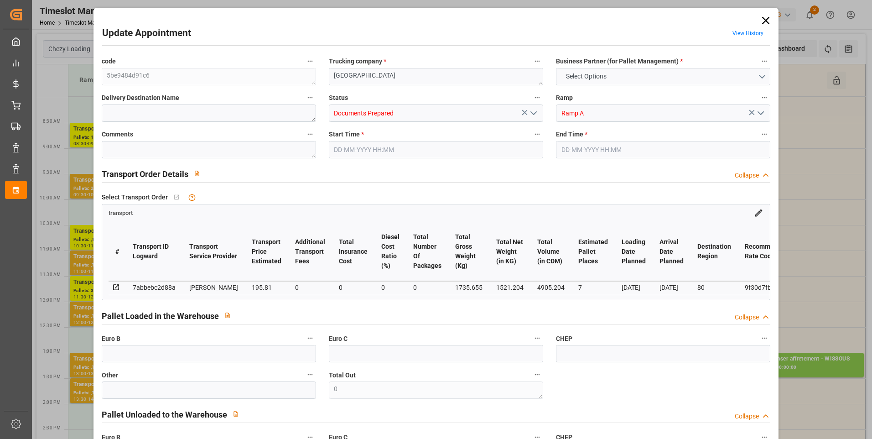
type input "4905.204"
type input "80"
type input "0"
type input "428"
type input "23"
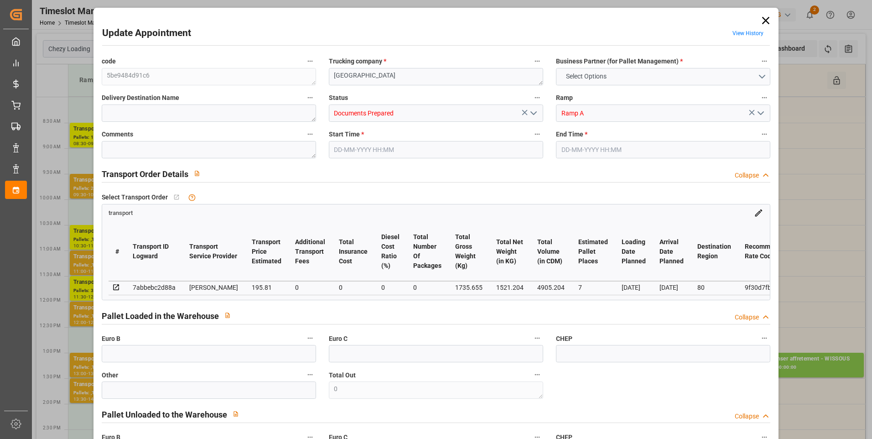
type input "101"
type input "1735.655"
type input "0"
type input "4710.8598"
type input "0"
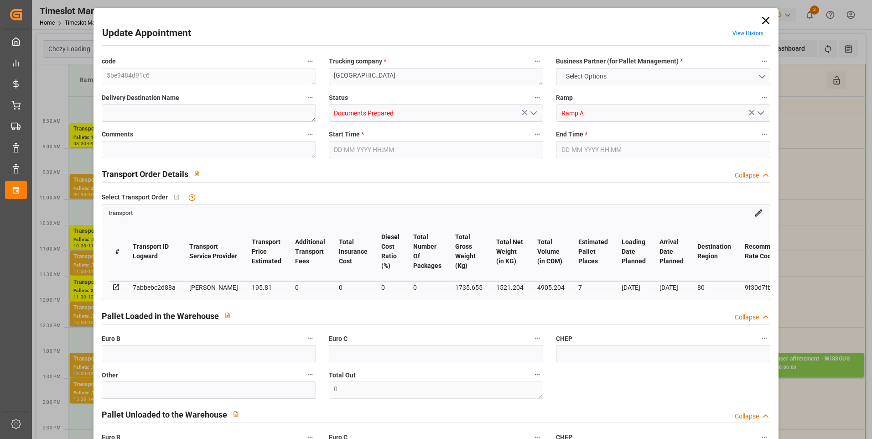
type input "0"
type input "21"
type input "35"
type input "01-09-2025 11:00"
type input "01-09-2025 11:30"
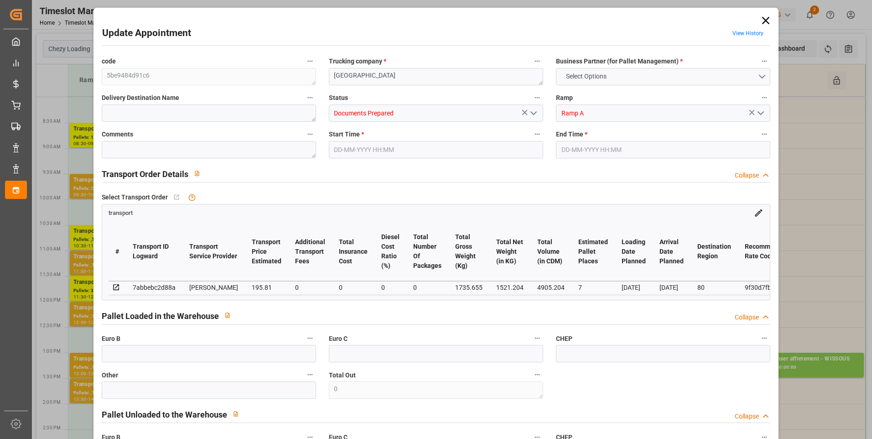
type input "26-08-2025 17:01"
type input "26-08-2025 11:29"
type input "[DATE]"
type input "01-09-2025"
click at [531, 111] on icon "open menu" at bounding box center [533, 113] width 11 height 11
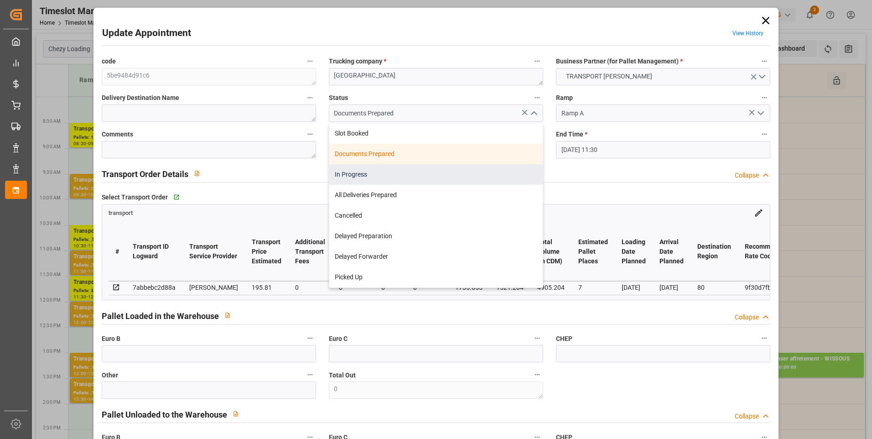
click at [360, 173] on div "In Progress" at bounding box center [435, 174] width 213 height 21
type input "In Progress"
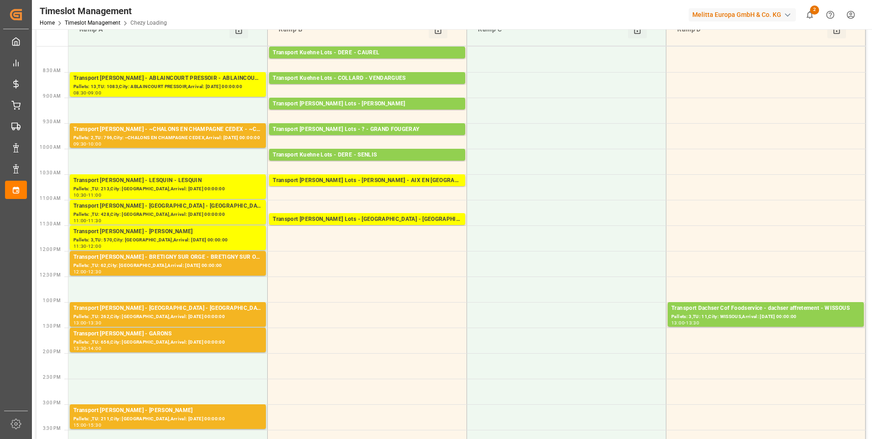
scroll to position [46, 0]
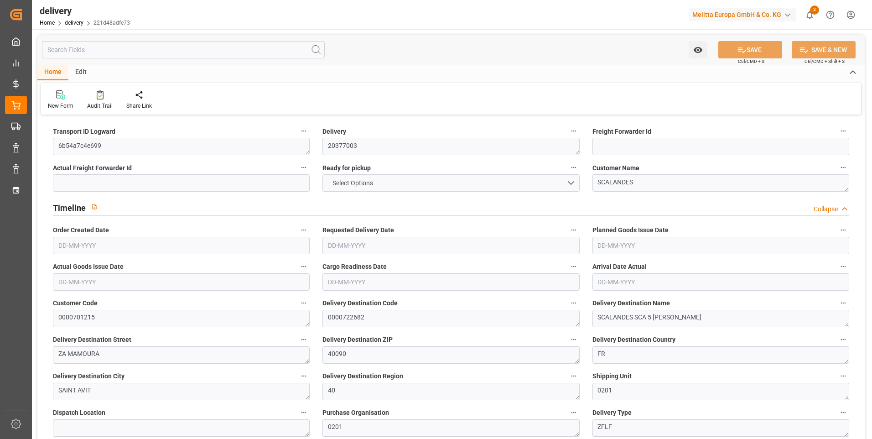
type input "1"
type input "180.519"
type input "422.29"
type input "973.293"
type input "117"
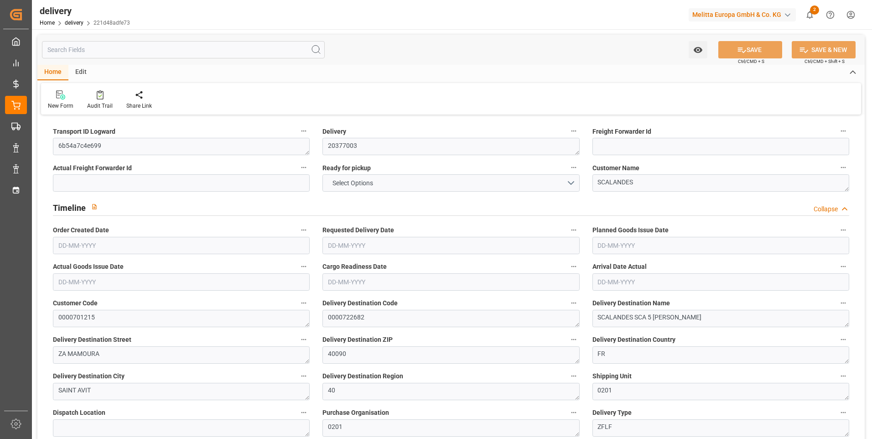
type input "9"
type input "0"
type input "2"
type input "0"
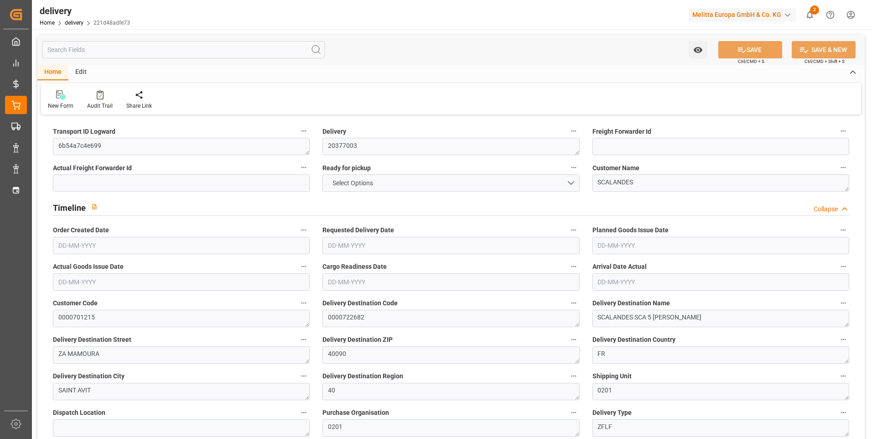
type input "0"
type input "113.776"
type input "0"
type input "42.12"
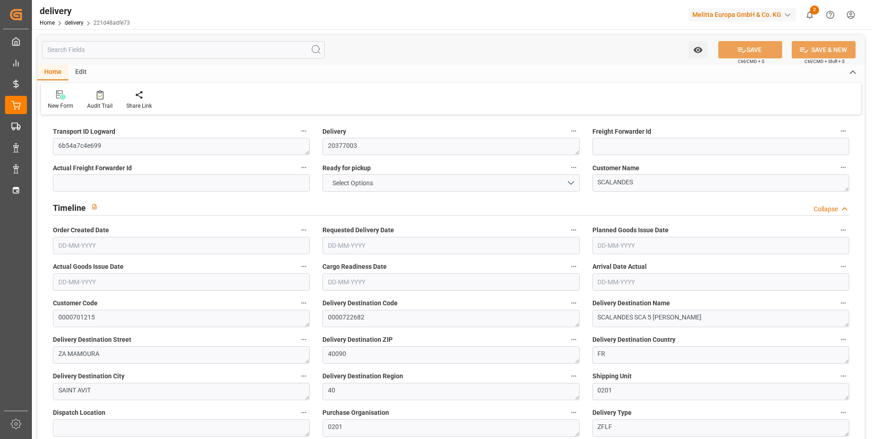
type input "1.5"
type input "1.3"
type input "0"
type input "13.5"
type input "215.29"
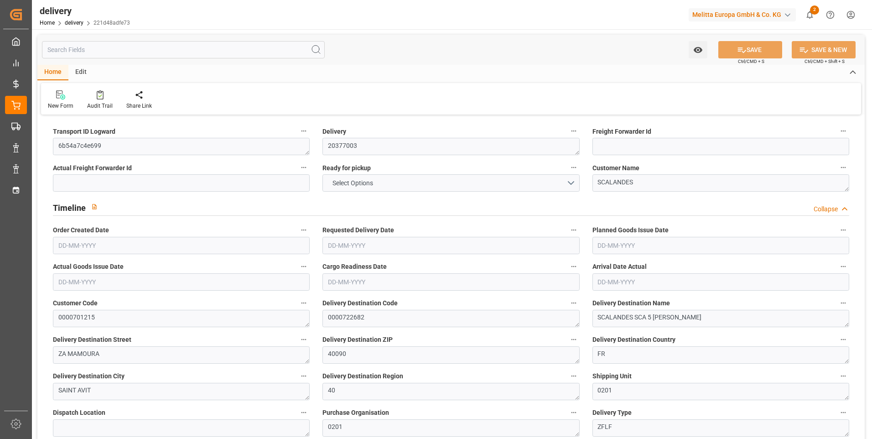
type input "101"
type input "2050.1741"
type input "0.1315"
type input "0"
type input "[DATE]"
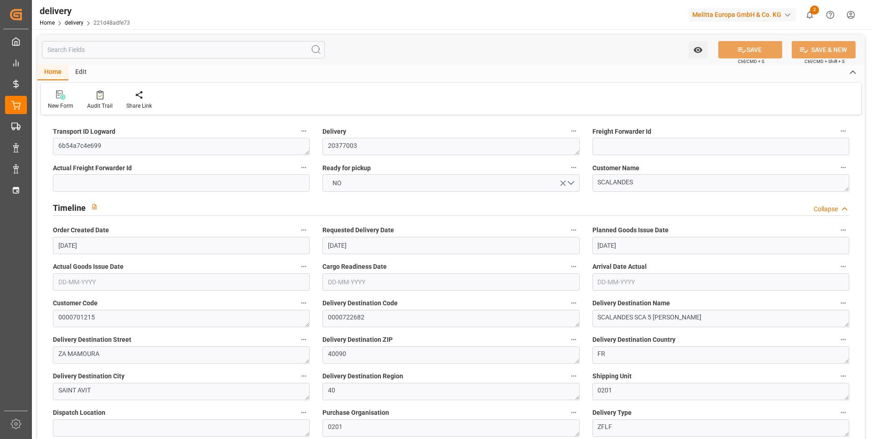
type input "[DATE]"
type input "[DATE] 11:01"
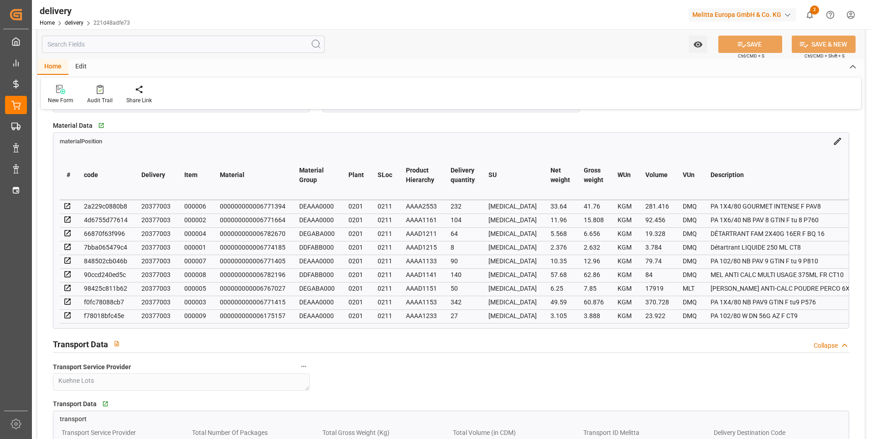
scroll to position [547, 0]
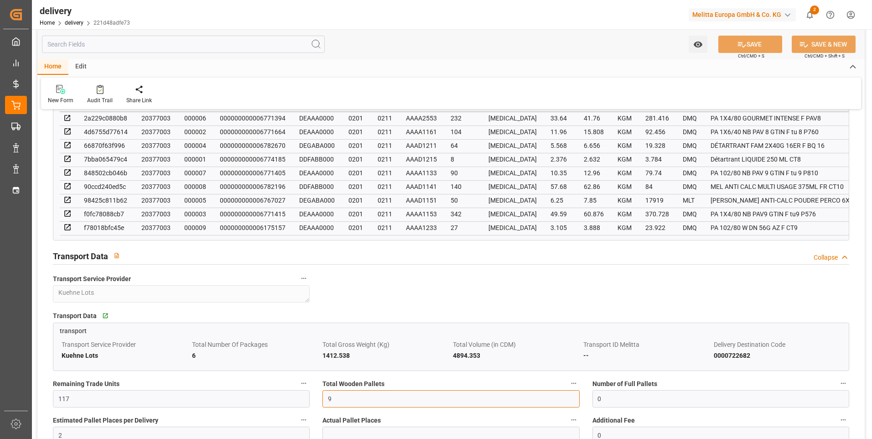
click at [343, 403] on input "9" at bounding box center [450, 398] width 257 height 17
type input "4"
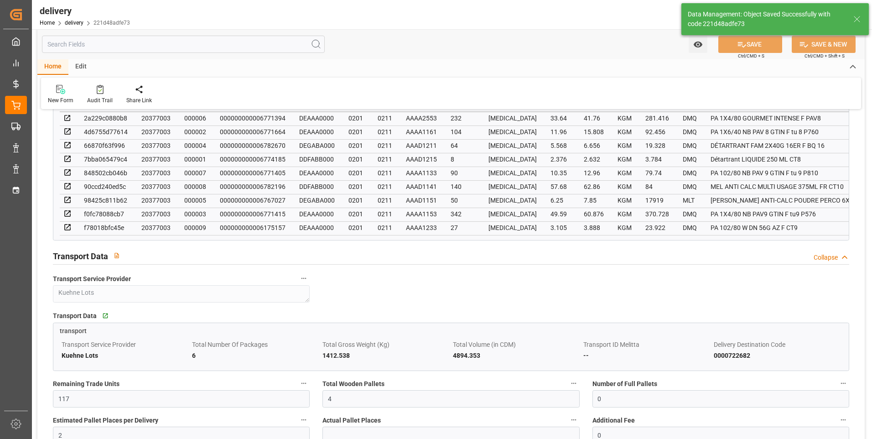
type input "6"
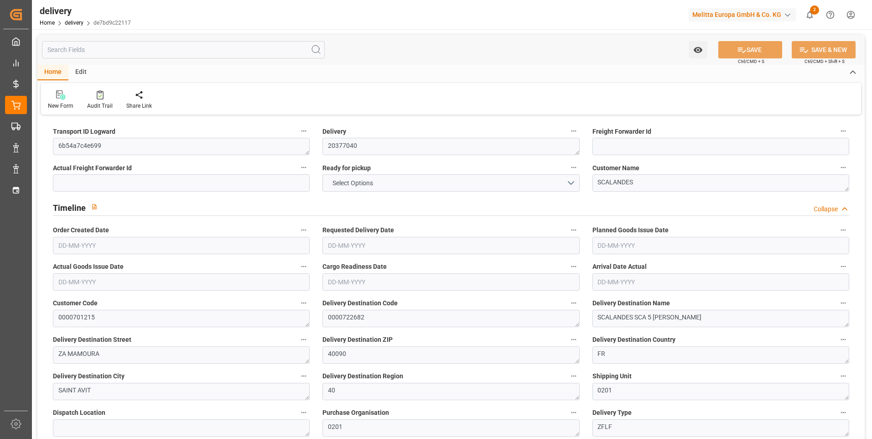
type input "1"
type input "56.115"
type input "91.886"
type input "419.508"
type input "43"
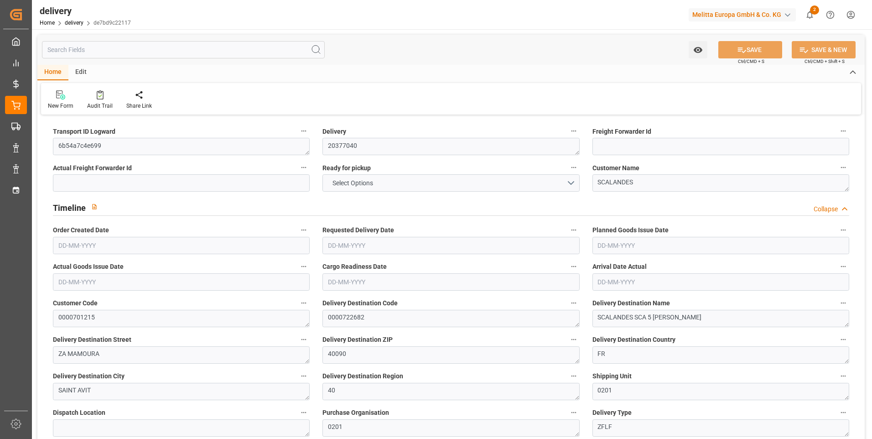
type input "1"
type input "0"
type input "1"
type input "0"
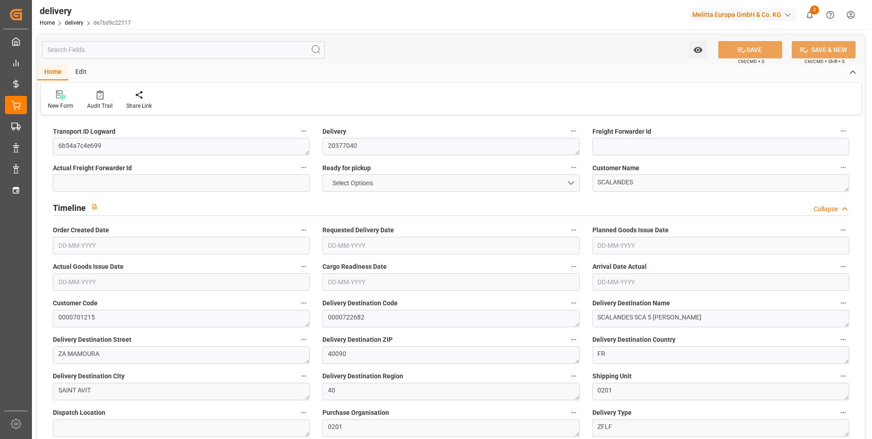
type input "0"
type input "56.888"
type input "0"
type input "15.48"
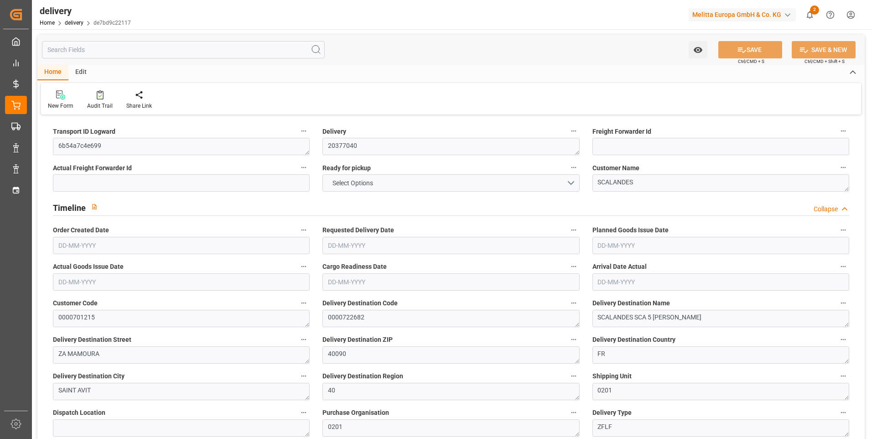
type input "1.5"
type input "1.3"
type input "0"
type input "1.5"
type input "68.886"
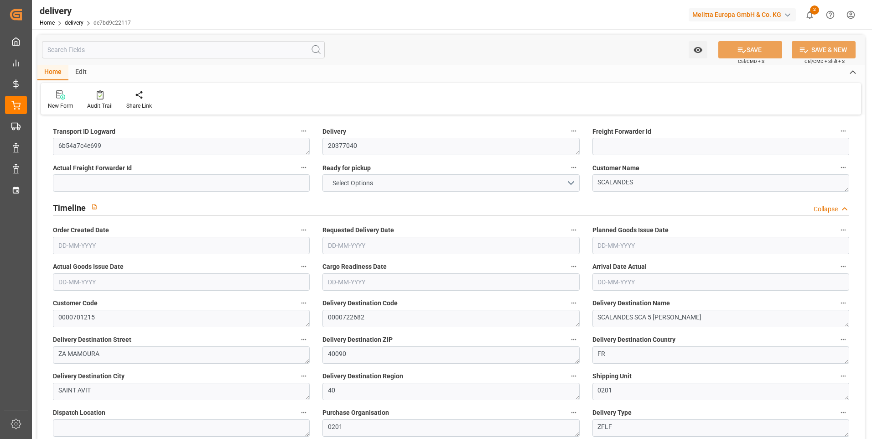
type input "101"
type input "883.6645"
type input "0.0567"
type input "0"
type input "[DATE]"
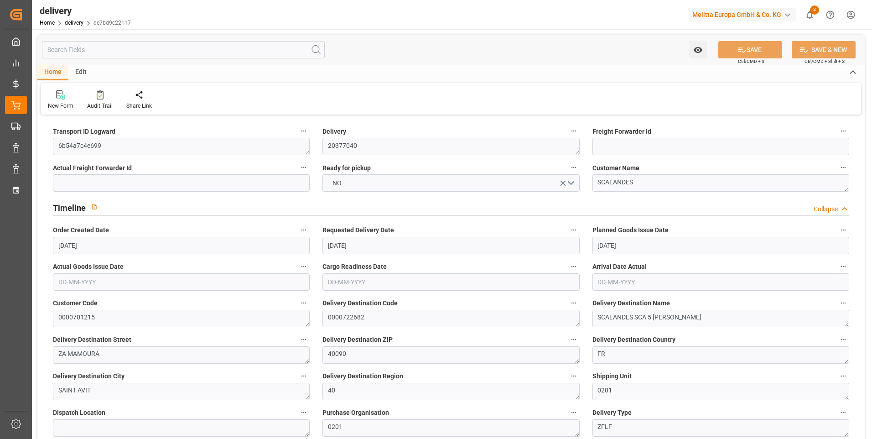
type input "[DATE]"
type input "[DATE] 13:00"
type input "4"
type input "935.519"
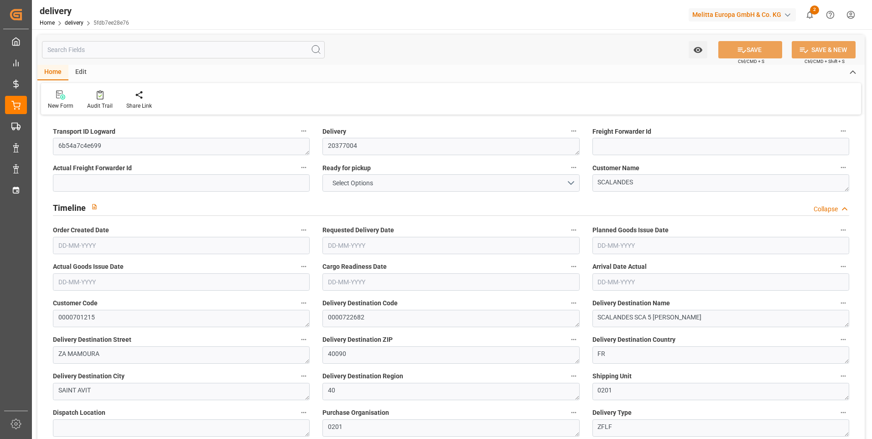
type input "1933.362"
type input "3501.552"
type input "288"
type input "35"
type input "0"
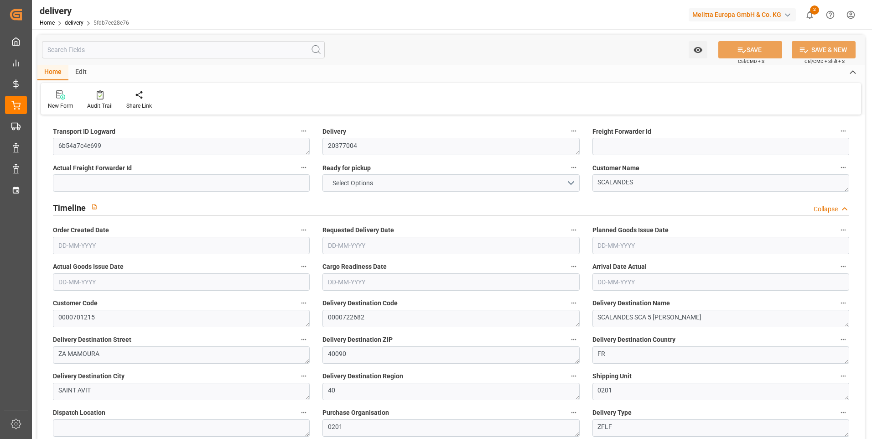
type input "7"
type input "0"
type input "398.216"
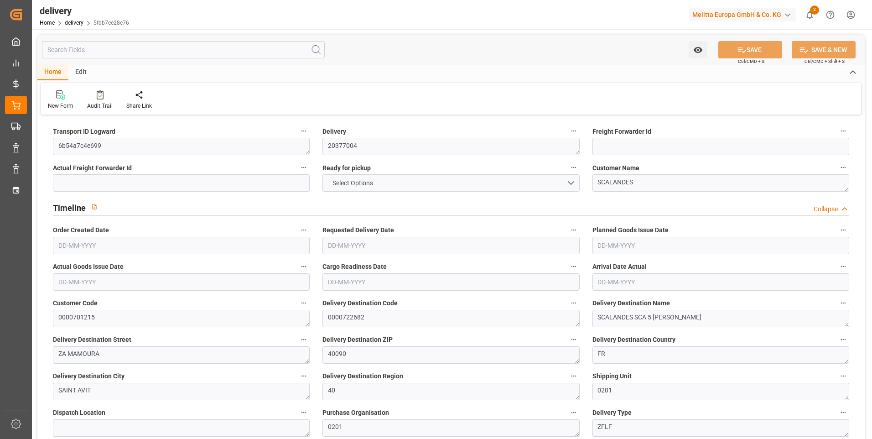
type input "398.216"
type input "0"
type input "103.68"
type input "1.5"
type input "1.3"
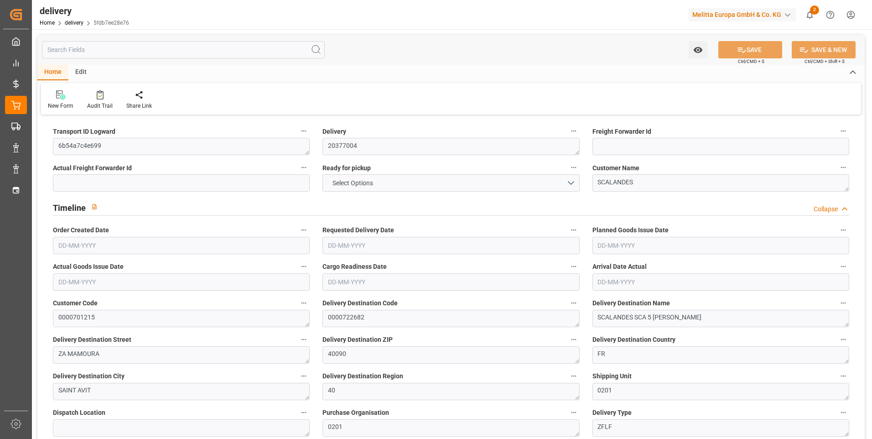
type input "0"
type input "52.5"
type input "1128.362"
type input "101"
type input "7375.776"
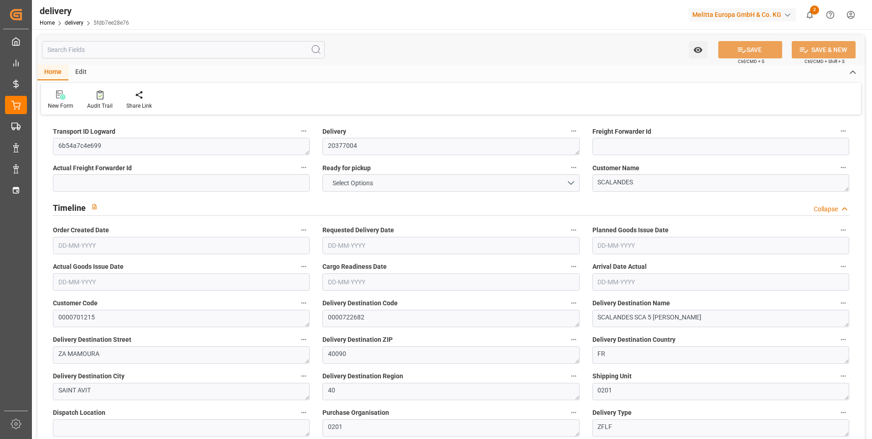
type input "0.473"
type input "0"
type input "[DATE]"
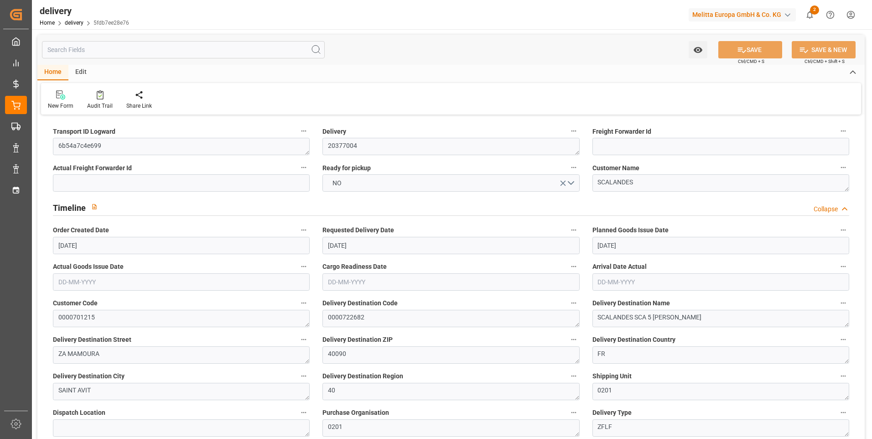
type input "[DATE] 11:00"
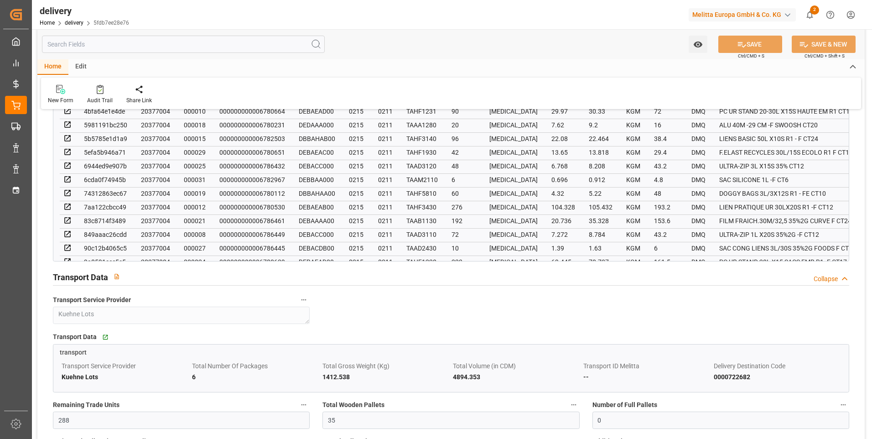
scroll to position [775, 0]
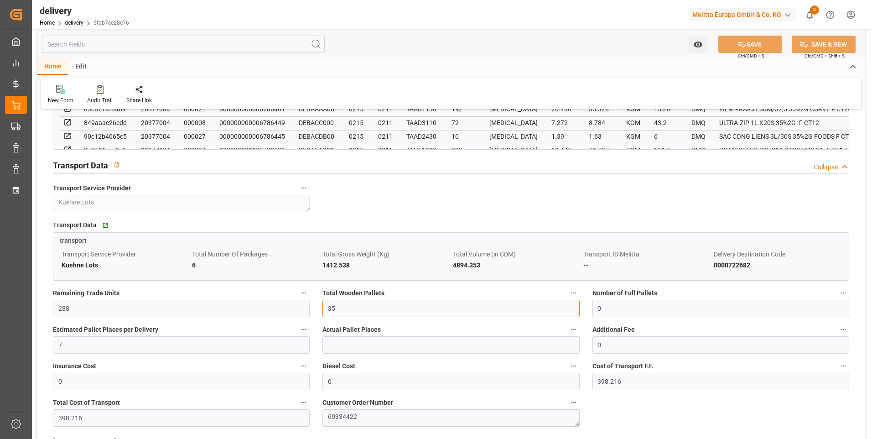
click at [345, 311] on input "35" at bounding box center [450, 308] width 257 height 17
type input "3"
type input "0"
type input "17"
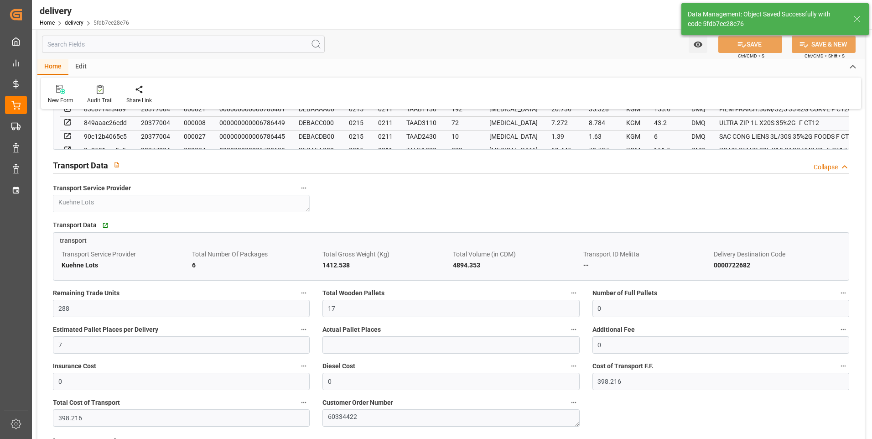
type input "25.5"
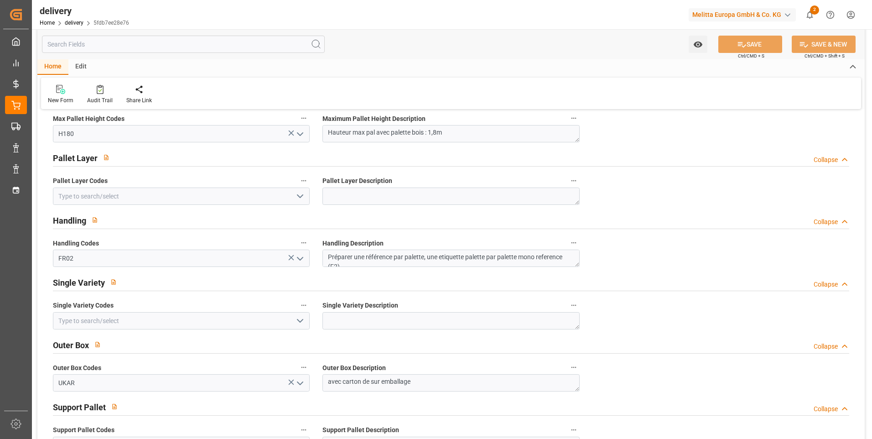
scroll to position [958, 0]
